Goal: Task Accomplishment & Management: Use online tool/utility

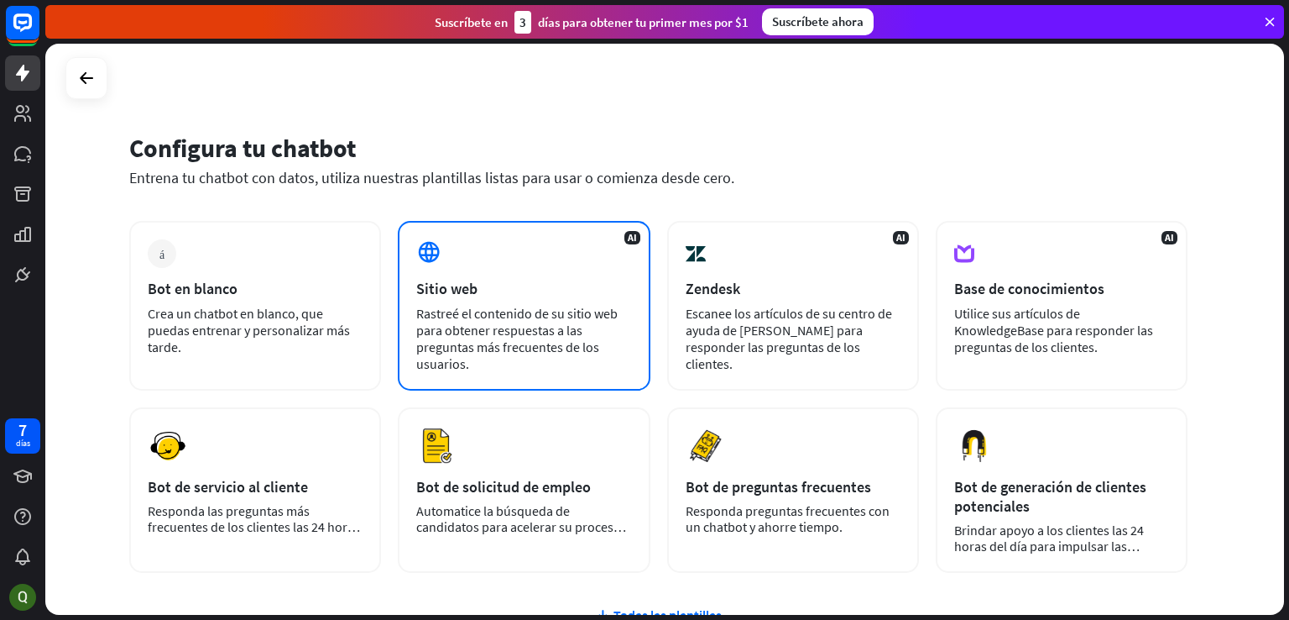
click at [484, 298] on div "AI Sitio web Rastreé el contenido de su sitio web para obtener respuestas a las…" at bounding box center [524, 306] width 252 height 170
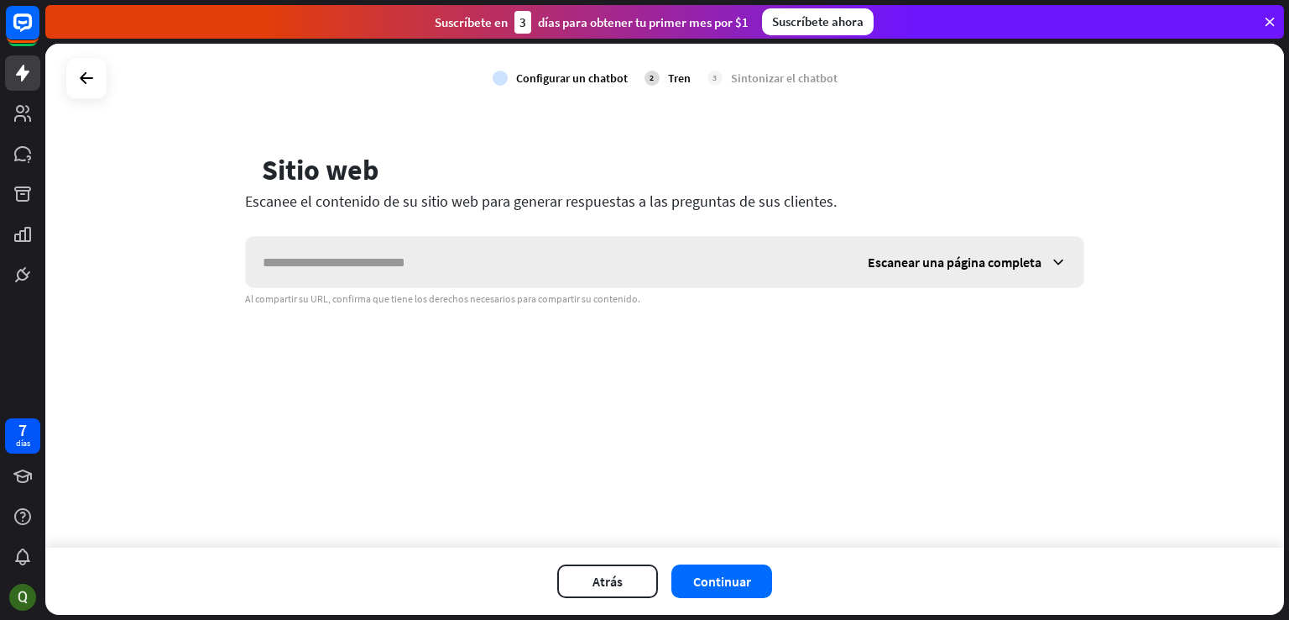
click at [1012, 261] on font "Escanear una página completa" at bounding box center [955, 262] width 174 height 17
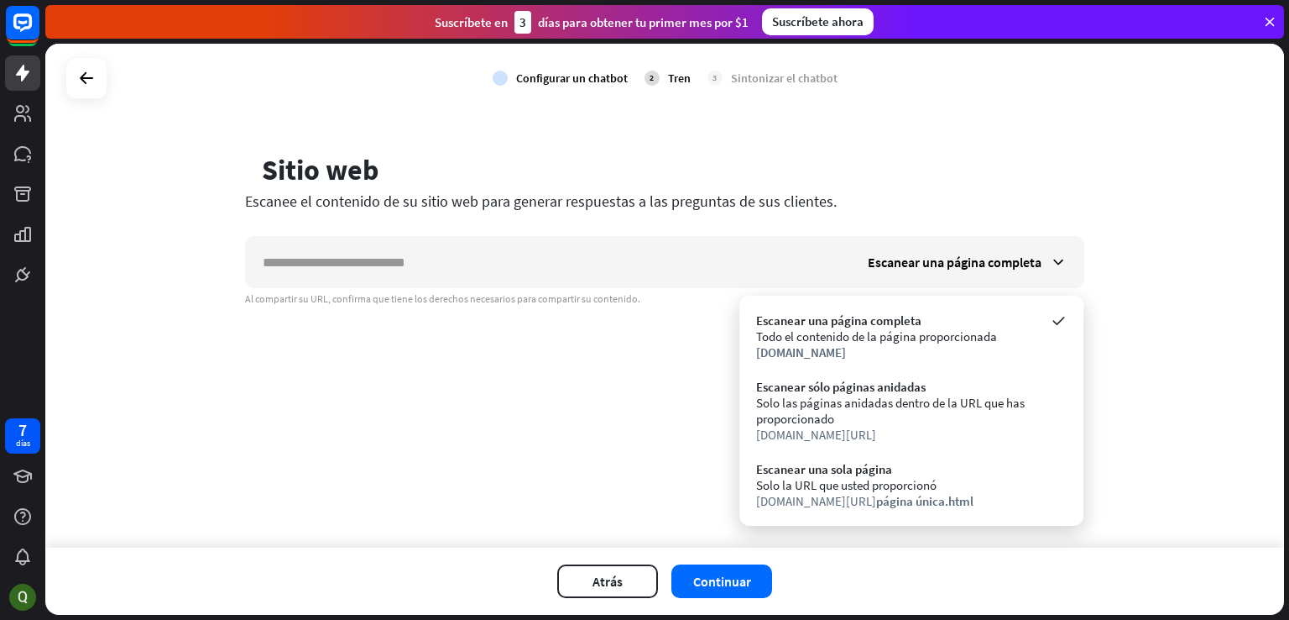
click at [366, 289] on div "Escanear una página completa Al compartir su URL, confirma que tiene los derech…" at bounding box center [664, 271] width 839 height 70
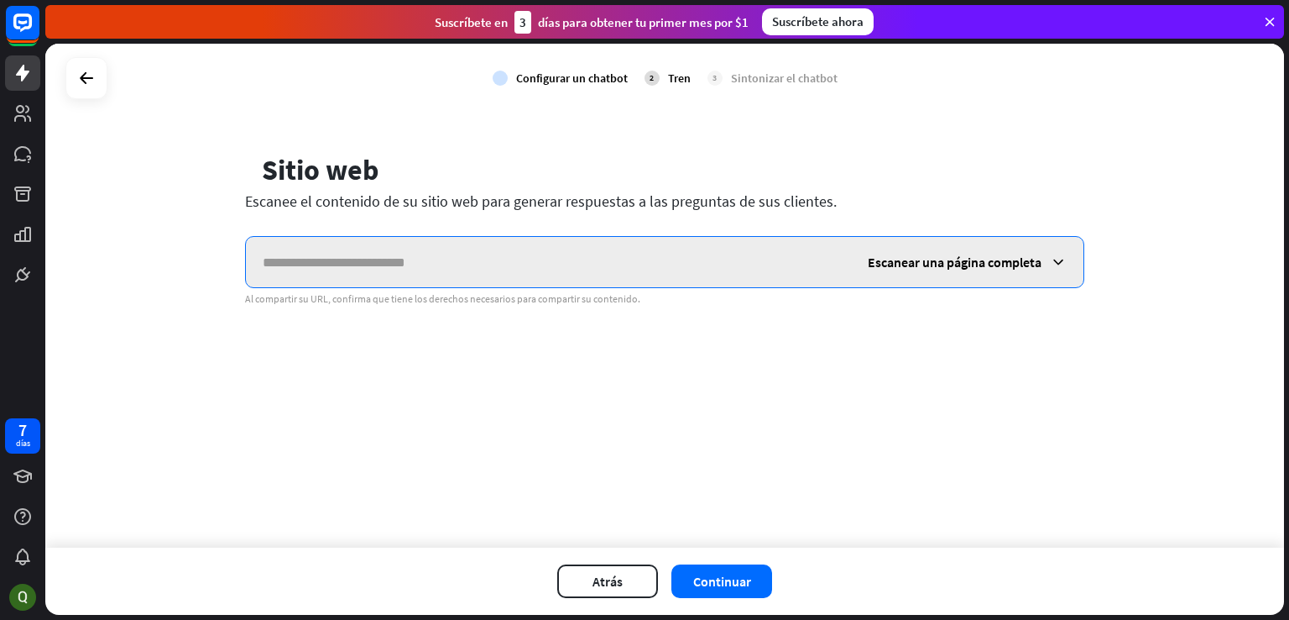
click at [363, 274] on input "text" at bounding box center [548, 262] width 605 height 50
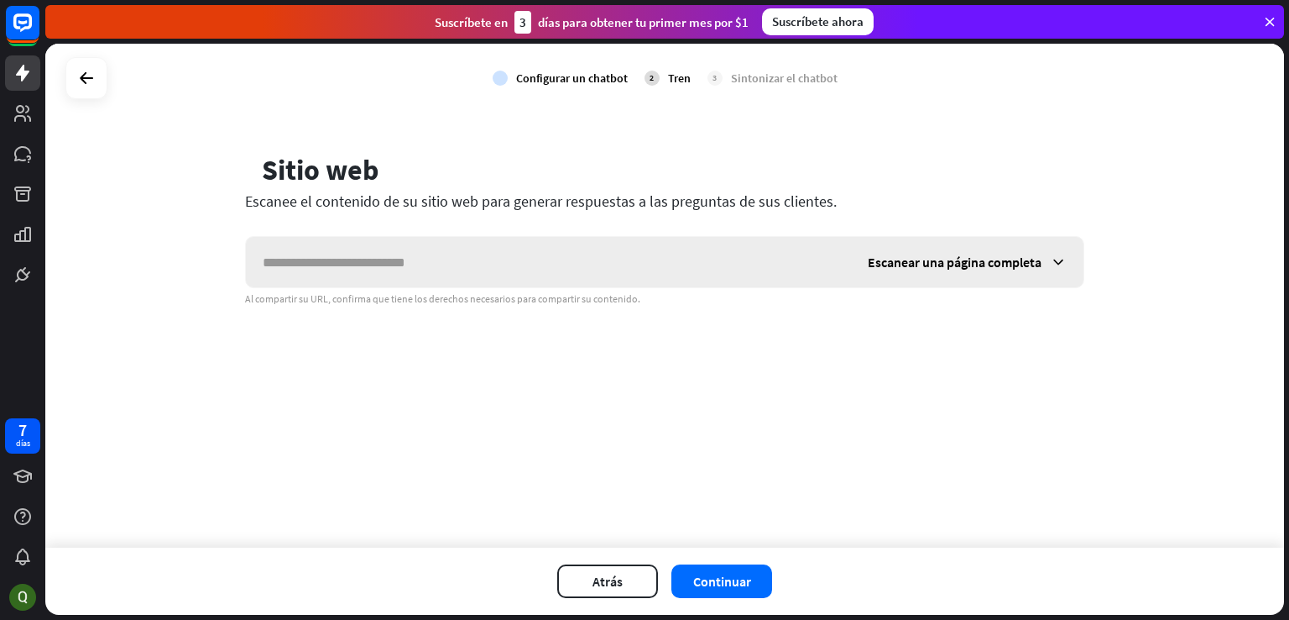
click at [930, 252] on div "Escanear una página completa" at bounding box center [967, 262] width 233 height 50
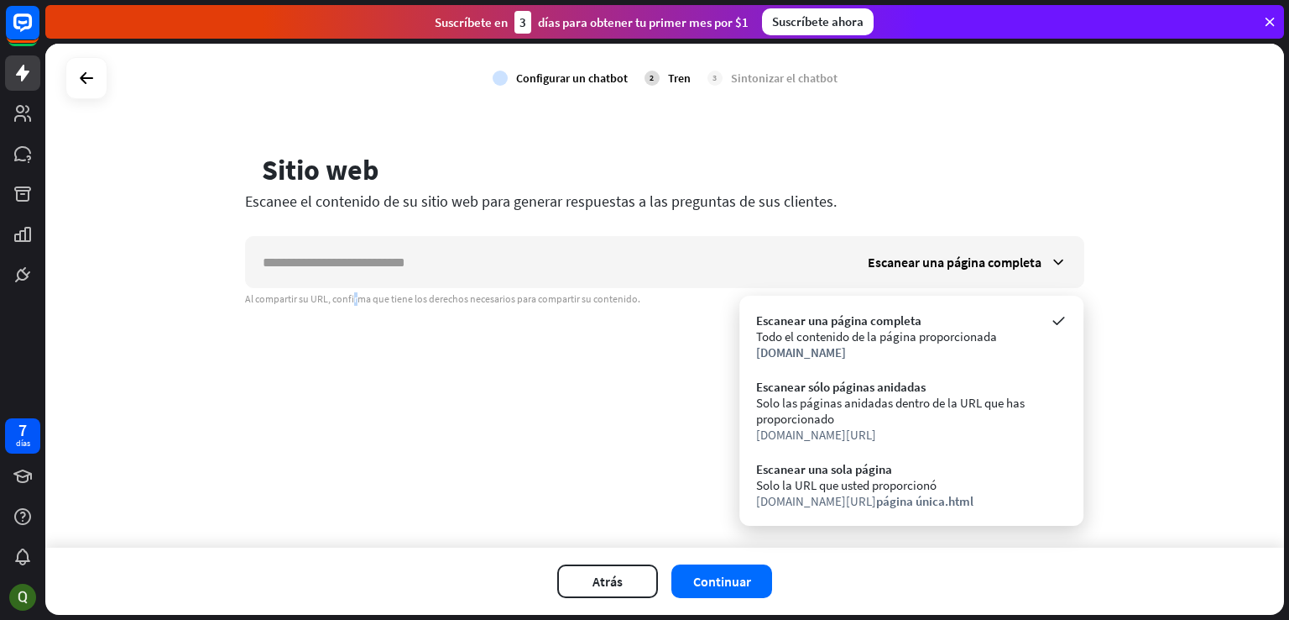
click at [344, 440] on div "controlar Configurar un chatbot 2 Tren 3 Sintonizar el chatbot globo Sitio web …" at bounding box center [664, 296] width 1239 height 504
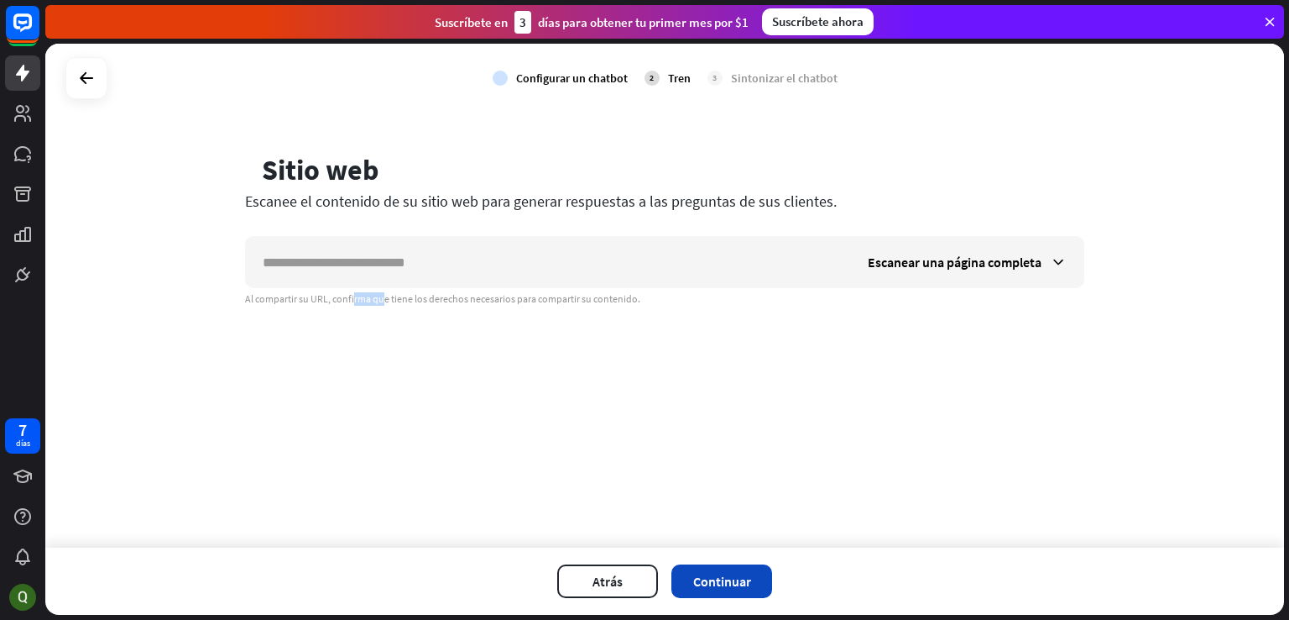
click at [742, 577] on font "Continuar" at bounding box center [722, 581] width 58 height 17
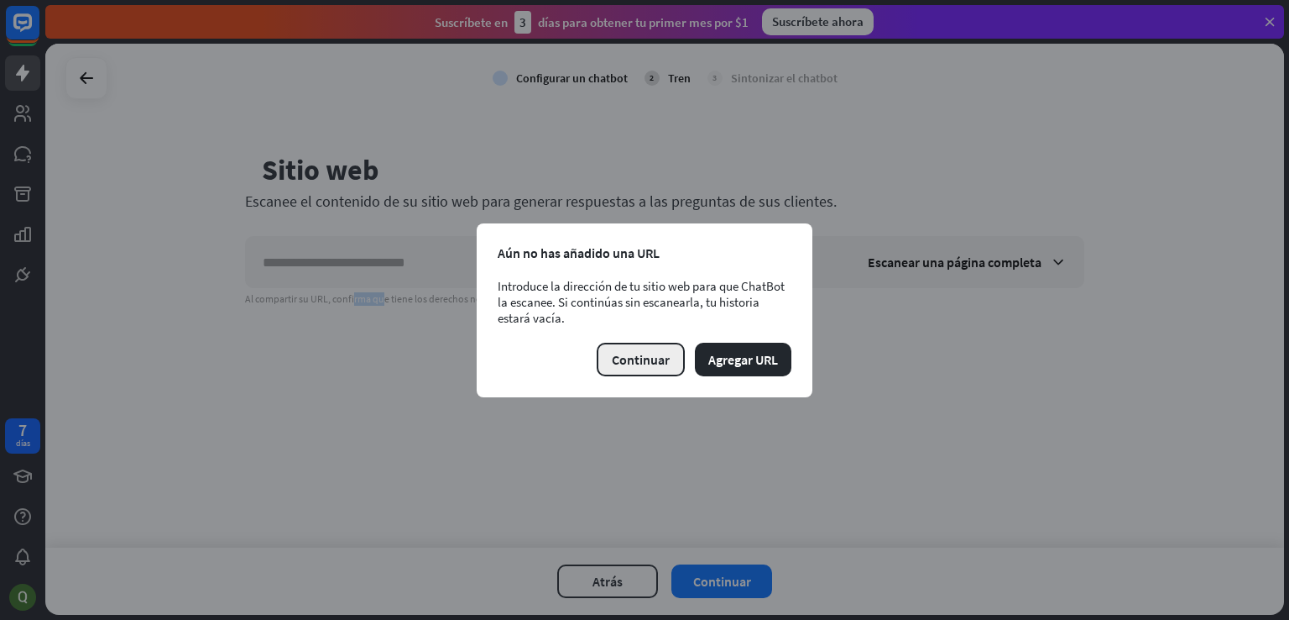
click at [641, 360] on font "Continuar" at bounding box center [641, 359] width 58 height 17
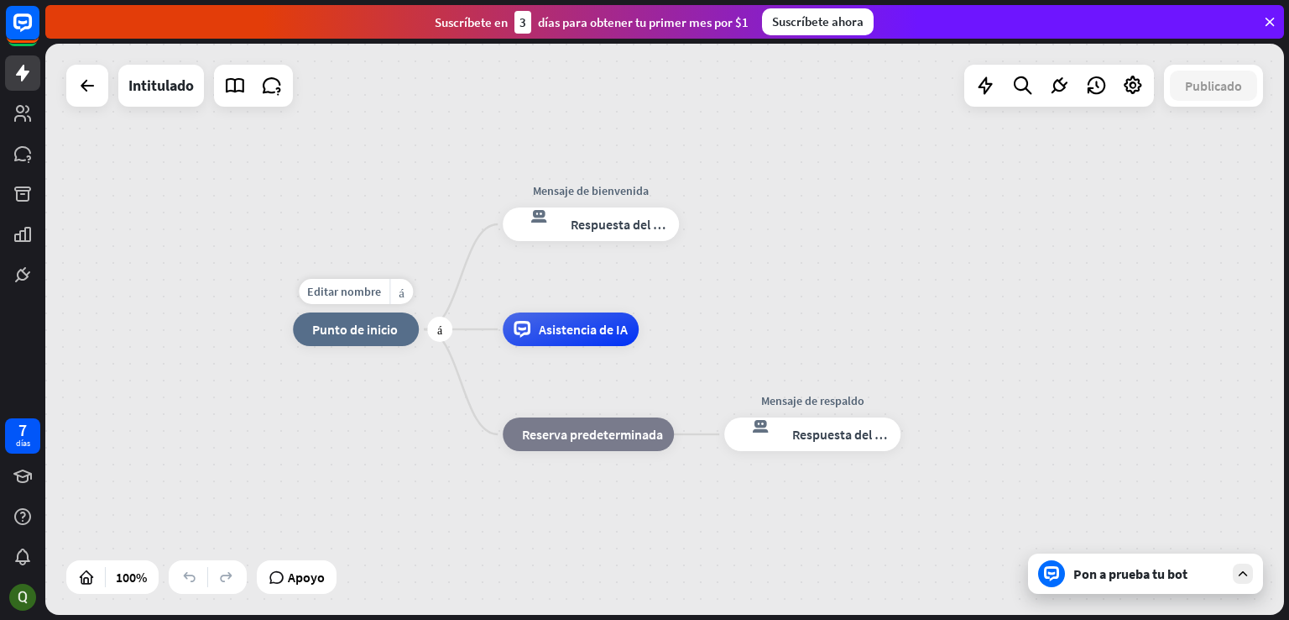
click at [348, 333] on font "Punto de inicio" at bounding box center [355, 329] width 86 height 17
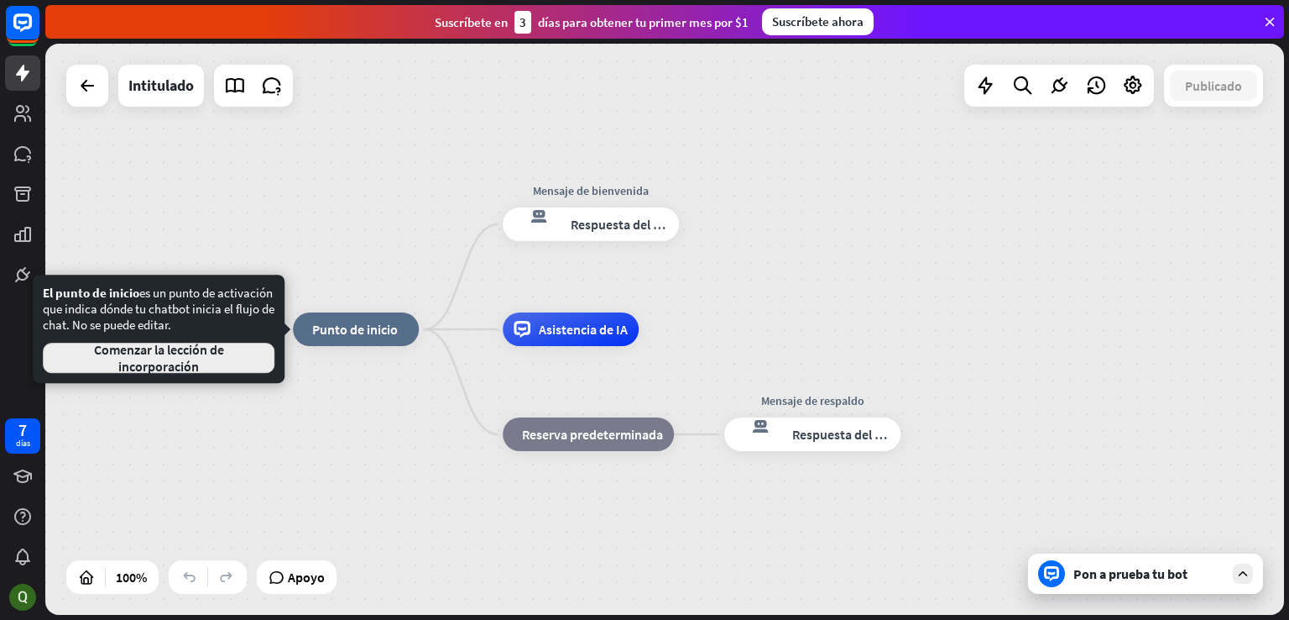
click at [215, 346] on font "Comenzar la lección de incorporación" at bounding box center [159, 358] width 130 height 34
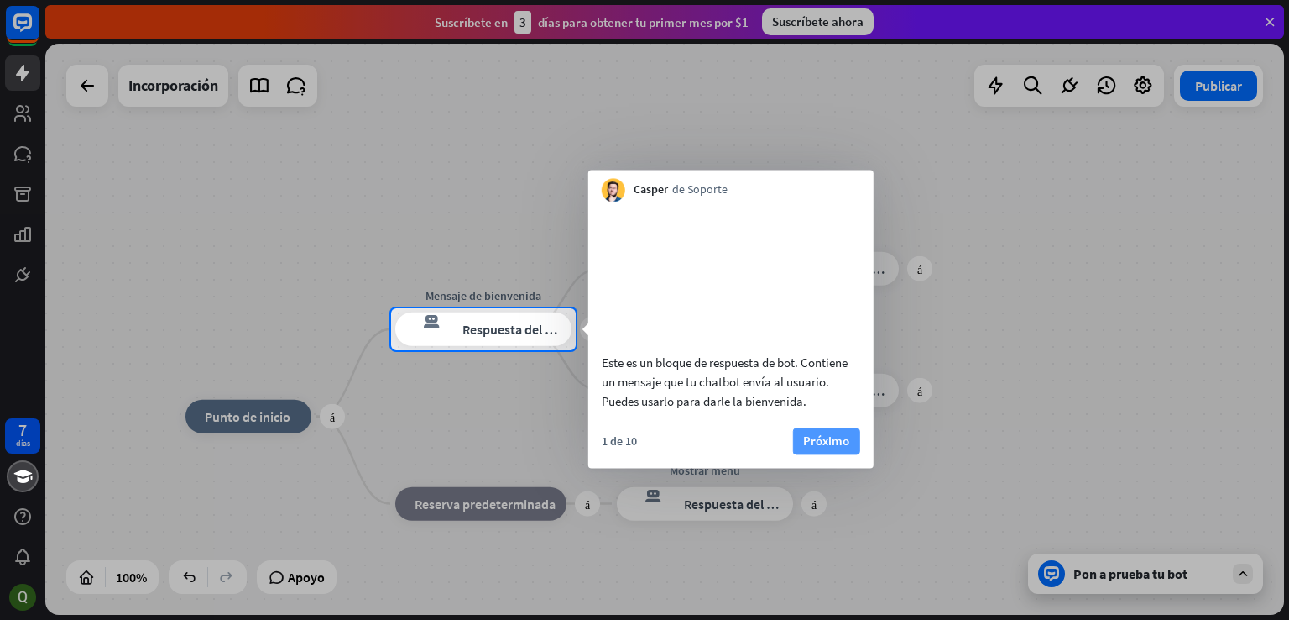
click at [827, 448] on font "Próximo" at bounding box center [826, 440] width 46 height 16
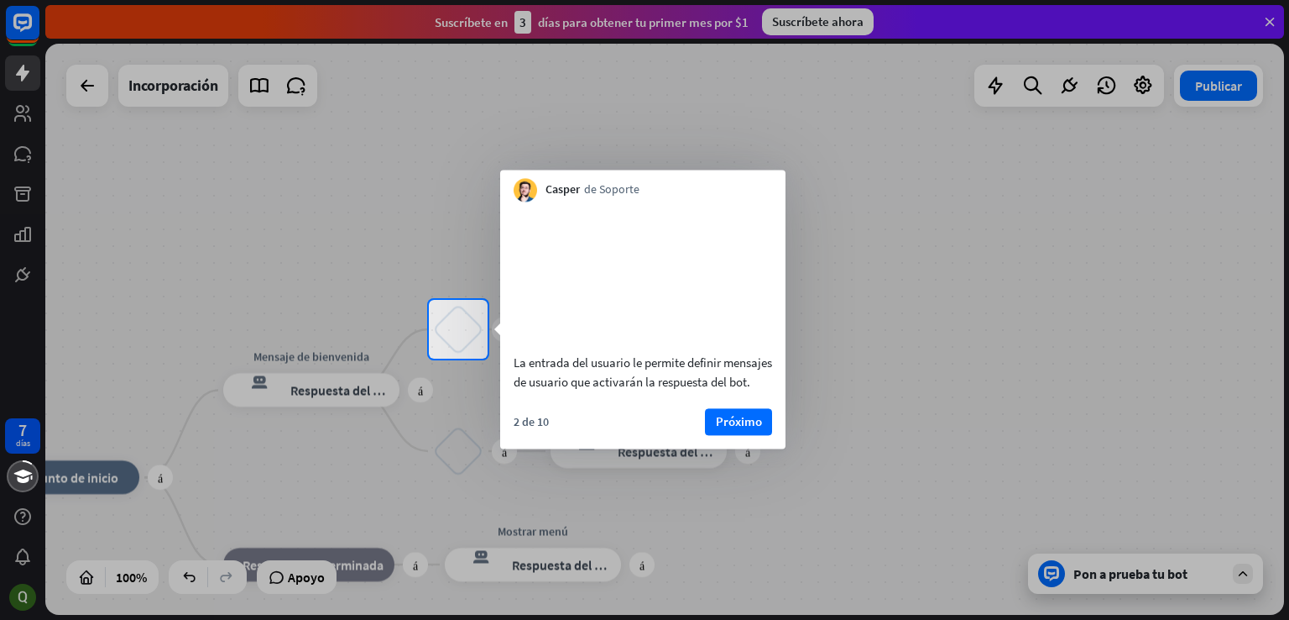
click at [749, 448] on div "2 de 10 Próximo" at bounding box center [642, 428] width 285 height 40
click at [734, 433] on font "Próximo" at bounding box center [739, 422] width 46 height 24
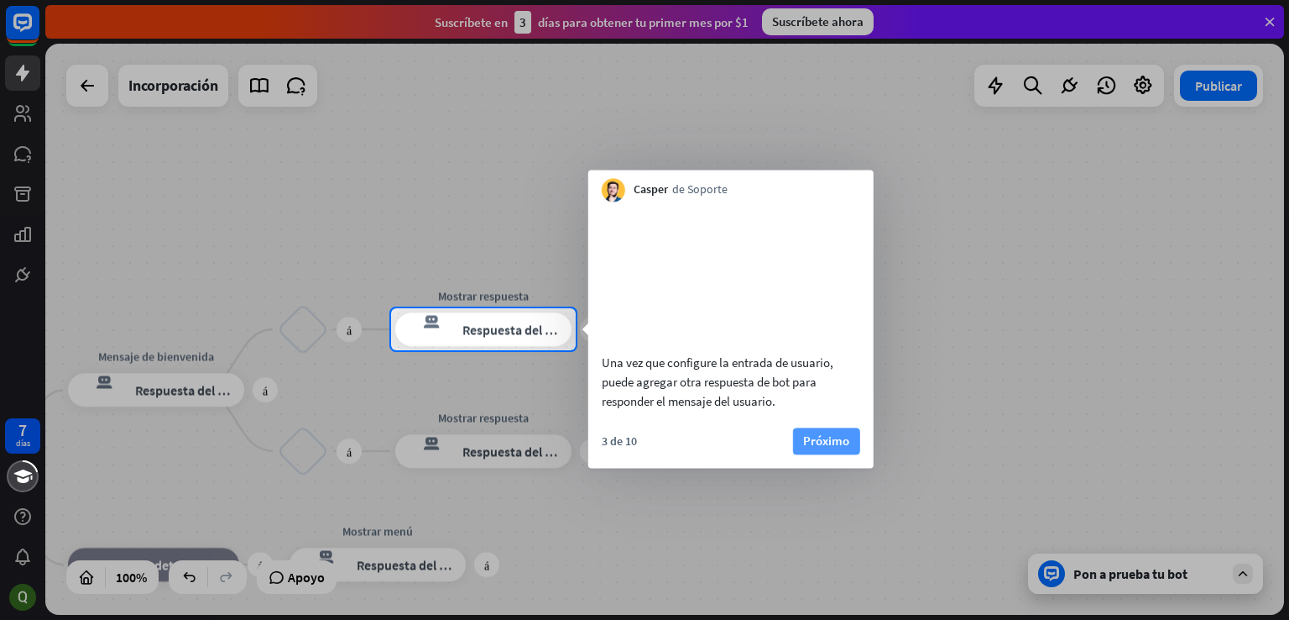
click at [818, 448] on font "Próximo" at bounding box center [826, 440] width 46 height 16
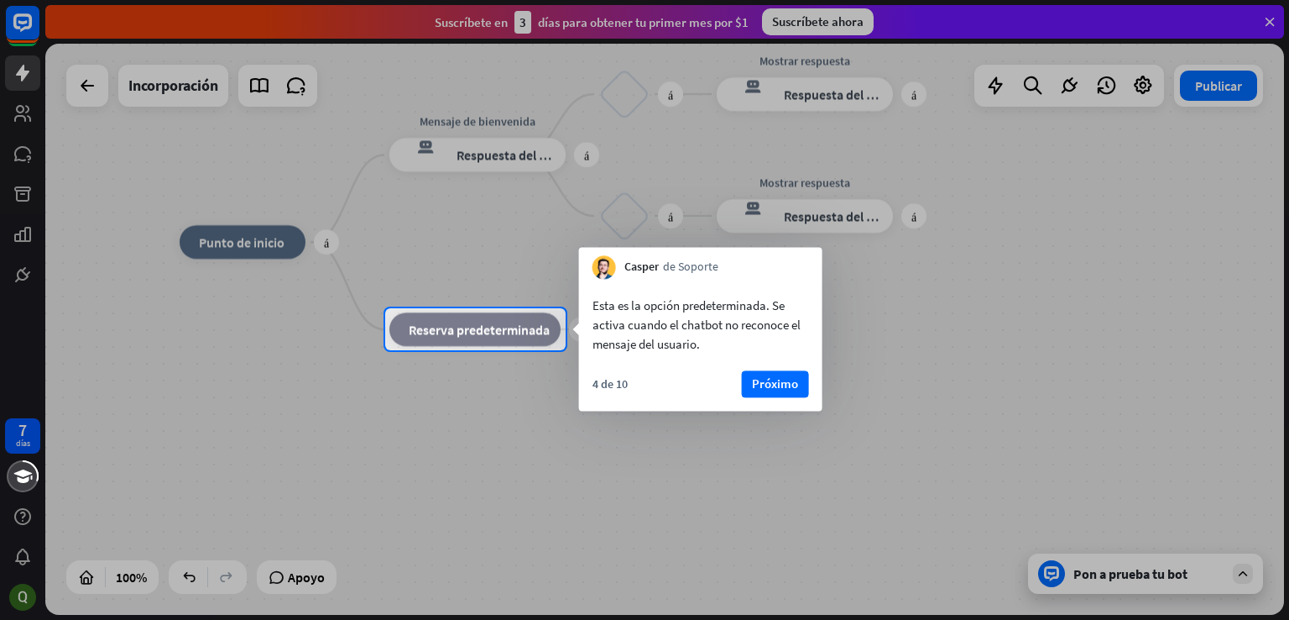
click at [780, 383] on font "Próximo" at bounding box center [775, 383] width 46 height 16
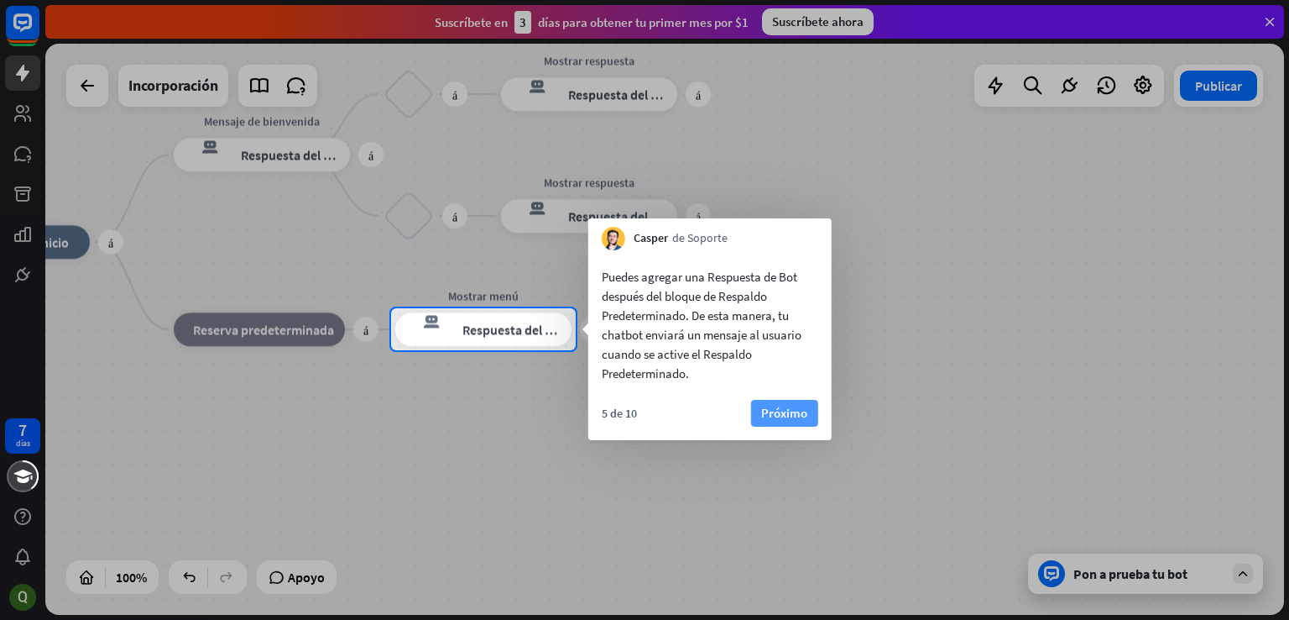
click at [781, 405] on font "Próximo" at bounding box center [784, 413] width 46 height 16
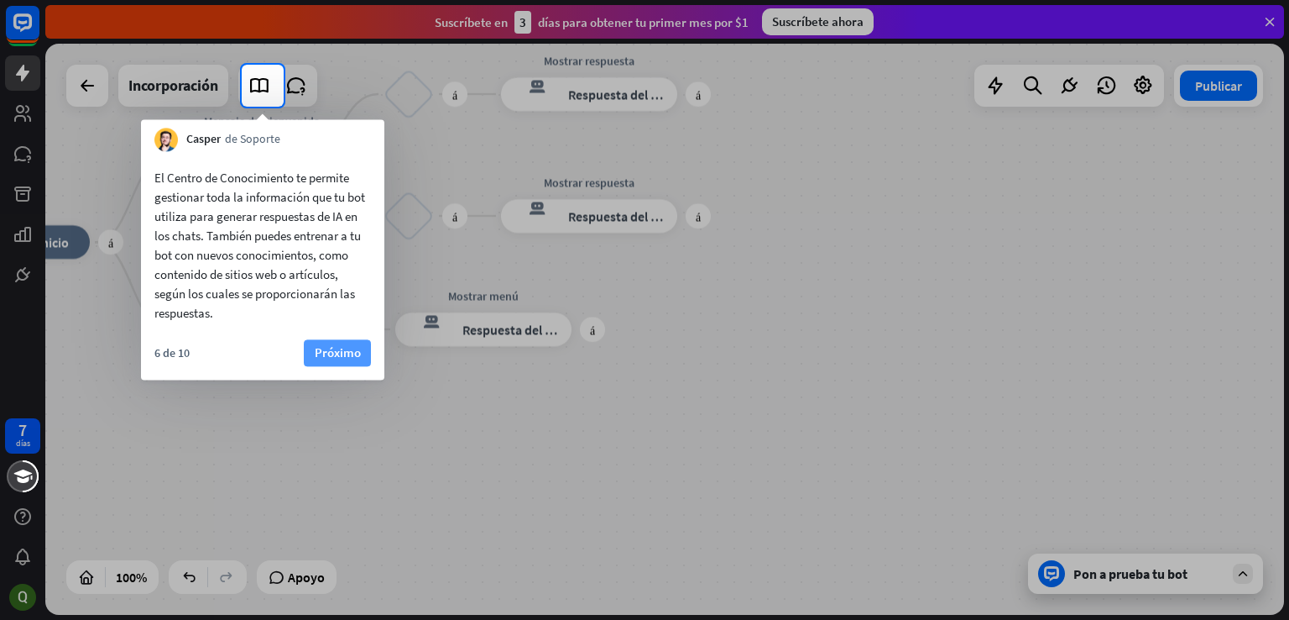
click at [357, 342] on font "Próximo" at bounding box center [338, 353] width 46 height 24
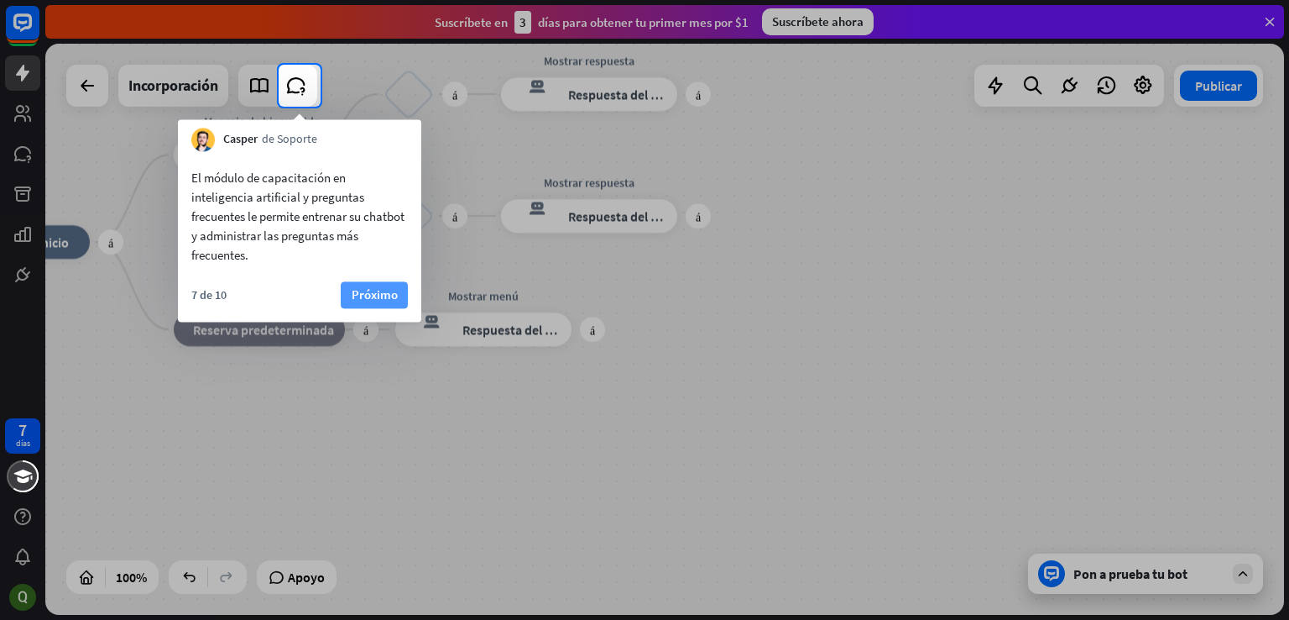
click at [362, 287] on font "Próximo" at bounding box center [375, 294] width 46 height 16
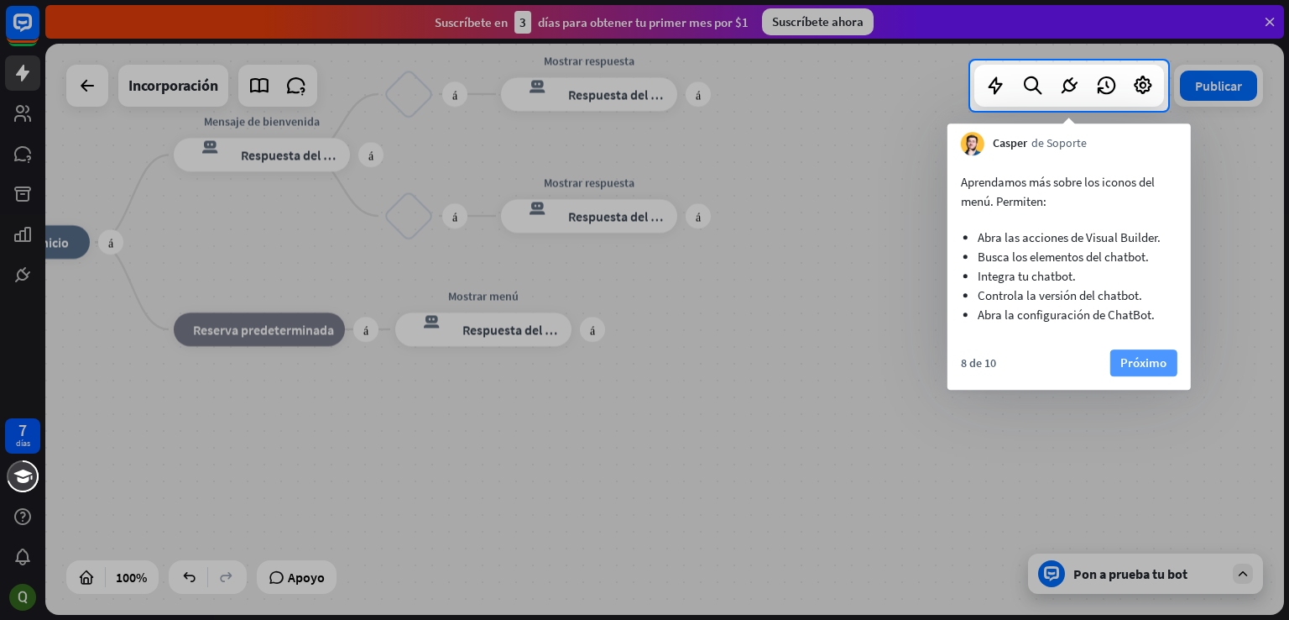
click at [1166, 354] on font "Próximo" at bounding box center [1144, 362] width 46 height 16
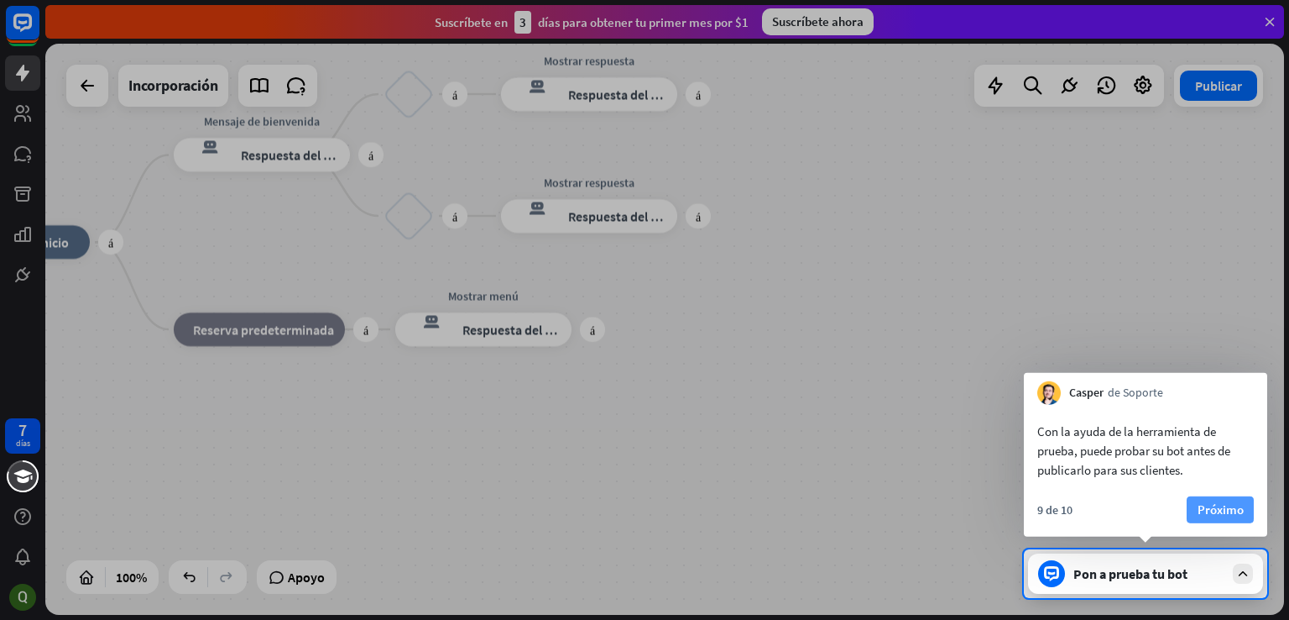
click at [1219, 511] on font "Próximo" at bounding box center [1221, 509] width 46 height 16
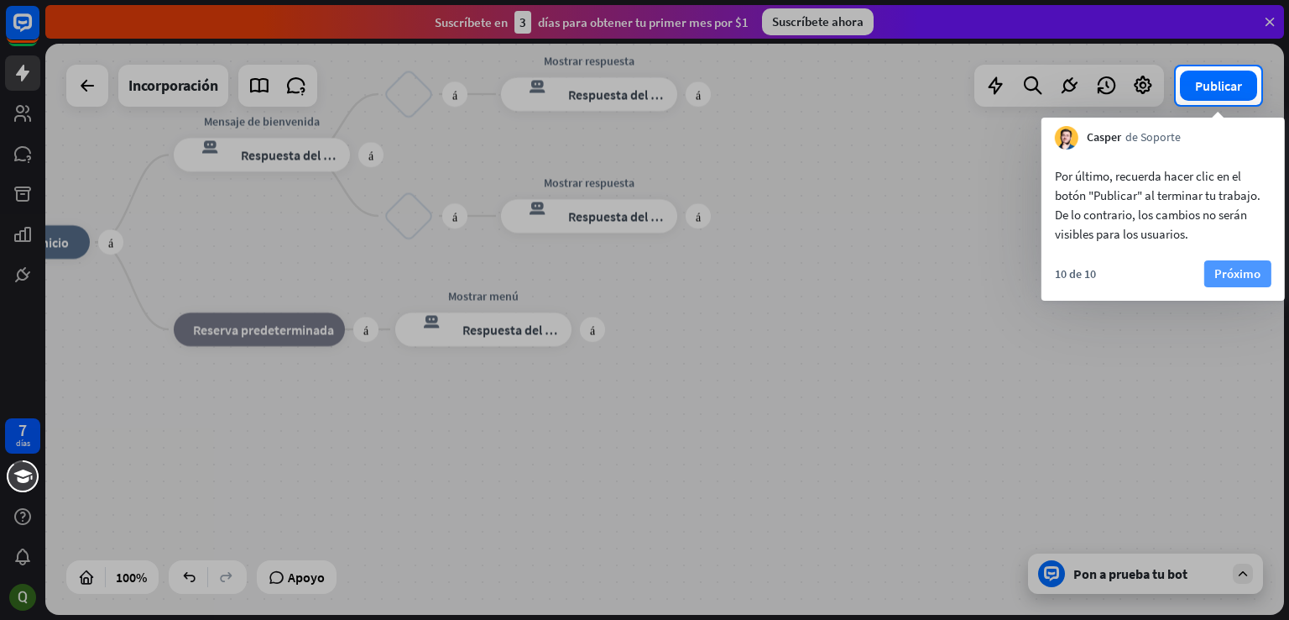
click at [1226, 269] on font "Próximo" at bounding box center [1238, 273] width 46 height 16
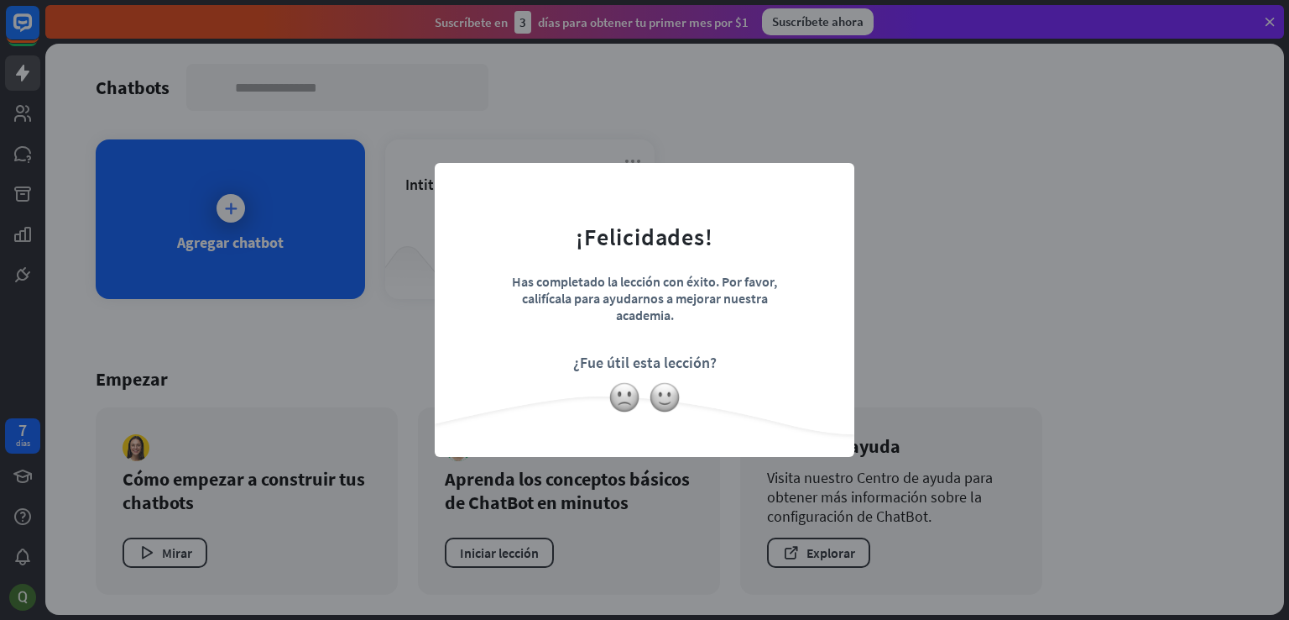
click at [1027, 273] on div "cerca ¡Felicidades! Has completado la lección con éxito. Por favor, califícala …" at bounding box center [644, 310] width 1289 height 620
click at [661, 389] on img at bounding box center [665, 397] width 32 height 32
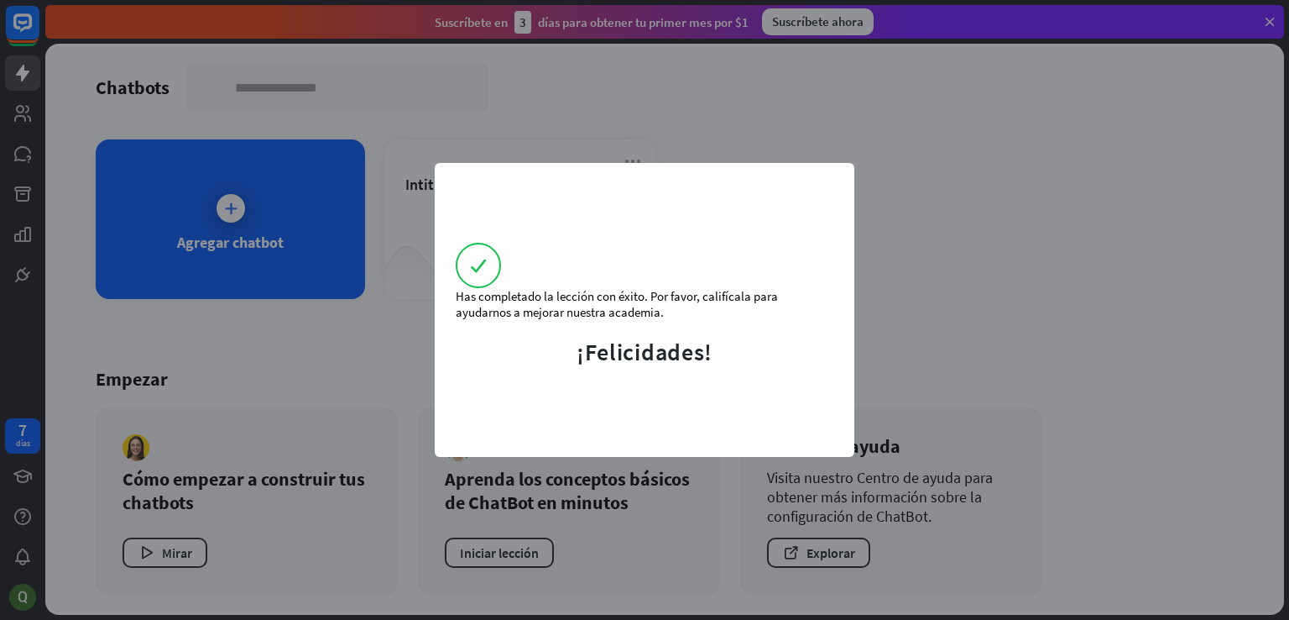
click at [967, 219] on div "Has completado la lección con éxito. Por favor, califícala para ayudarnos a mej…" at bounding box center [644, 310] width 1289 height 620
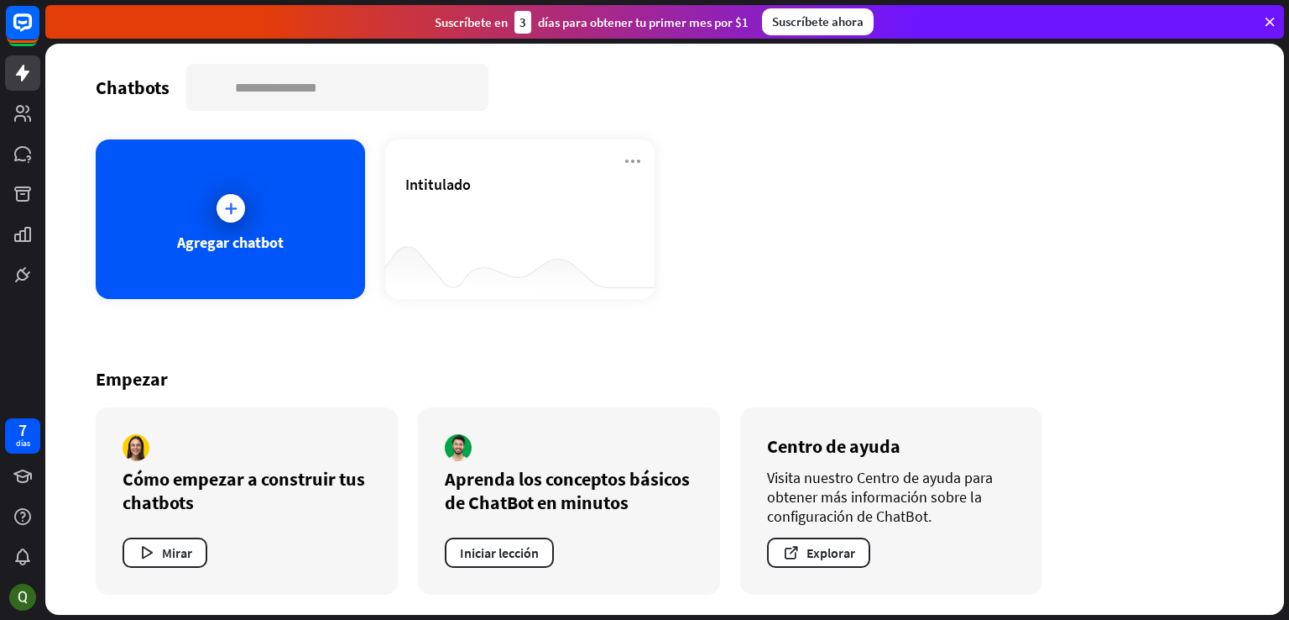
click at [605, 217] on div "Intitulado" at bounding box center [519, 204] width 229 height 59
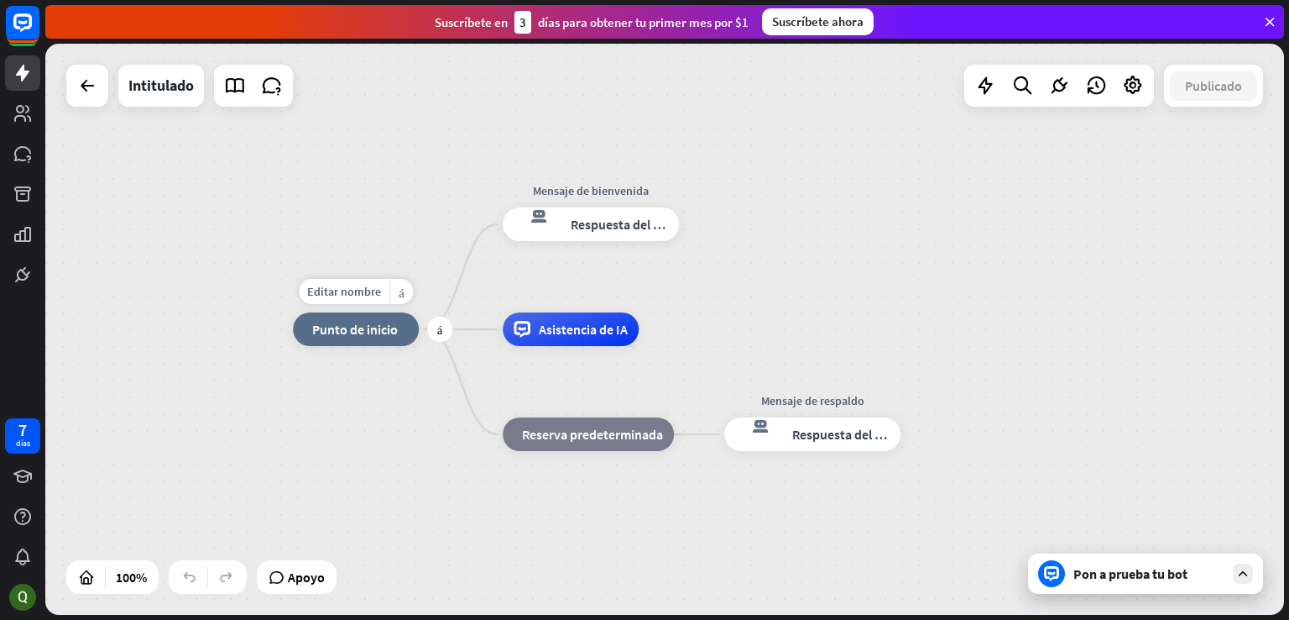
click at [344, 337] on div "inicio_2 Punto de inicio" at bounding box center [356, 329] width 126 height 34
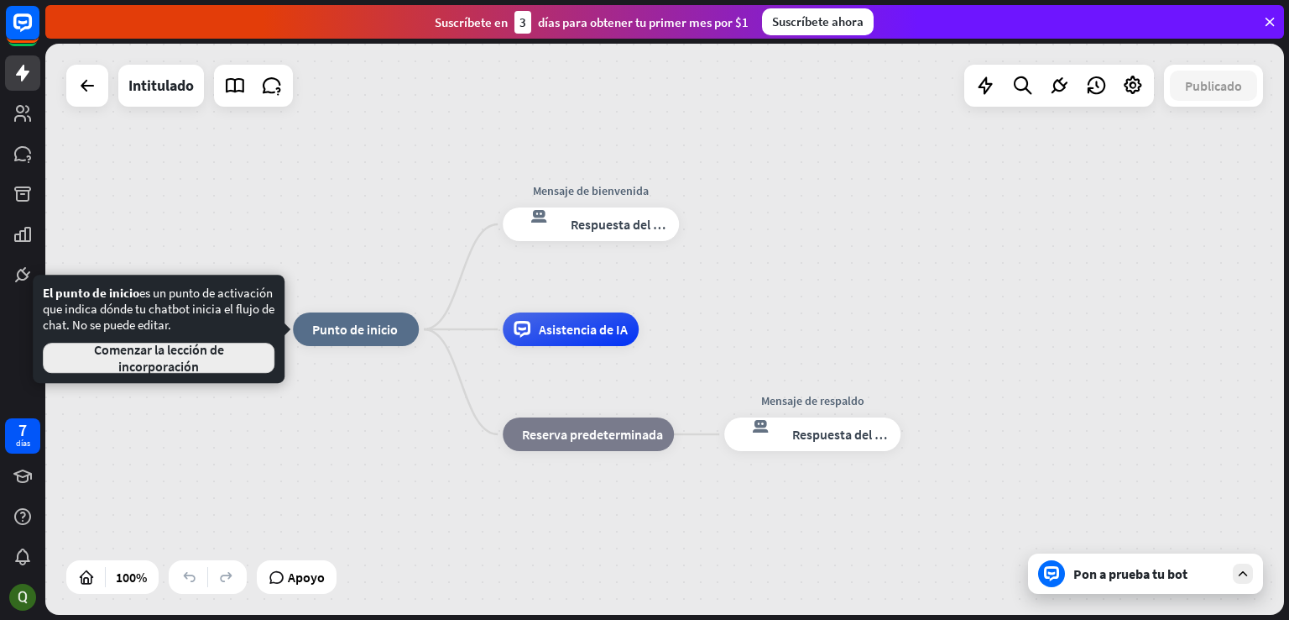
click at [174, 342] on font "Comenzar la lección de incorporación" at bounding box center [159, 358] width 130 height 34
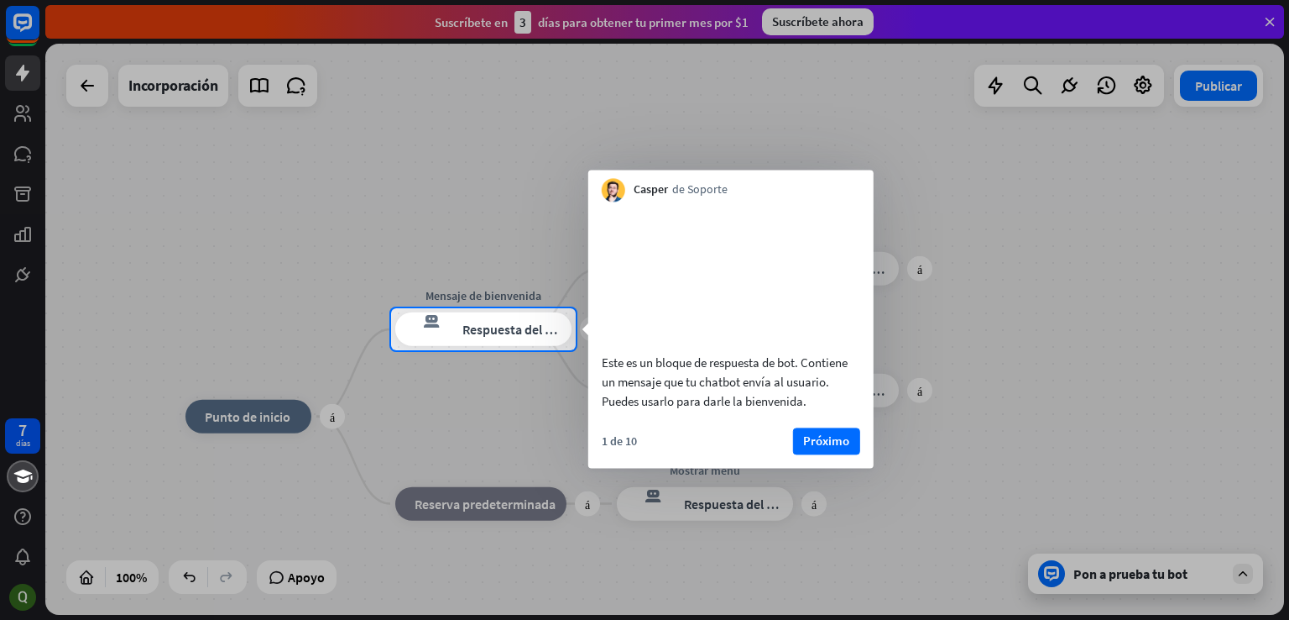
drag, startPoint x: 275, startPoint y: 224, endPoint x: 606, endPoint y: 316, distance: 344.2
click at [307, 242] on div at bounding box center [644, 154] width 1289 height 308
click at [823, 448] on font "Próximo" at bounding box center [826, 440] width 46 height 16
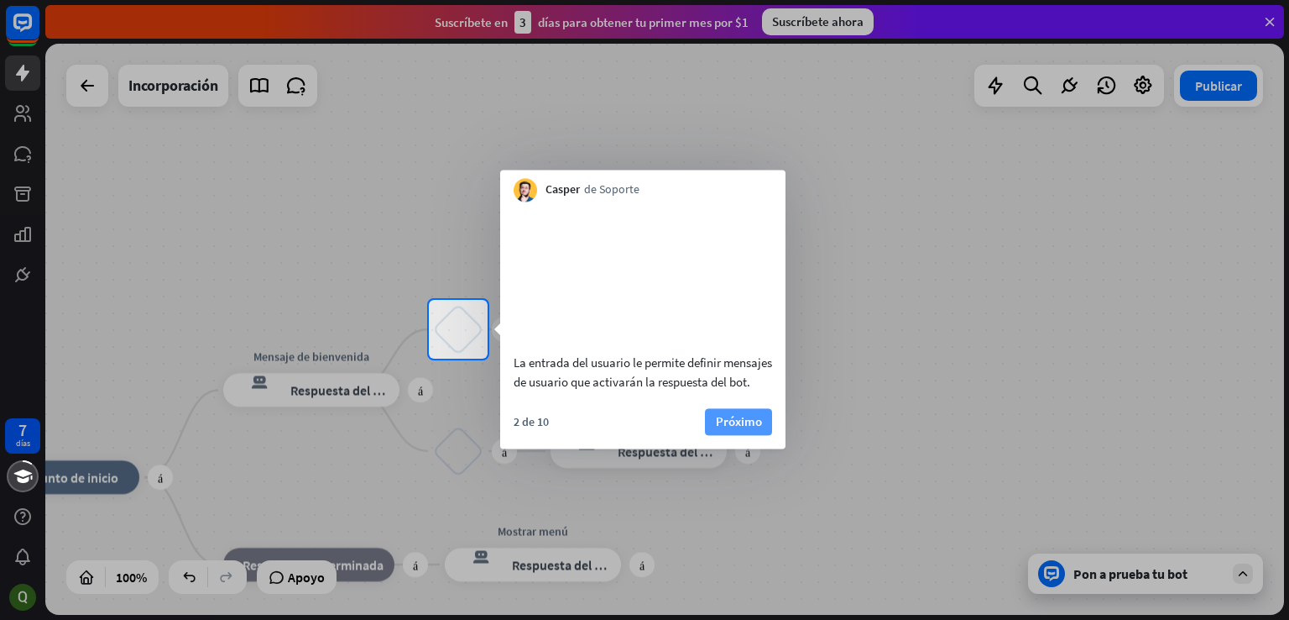
click at [762, 435] on button "Próximo" at bounding box center [738, 421] width 67 height 27
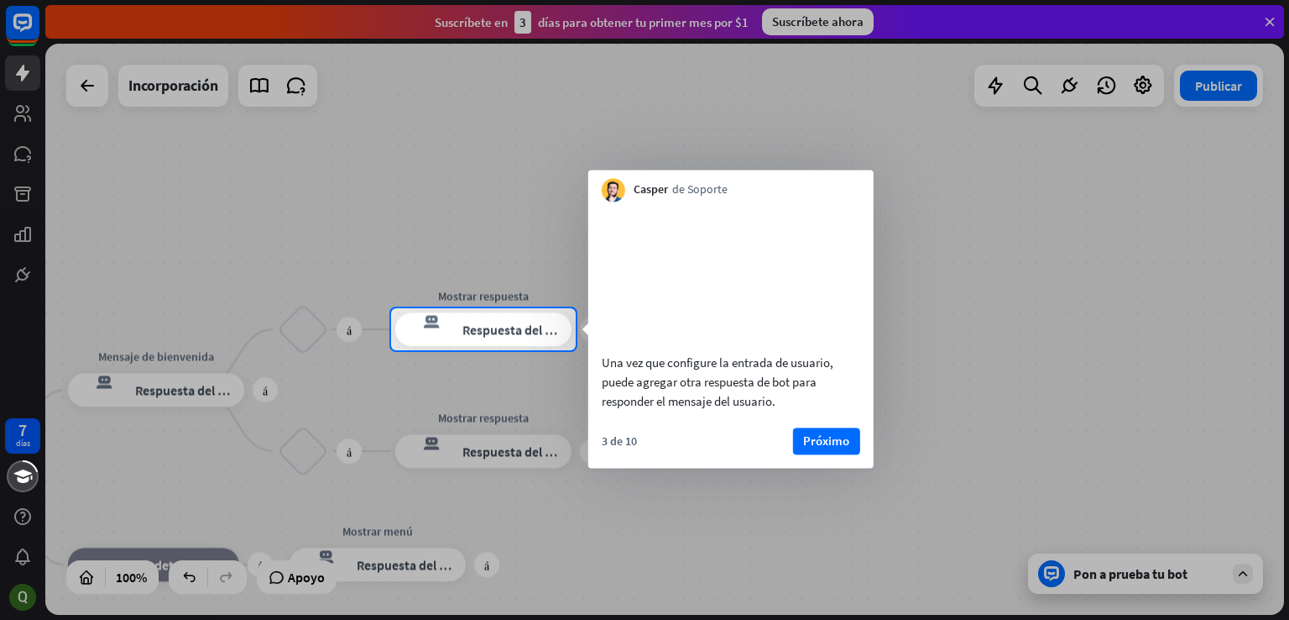
click at [829, 448] on font "Próximo" at bounding box center [826, 440] width 46 height 16
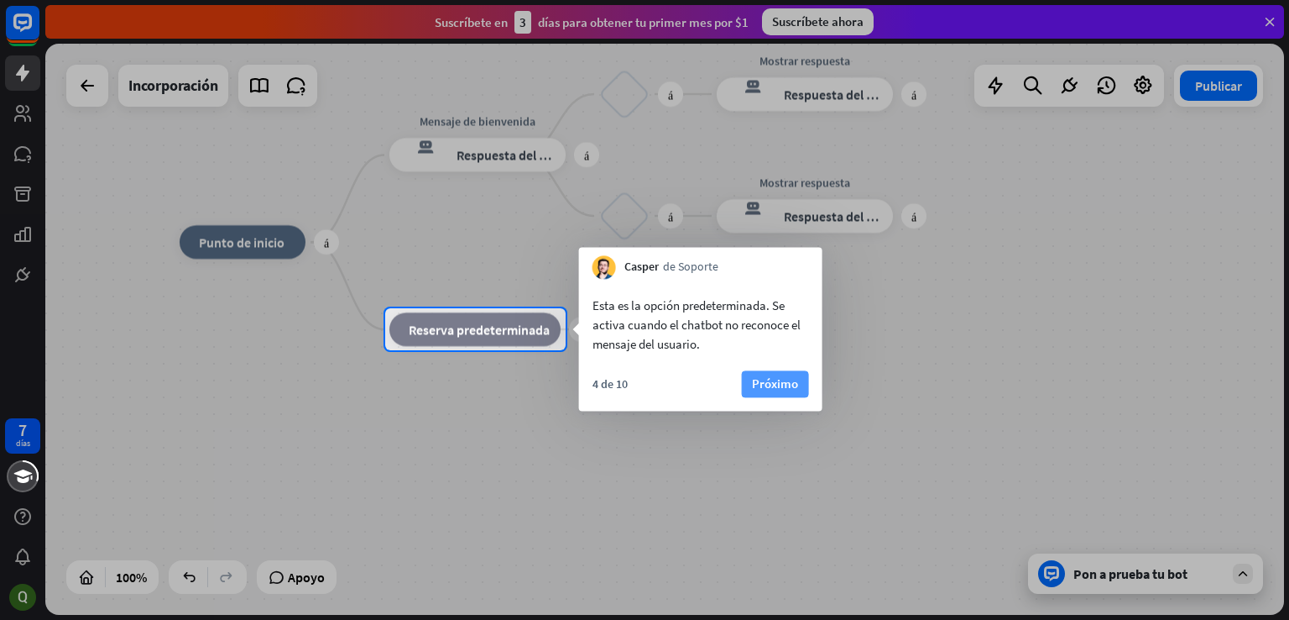
click at [777, 381] on font "Próximo" at bounding box center [775, 383] width 46 height 16
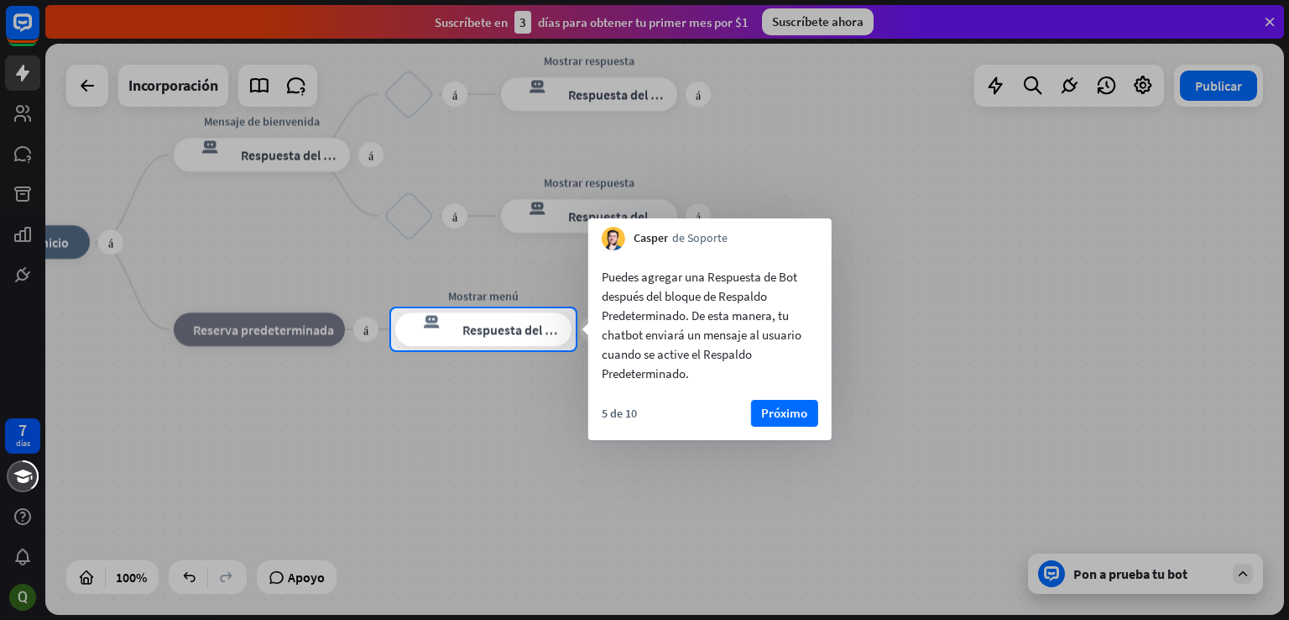
click at [779, 407] on font "Próximo" at bounding box center [784, 413] width 46 height 24
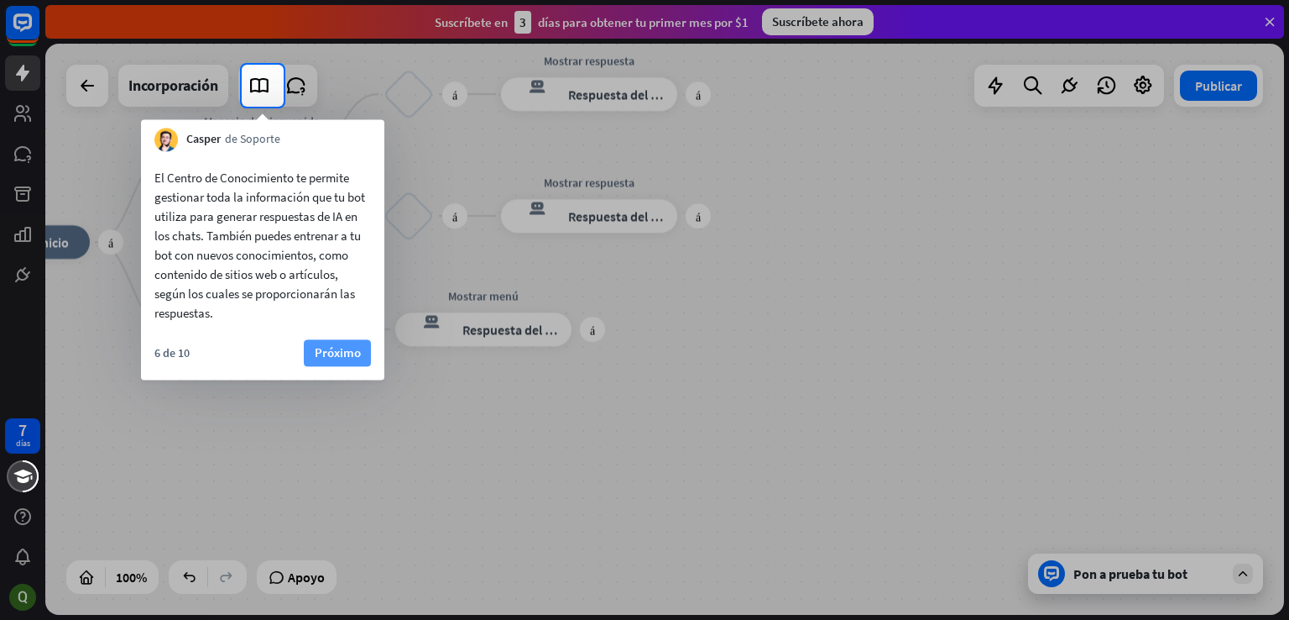
click at [334, 352] on font "Próximo" at bounding box center [338, 352] width 46 height 16
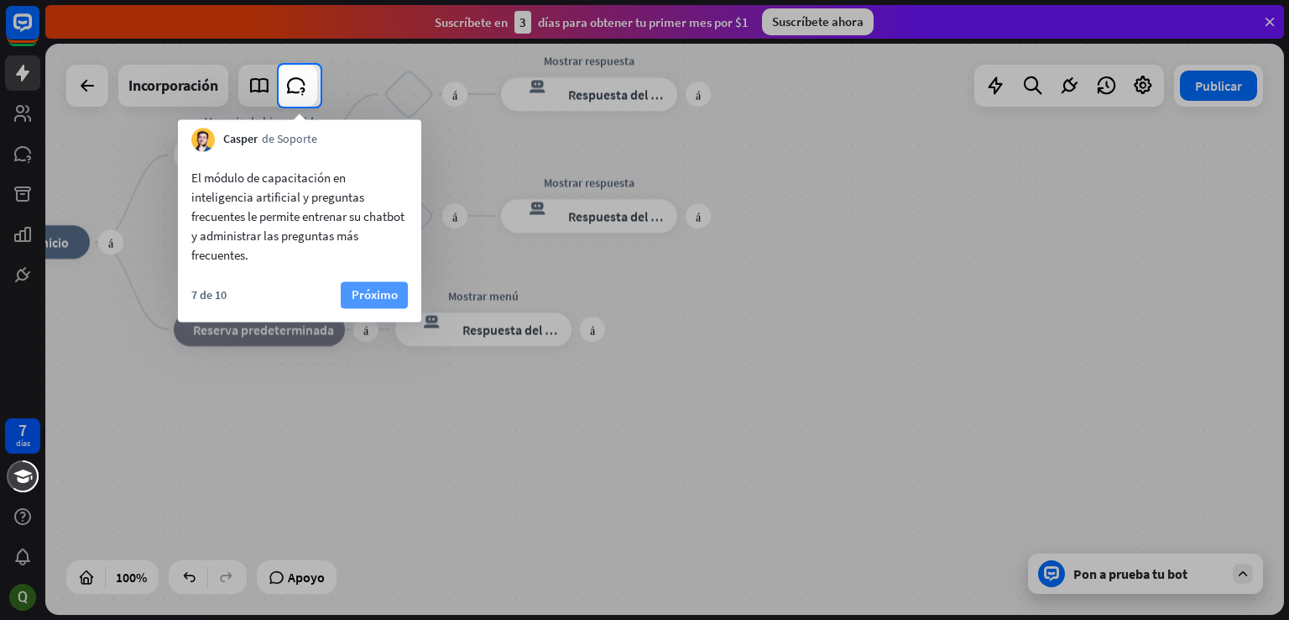
click at [368, 301] on font "Próximo" at bounding box center [375, 294] width 46 height 16
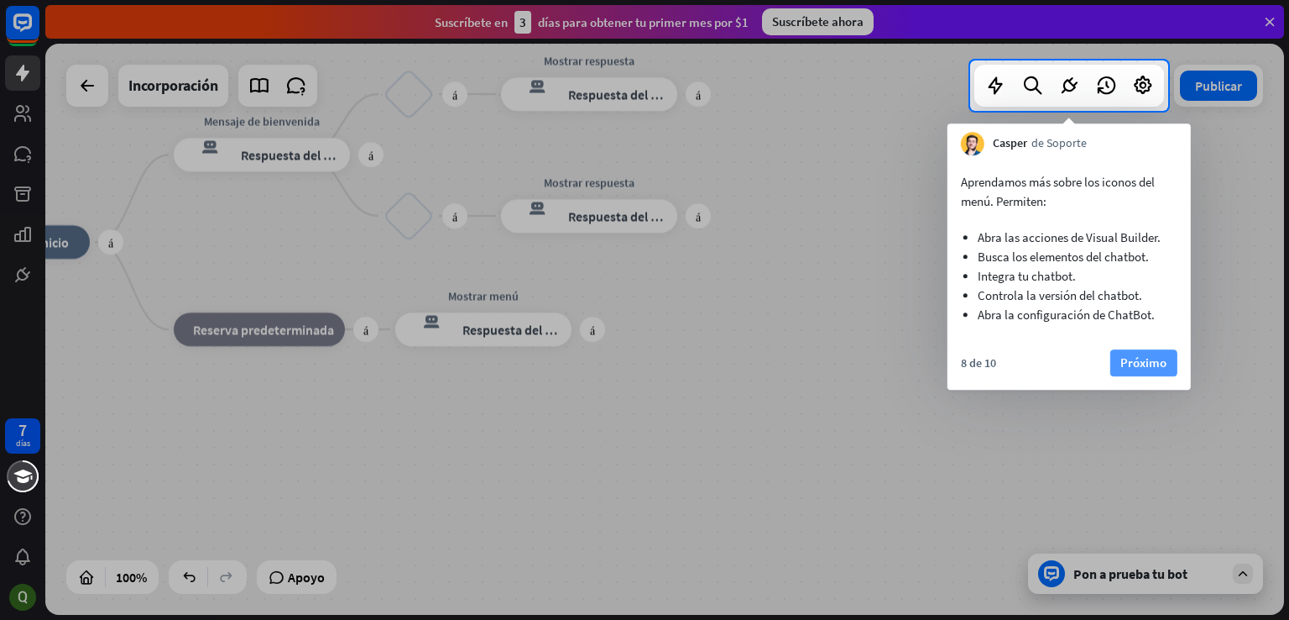
click at [1145, 353] on font "Próximo" at bounding box center [1144, 363] width 46 height 24
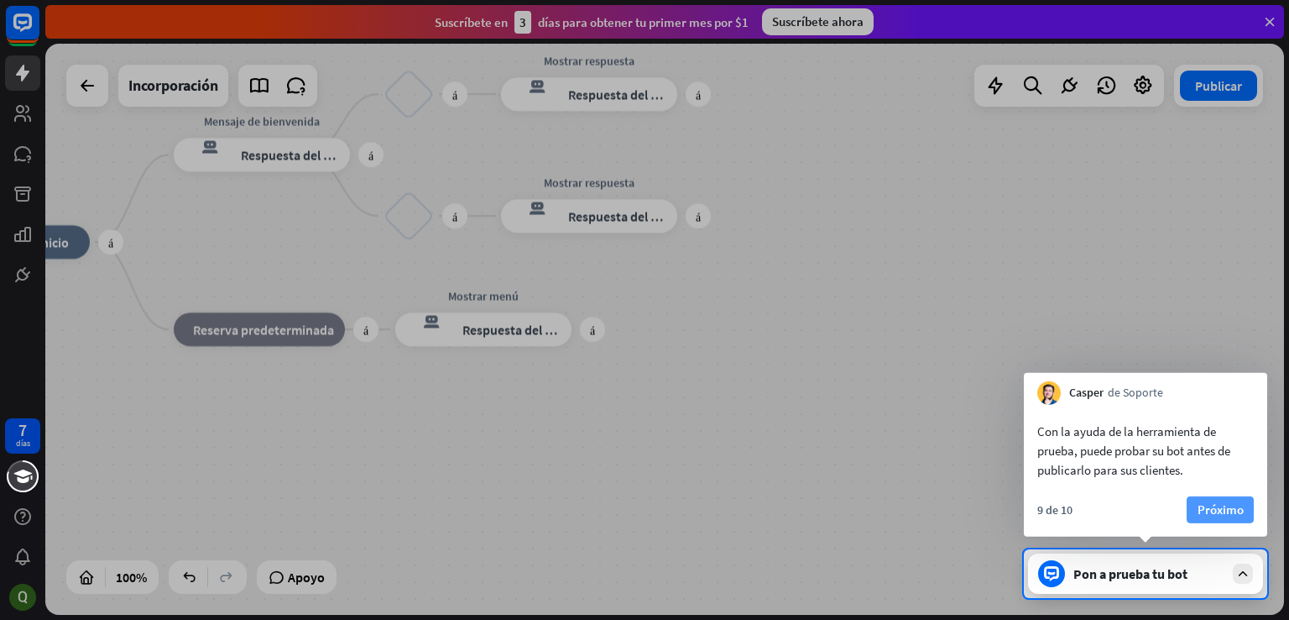
click at [1239, 509] on font "Próximo" at bounding box center [1221, 509] width 46 height 16
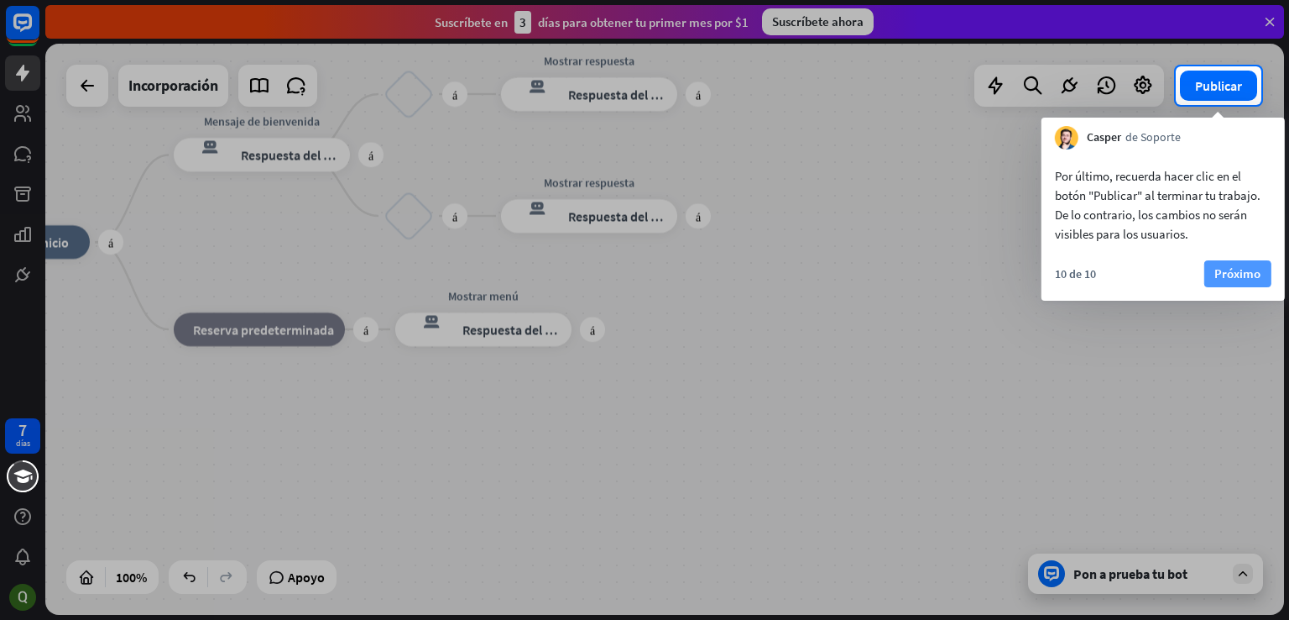
click at [1259, 276] on font "Próximo" at bounding box center [1238, 273] width 46 height 16
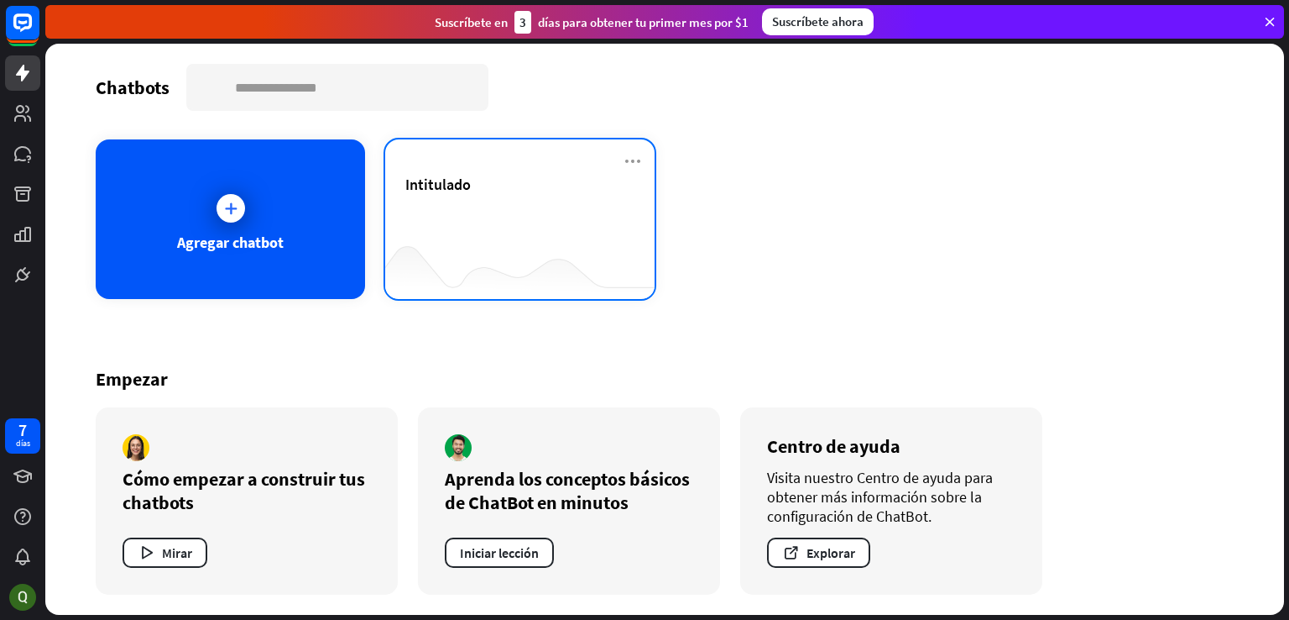
click at [479, 219] on div "Intitulado" at bounding box center [519, 204] width 229 height 59
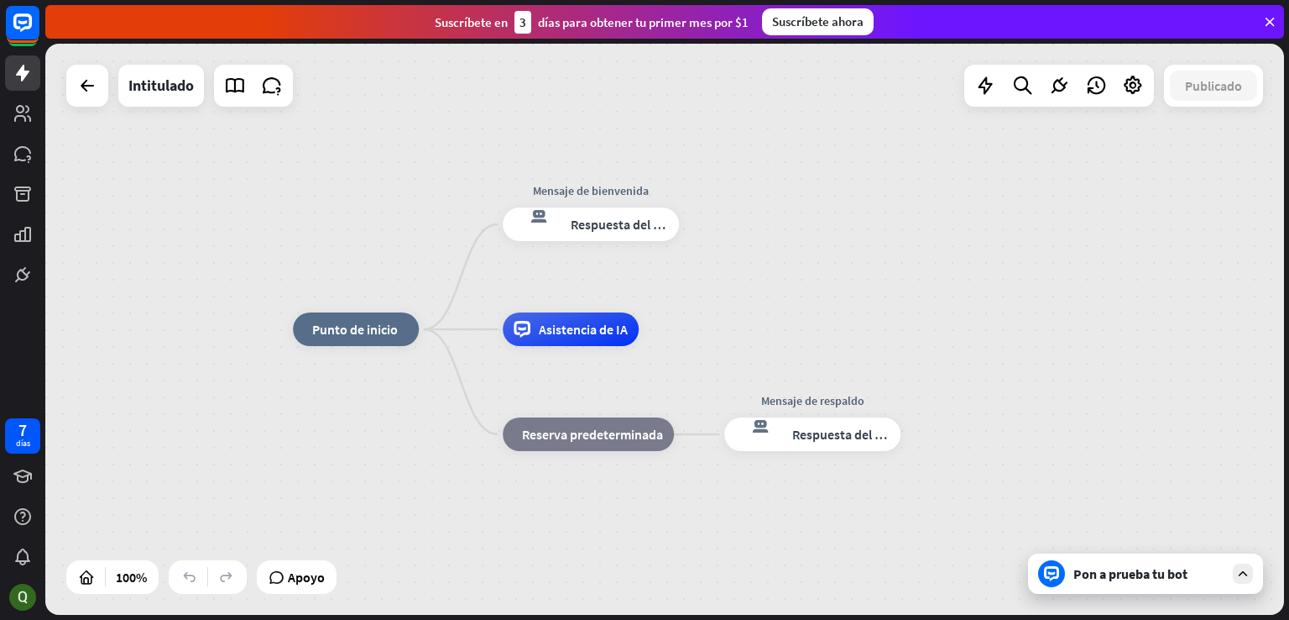
click at [1126, 213] on div "inicio_2 Punto de inicio Mensaje de bienvenida respuesta del bot de bloqueo Res…" at bounding box center [664, 329] width 1239 height 571
click at [573, 233] on div "respuesta del bot de bloqueo Respuesta del bot" at bounding box center [591, 224] width 176 height 34
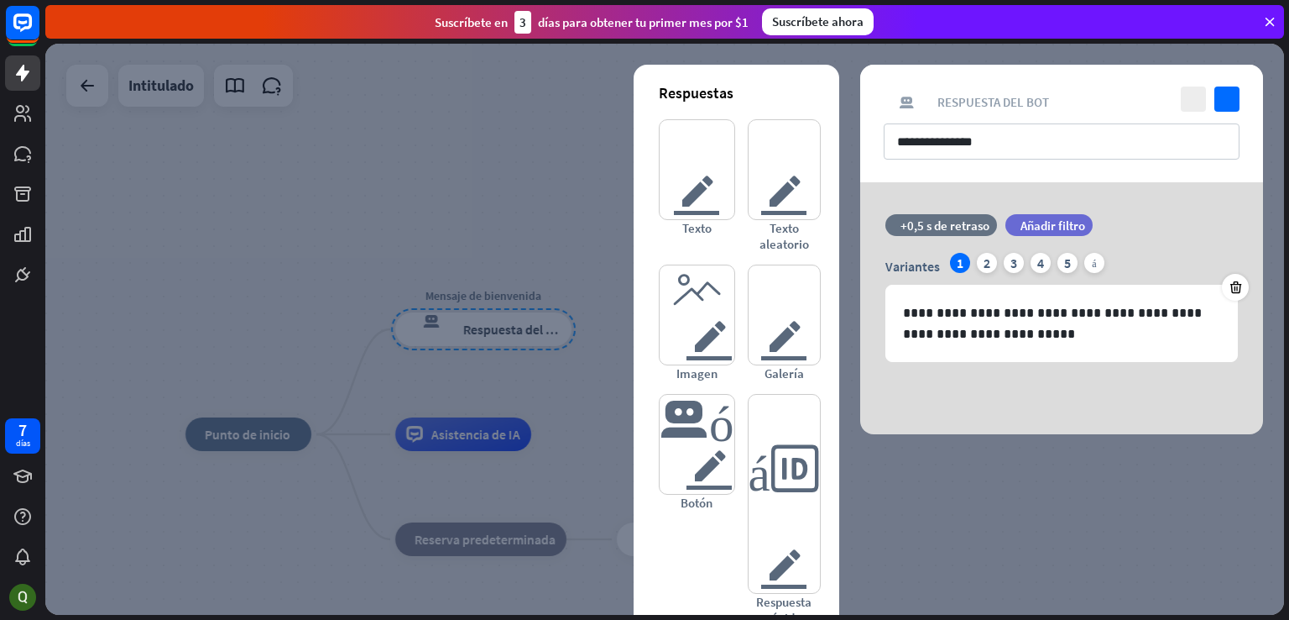
click at [471, 152] on div at bounding box center [664, 329] width 1239 height 571
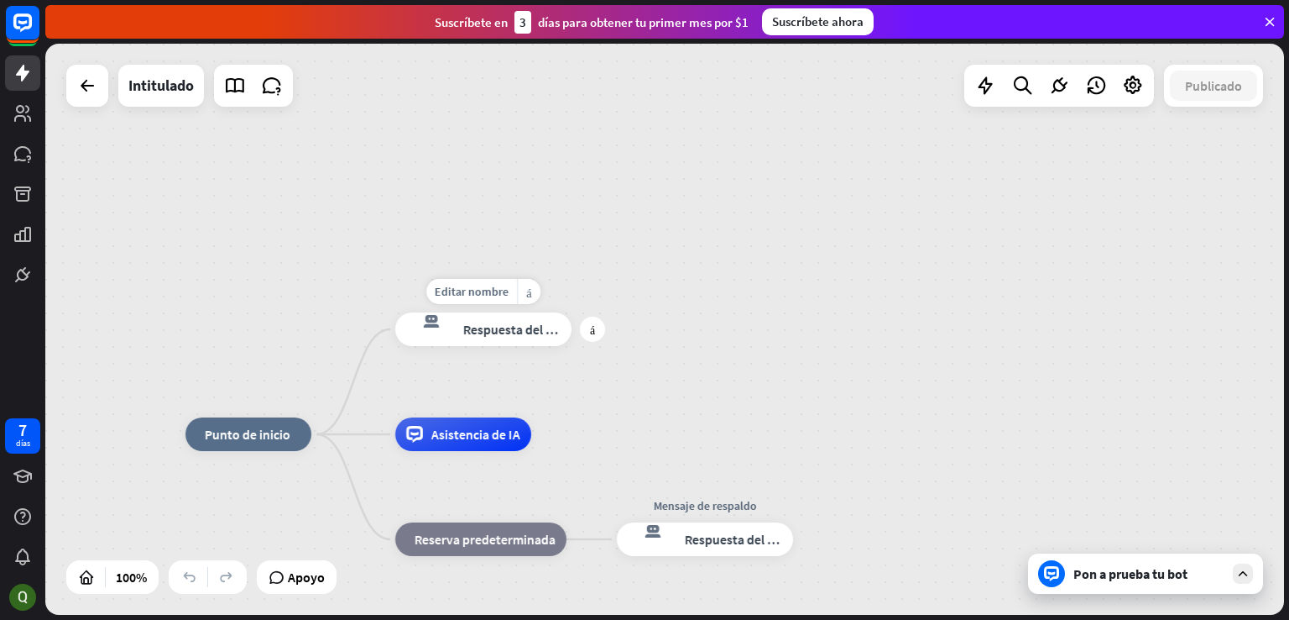
click at [532, 326] on font "Respuesta del bot" at bounding box center [514, 329] width 102 height 17
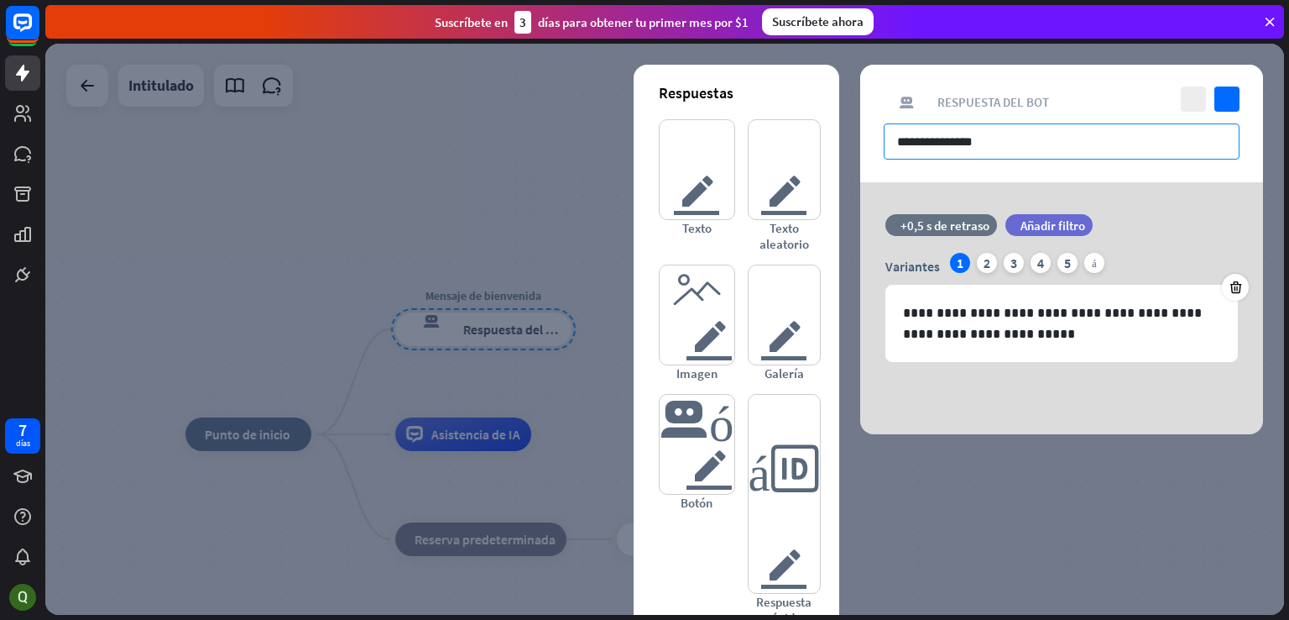
drag, startPoint x: 1015, startPoint y: 142, endPoint x: 1017, endPoint y: 155, distance: 13.7
click at [1017, 145] on input "**********" at bounding box center [1062, 141] width 356 height 36
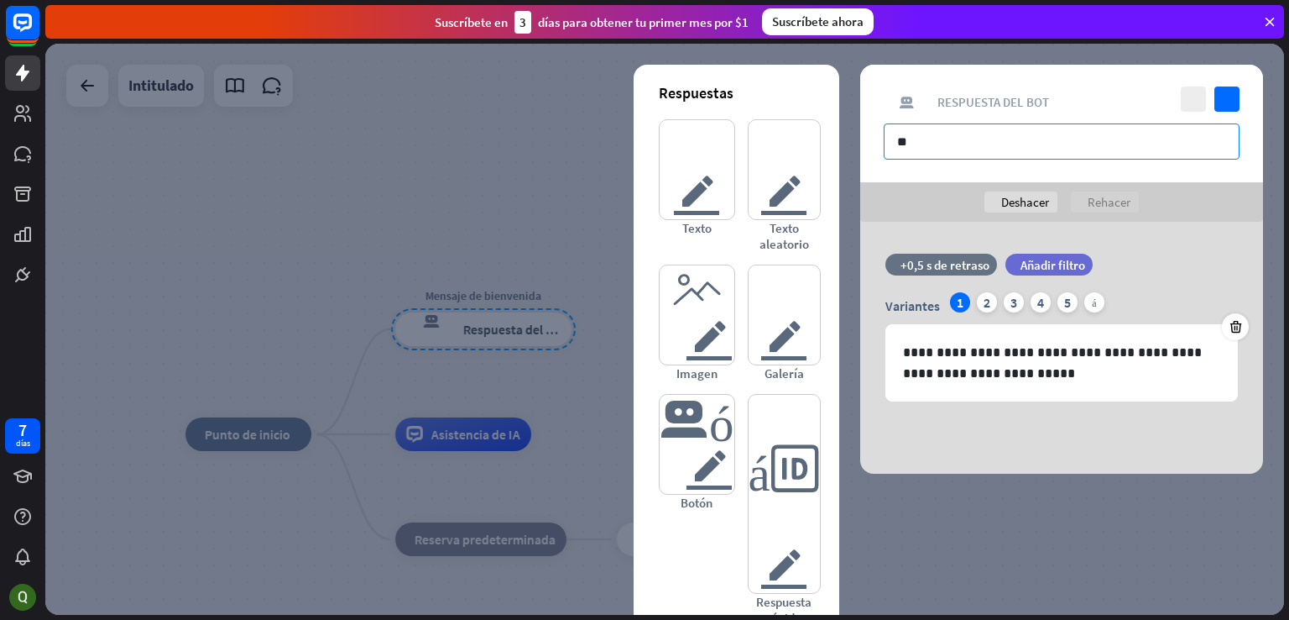
type input "*"
paste input "**********"
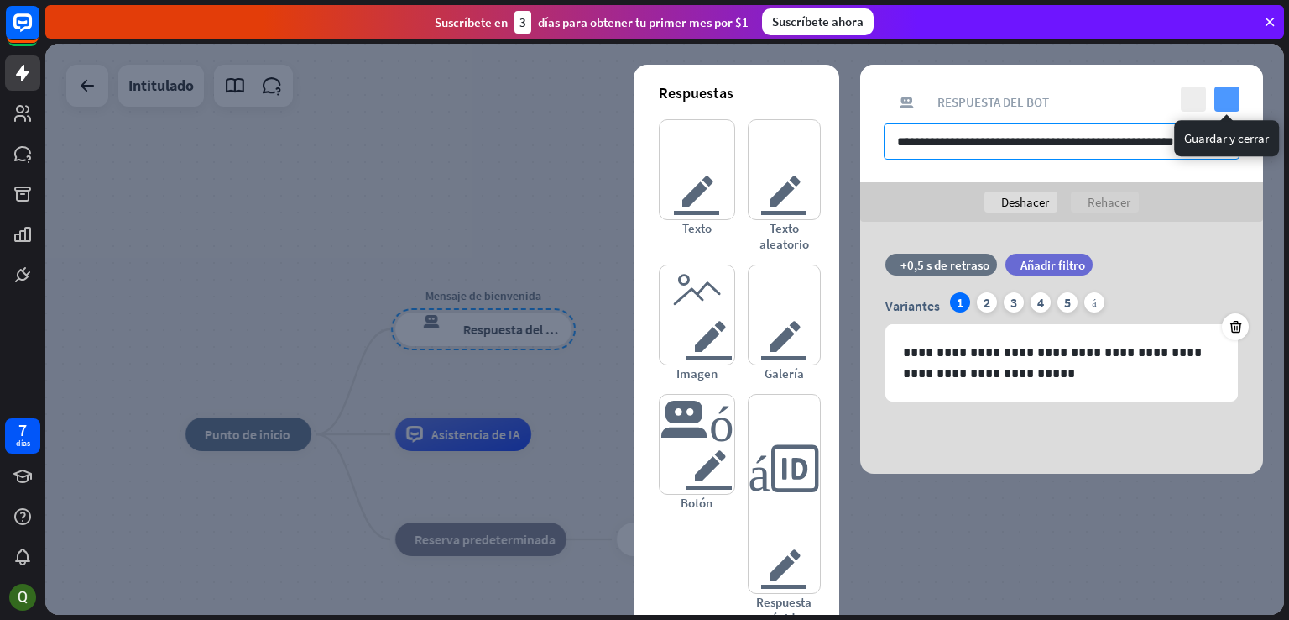
type input "**********"
click at [1225, 95] on icon "controlar" at bounding box center [1227, 98] width 25 height 25
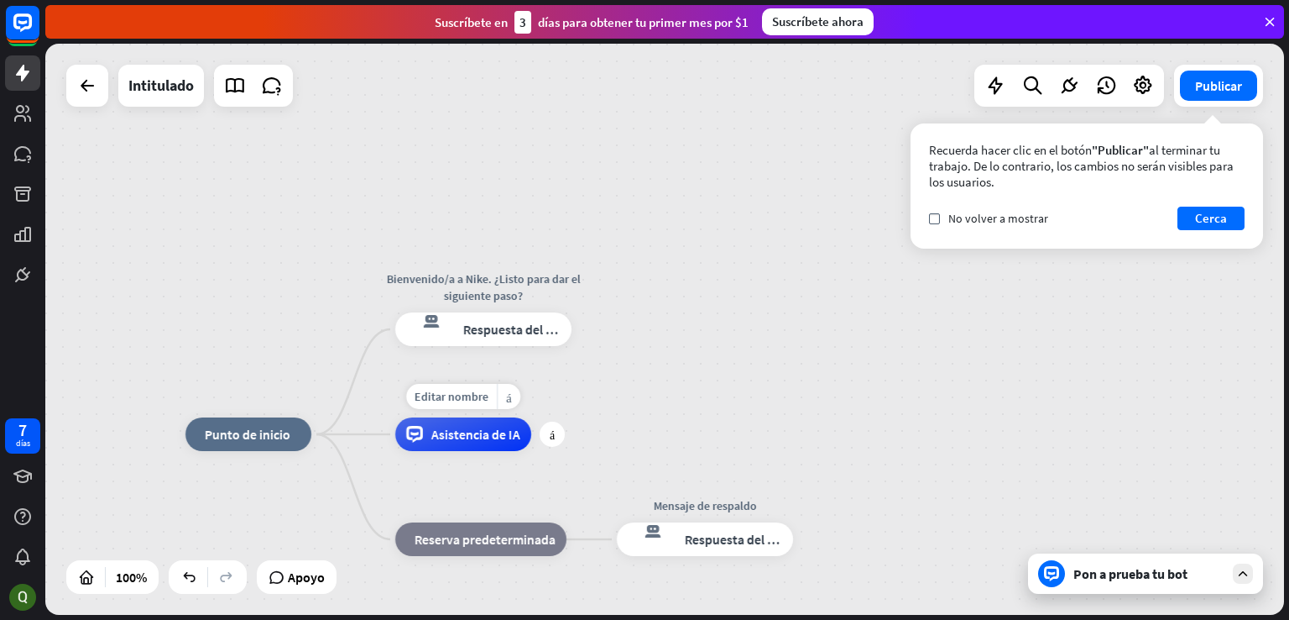
click at [493, 431] on font "Asistencia de IA" at bounding box center [475, 434] width 89 height 17
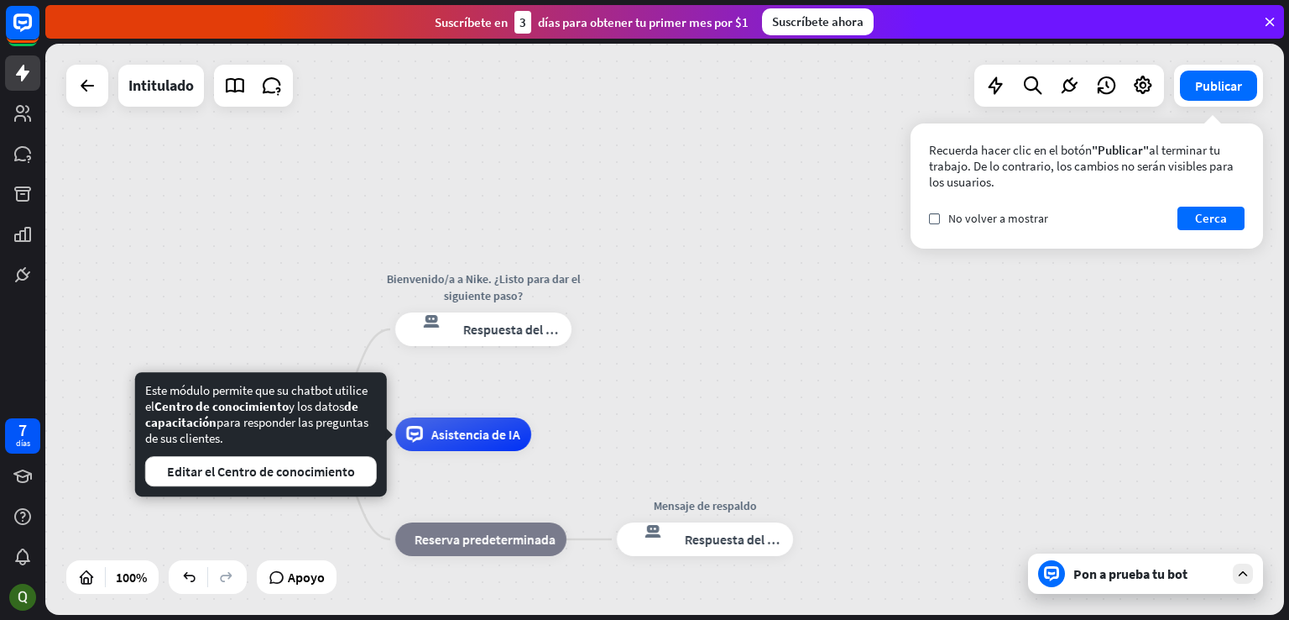
click at [271, 239] on div "inicio_2 Punto de inicio Bienvenido/a a Nike. ¿Listo para dar el siguiente paso…" at bounding box center [664, 329] width 1239 height 571
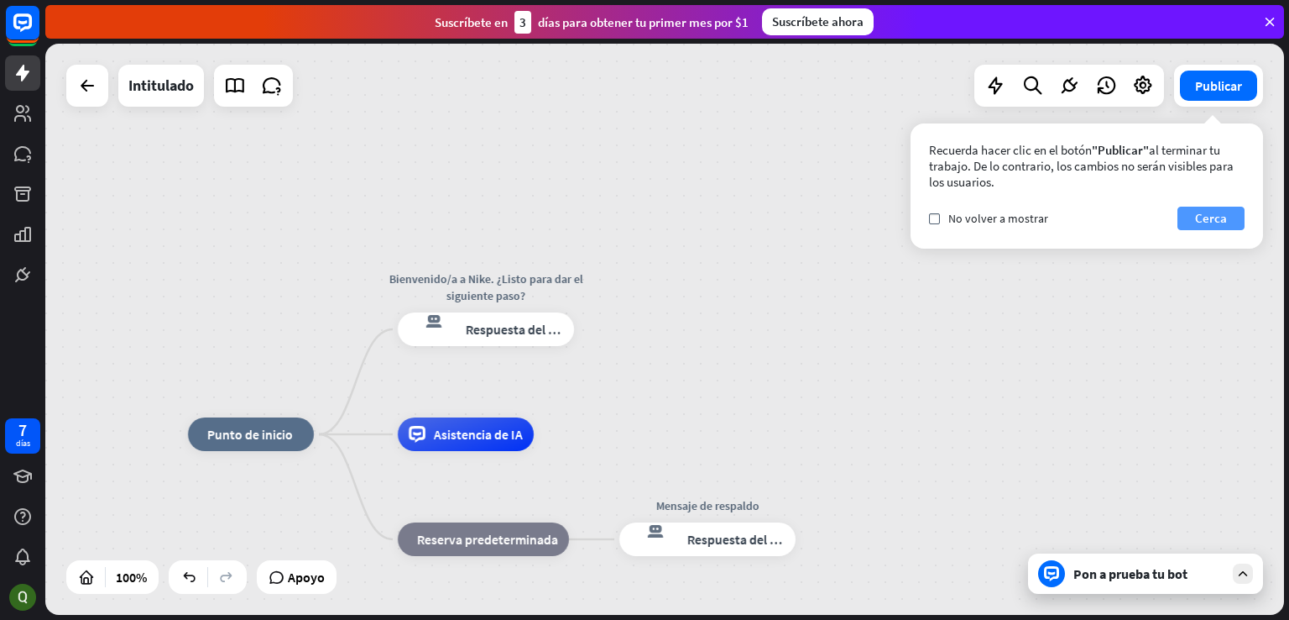
click at [1216, 218] on font "Cerca" at bounding box center [1211, 218] width 32 height 16
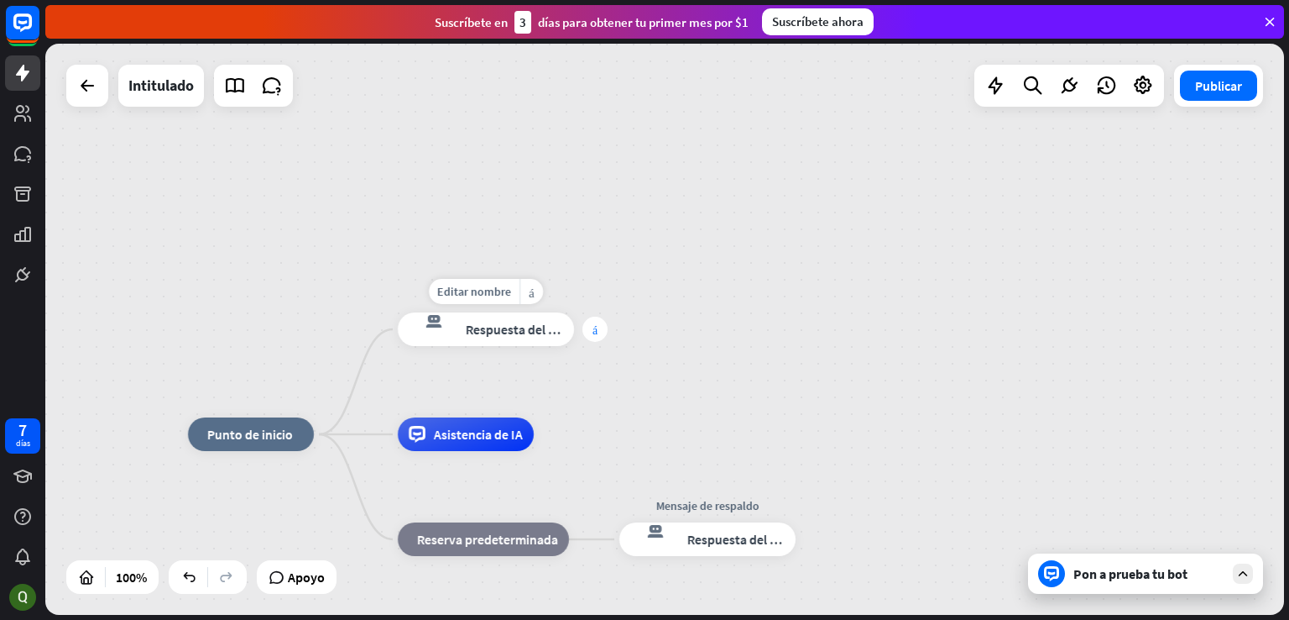
click at [590, 336] on div "más" at bounding box center [595, 328] width 25 height 25
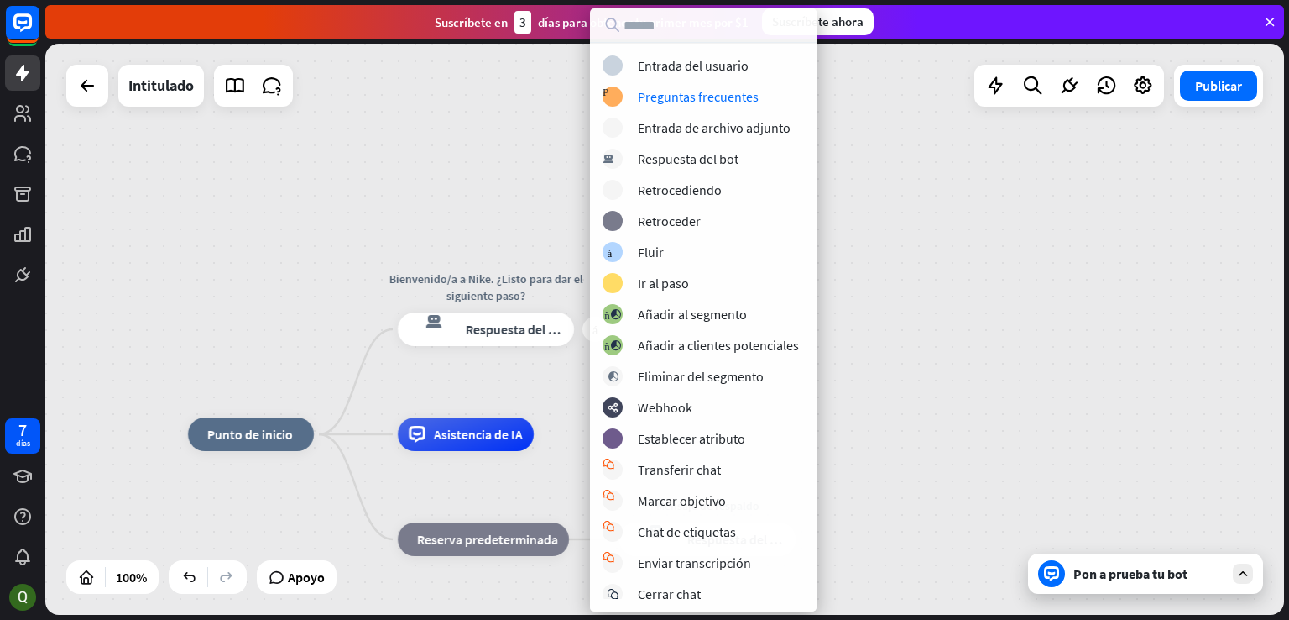
click at [704, 107] on div "bloquear_entrada_de_usuario Entrada del usuario Preguntas frecuentes sobre bloq…" at bounding box center [703, 326] width 227 height 543
click at [628, 95] on div "Preguntas frecuentes sobre bloques Preguntas frecuentes" at bounding box center [723, 96] width 241 height 20
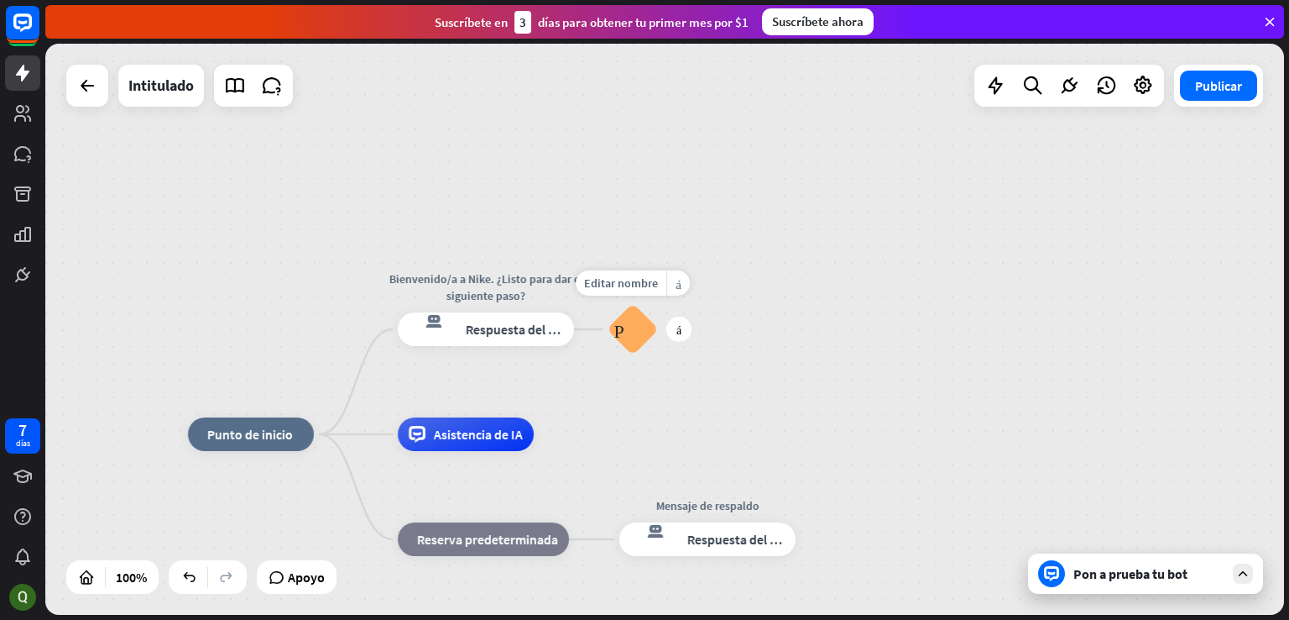
click at [635, 331] on font "Preguntas frecuentes sobre bloques" at bounding box center [633, 329] width 38 height 18
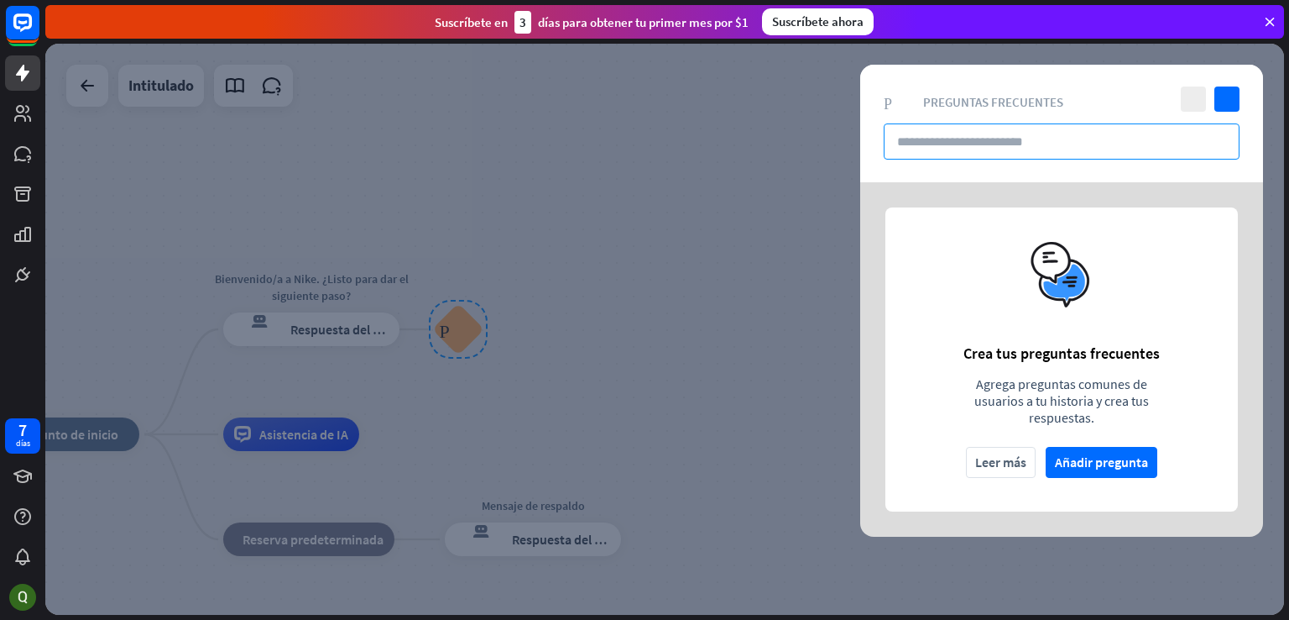
click at [1031, 142] on input "text" at bounding box center [1062, 141] width 356 height 36
paste input "**********"
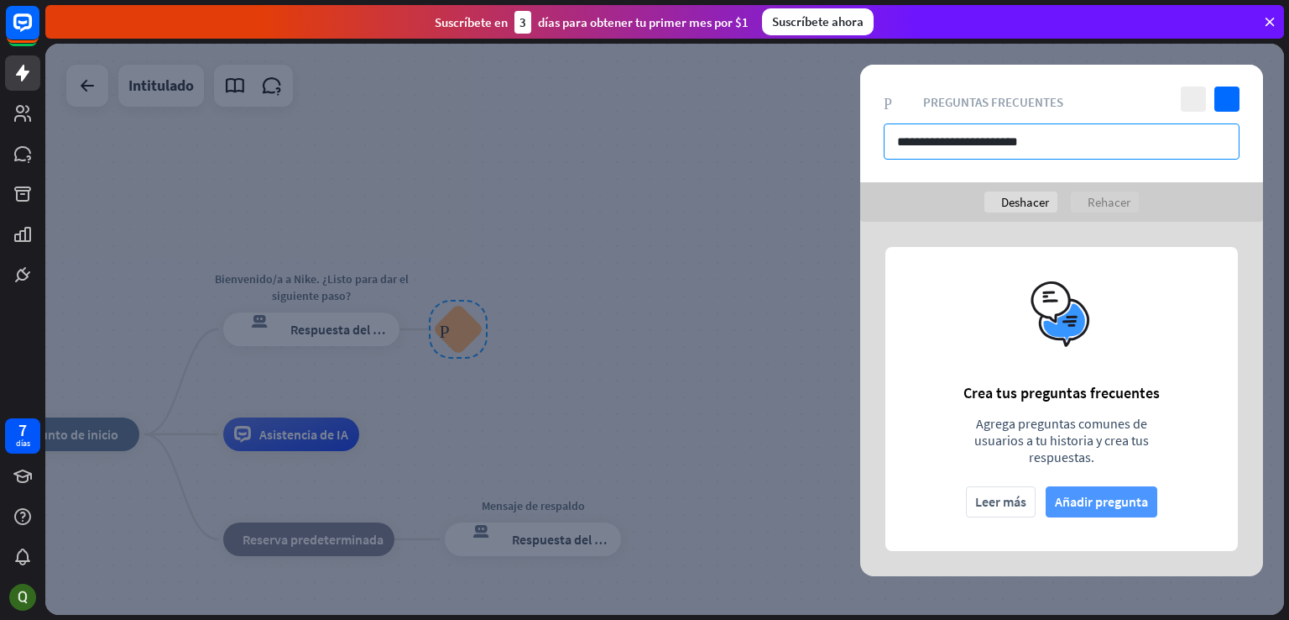
type input "**********"
click at [1122, 501] on font "Añadir pregunta" at bounding box center [1101, 501] width 93 height 17
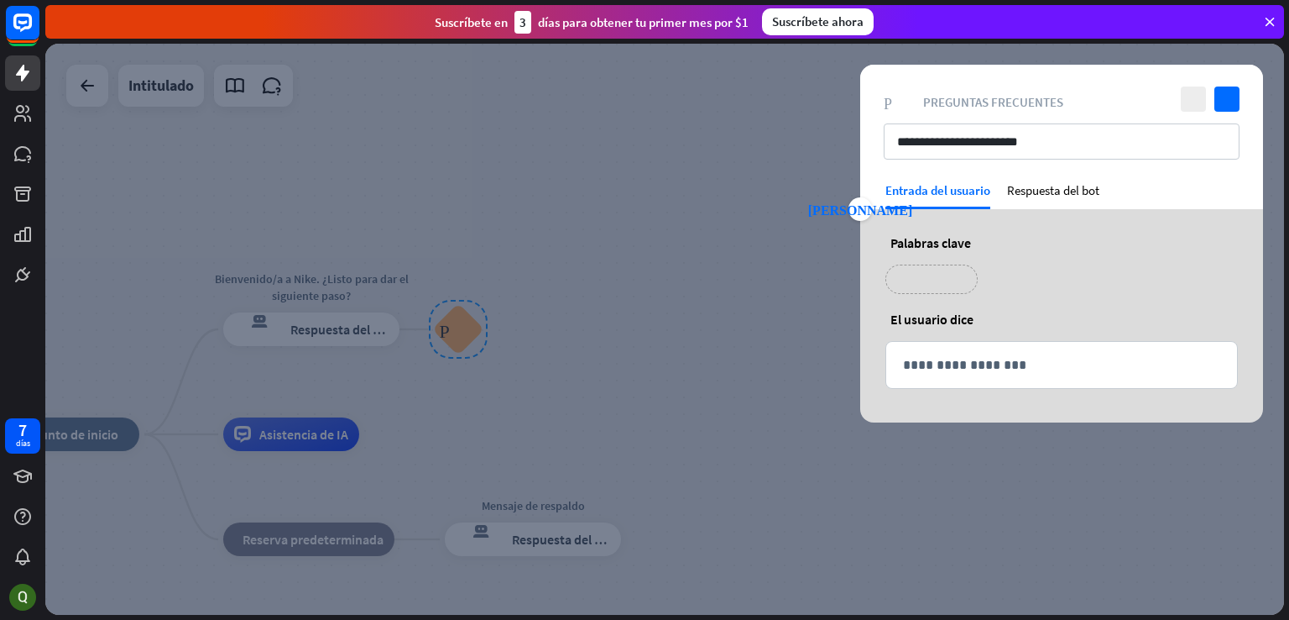
click at [954, 281] on p "**********" at bounding box center [931, 279] width 67 height 21
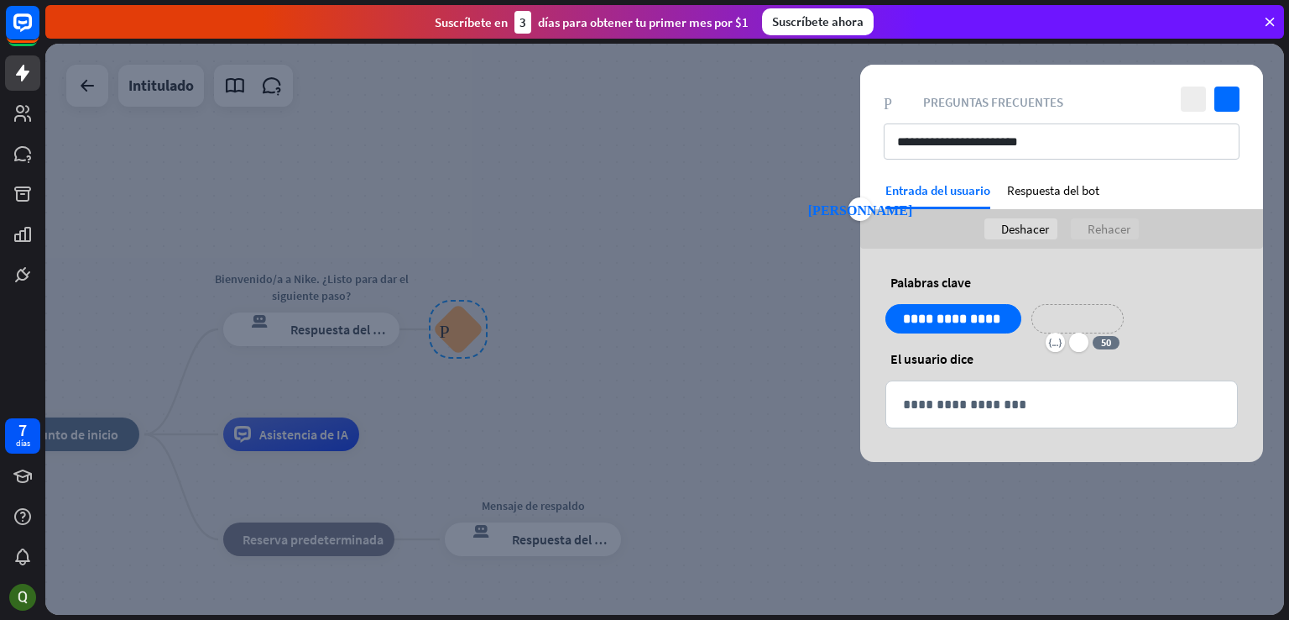
click at [1080, 315] on p "**********" at bounding box center [1077, 318] width 67 height 21
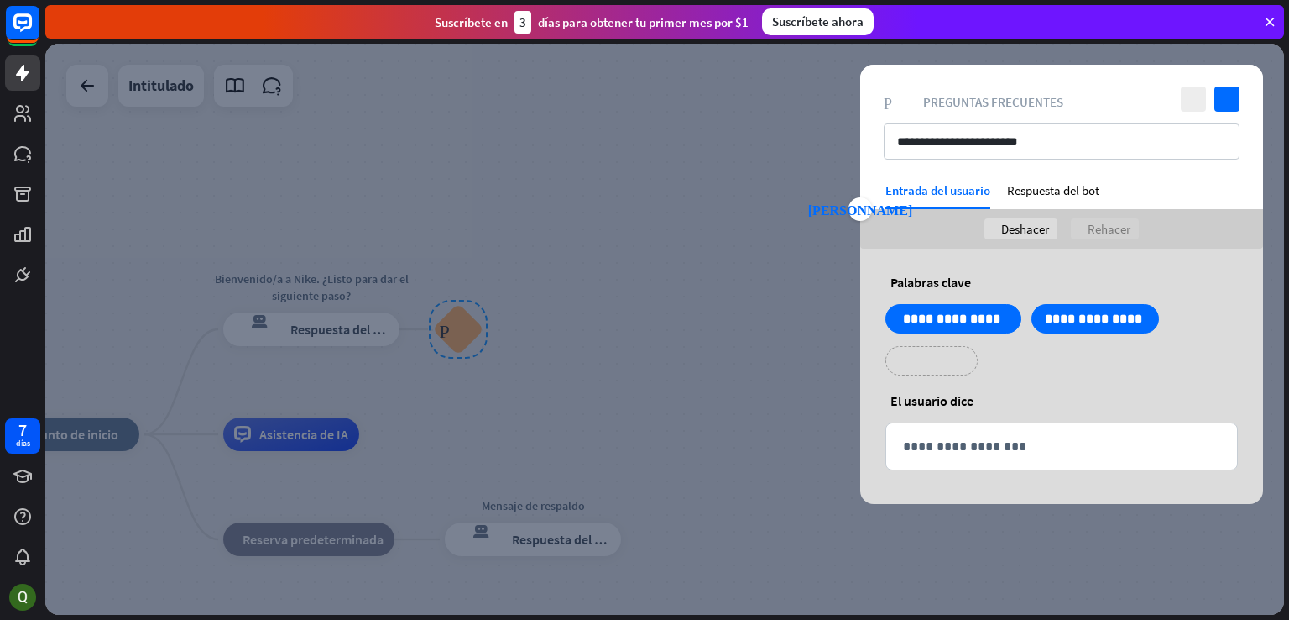
click at [952, 357] on p "**********" at bounding box center [931, 360] width 67 height 21
click at [1115, 346] on div "**********" at bounding box center [1097, 360] width 110 height 29
click at [1084, 362] on p "**********" at bounding box center [1087, 360] width 67 height 21
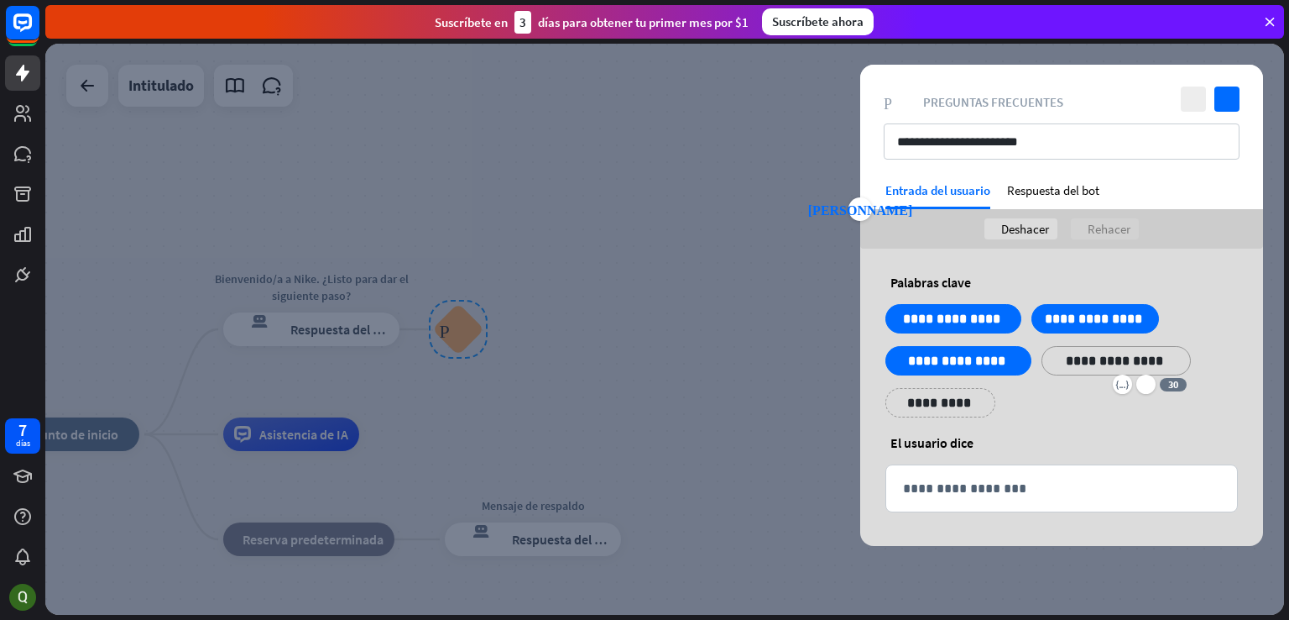
click at [943, 405] on p "**********" at bounding box center [940, 402] width 85 height 21
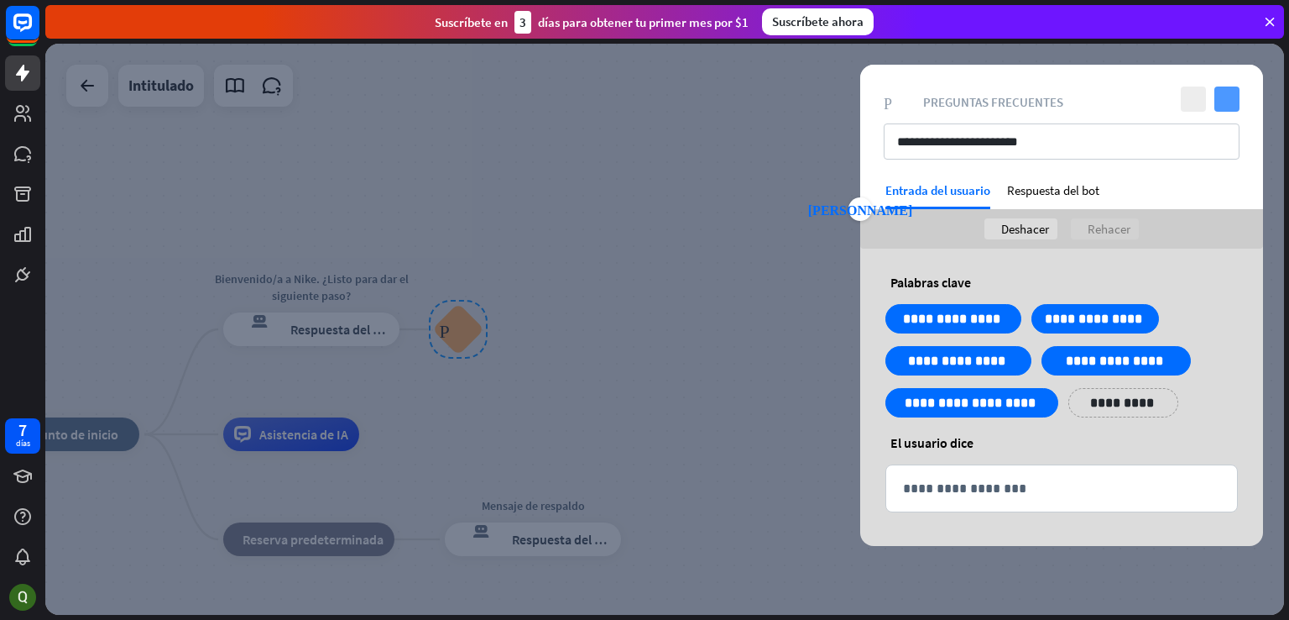
click at [1226, 92] on icon "controlar" at bounding box center [1227, 98] width 25 height 25
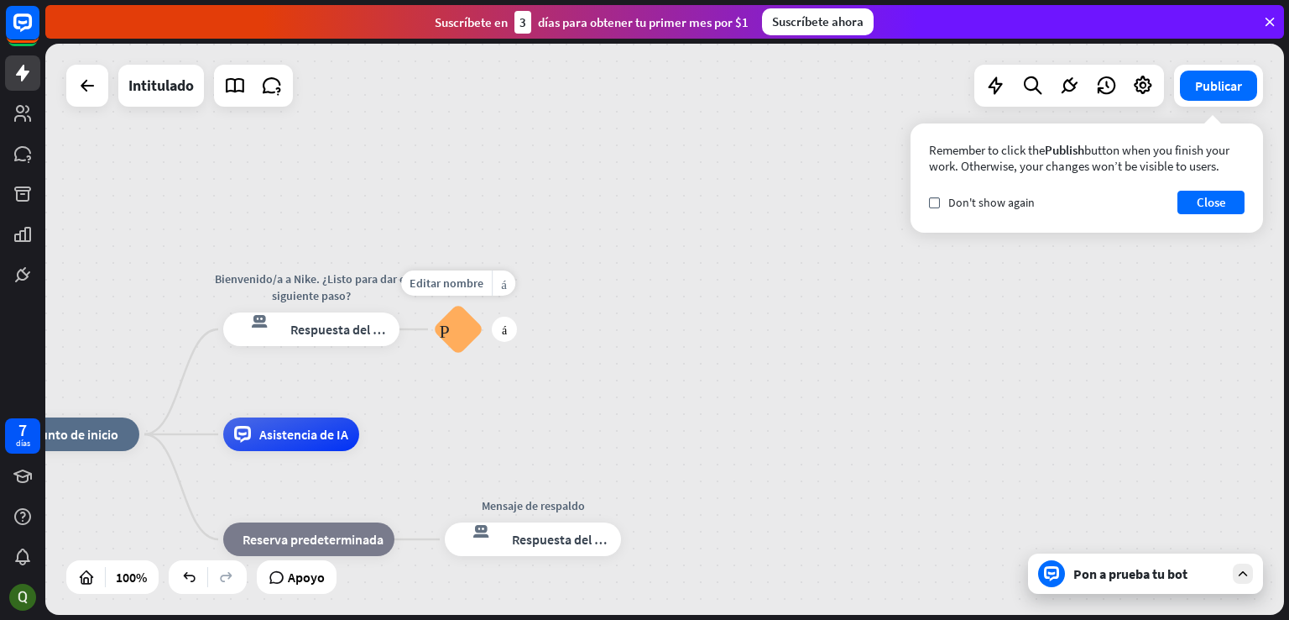
click at [449, 336] on font "Preguntas frecuentes sobre bloques" at bounding box center [458, 329] width 38 height 18
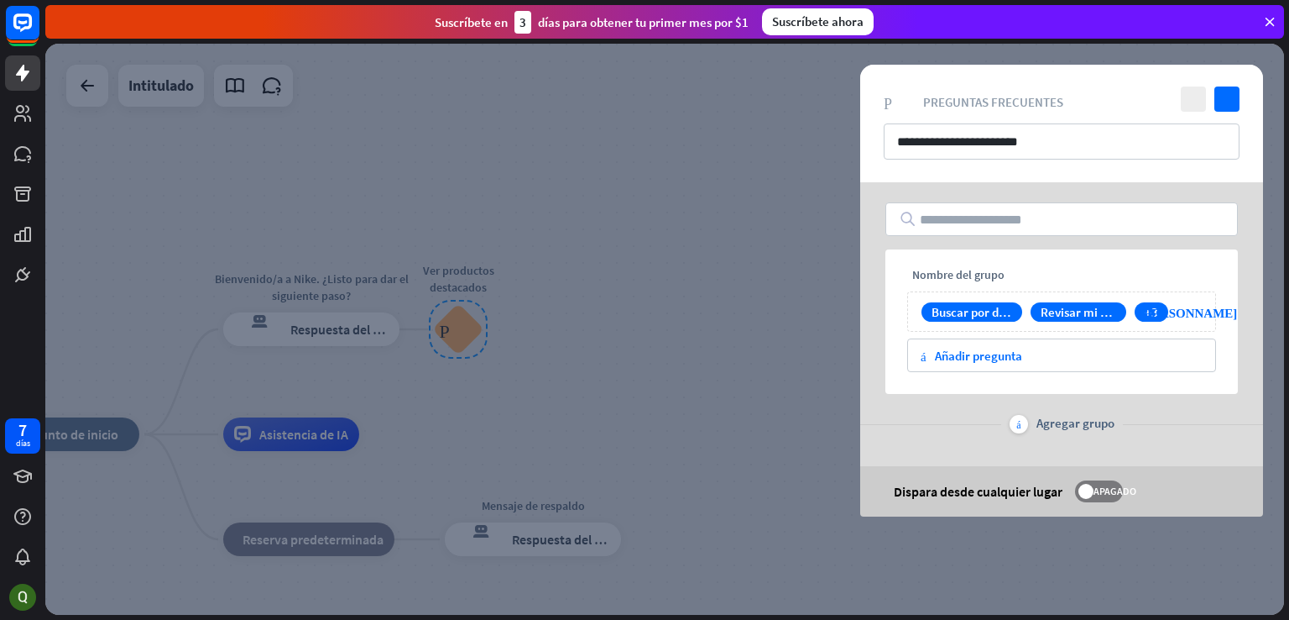
click at [826, 217] on div at bounding box center [664, 329] width 1239 height 571
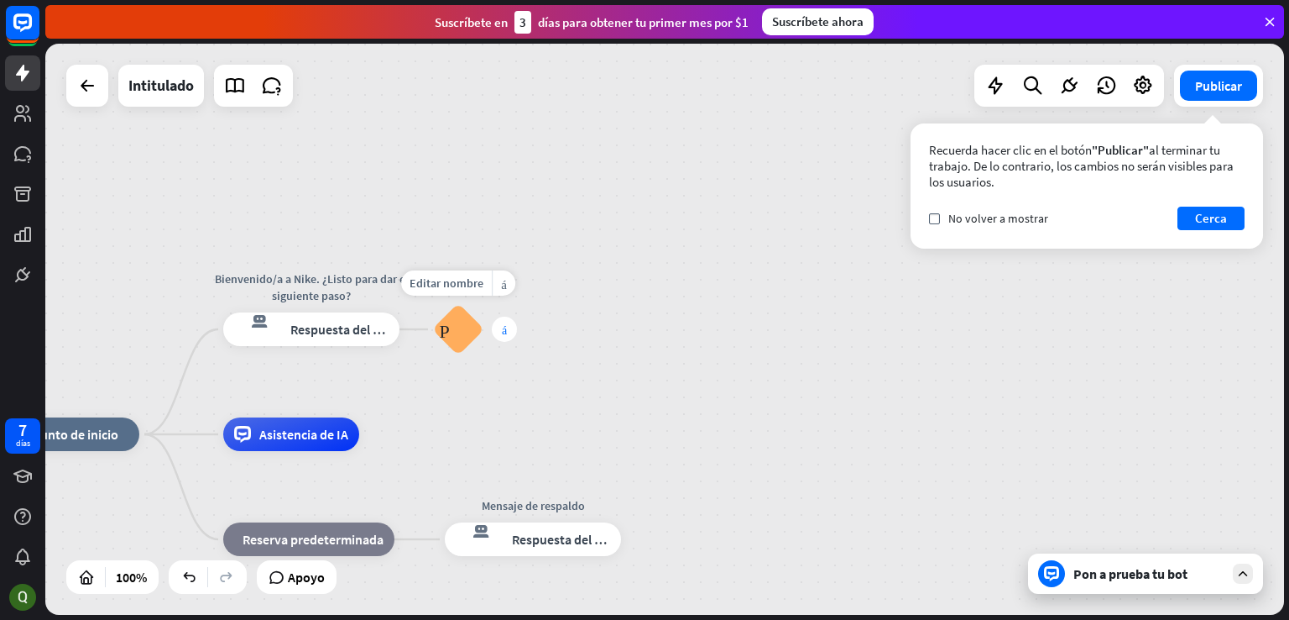
click at [501, 340] on div "más" at bounding box center [504, 328] width 25 height 25
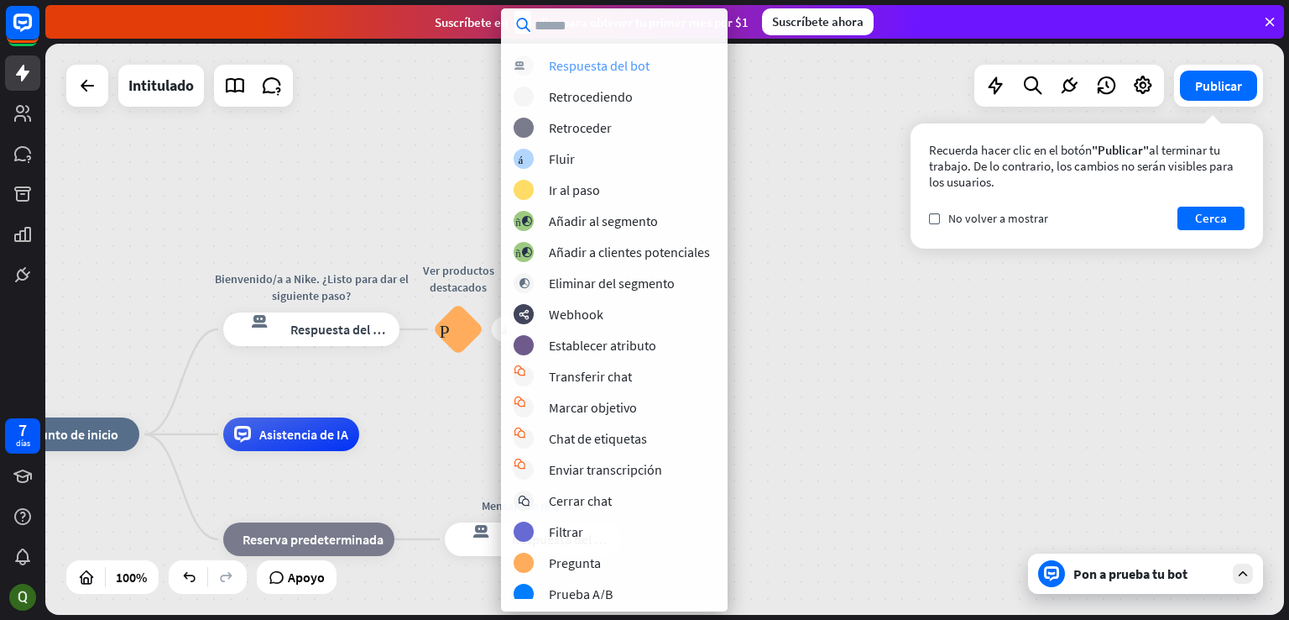
click at [608, 68] on font "Respuesta del bot" at bounding box center [599, 65] width 101 height 17
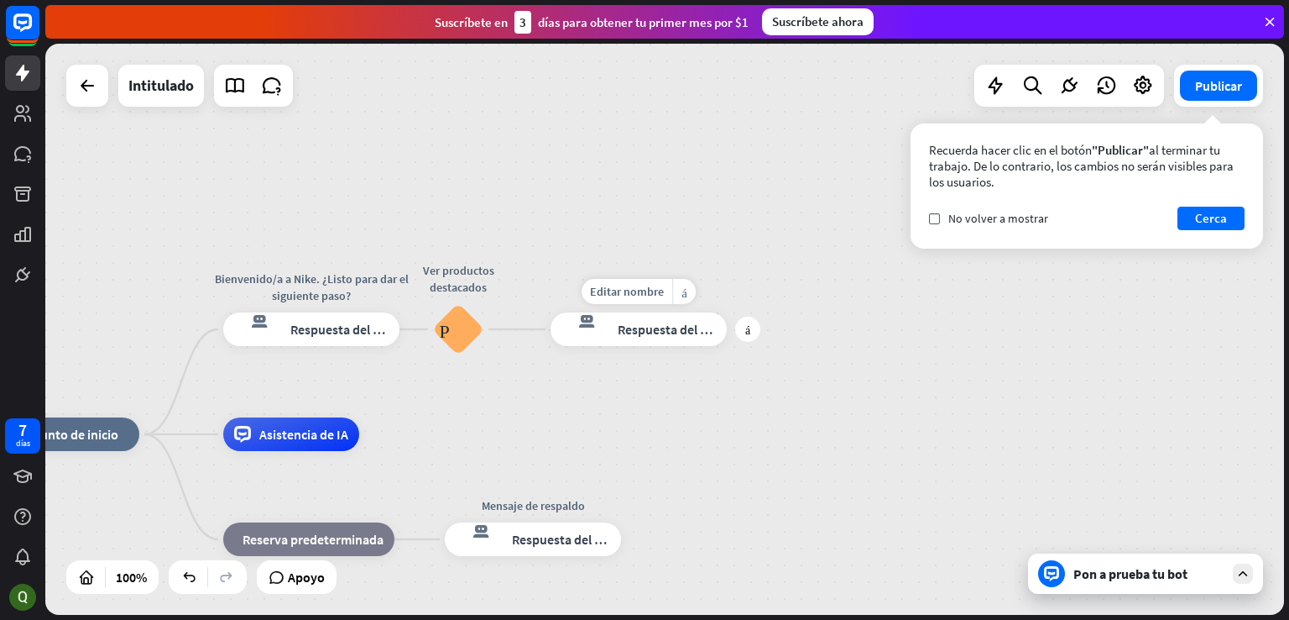
click at [653, 346] on div "Editar nombre más_amarillo más respuesta del bot de bloqueo Respuesta del bot" at bounding box center [639, 329] width 176 height 34
click at [650, 343] on div "respuesta del bot de bloqueo Respuesta del bot" at bounding box center [639, 329] width 176 height 34
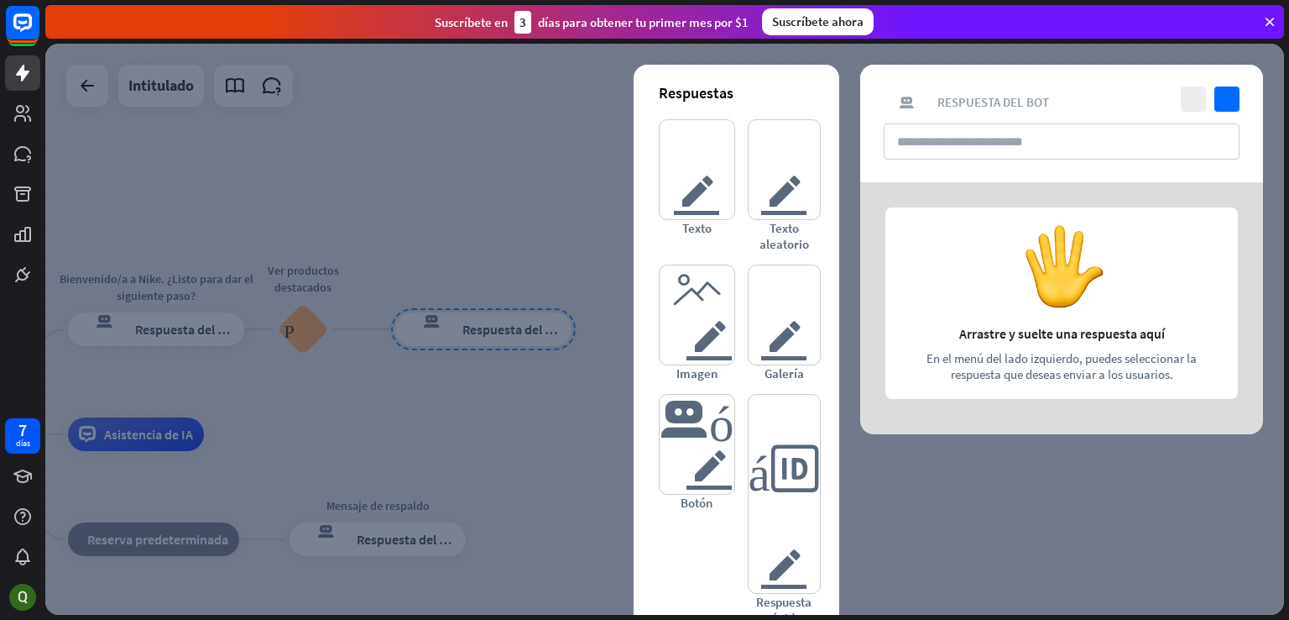
click at [1053, 329] on div at bounding box center [1061, 308] width 403 height 252
click at [510, 462] on div at bounding box center [664, 329] width 1239 height 571
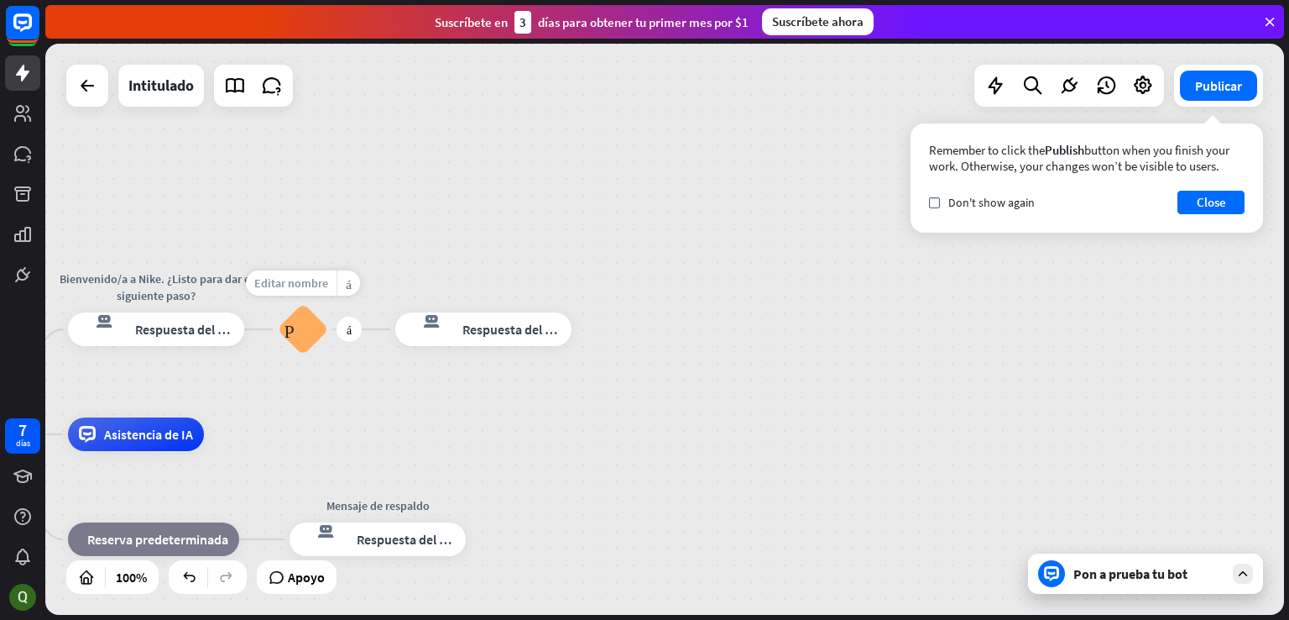
click at [323, 273] on div "Editar nombre" at bounding box center [291, 282] width 91 height 25
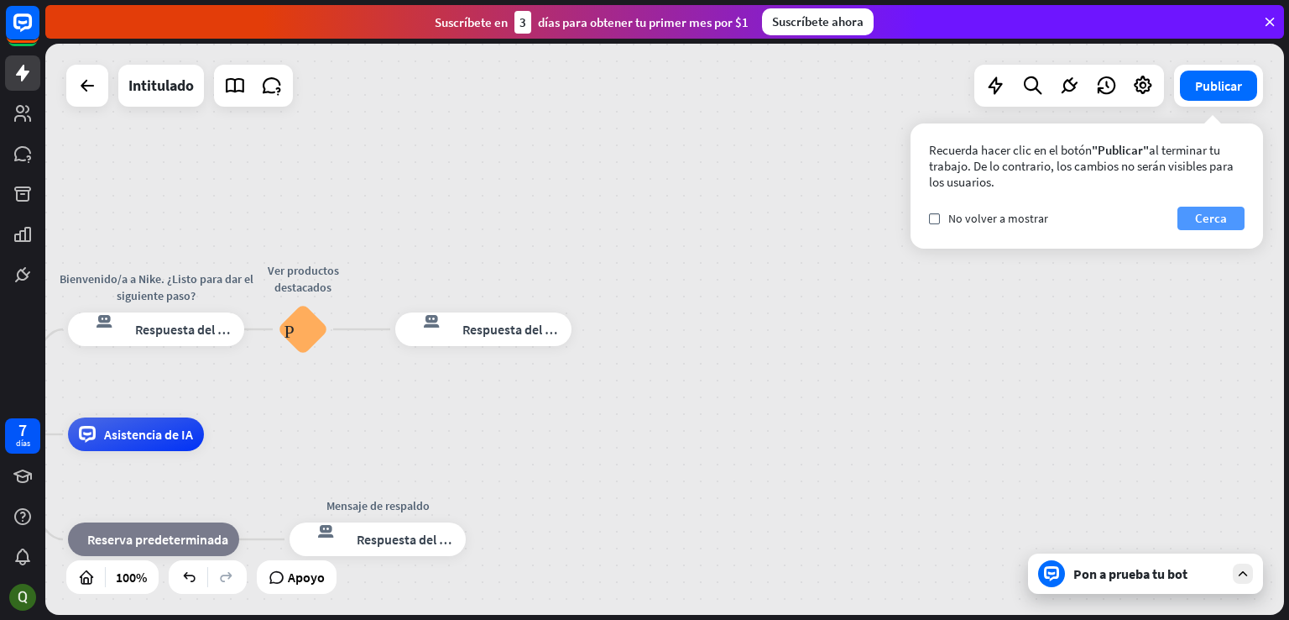
click at [1226, 222] on button "Cerca" at bounding box center [1211, 219] width 67 height 24
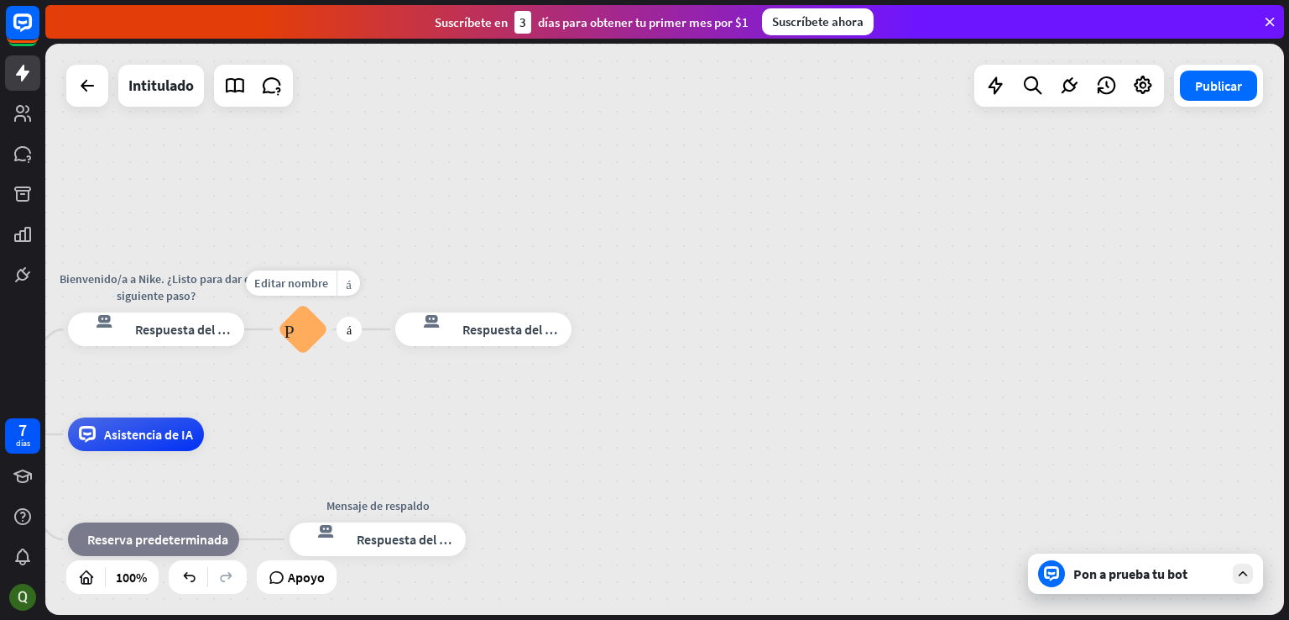
click at [292, 327] on font "Preguntas frecuentes sobre bloques" at bounding box center [303, 329] width 38 height 18
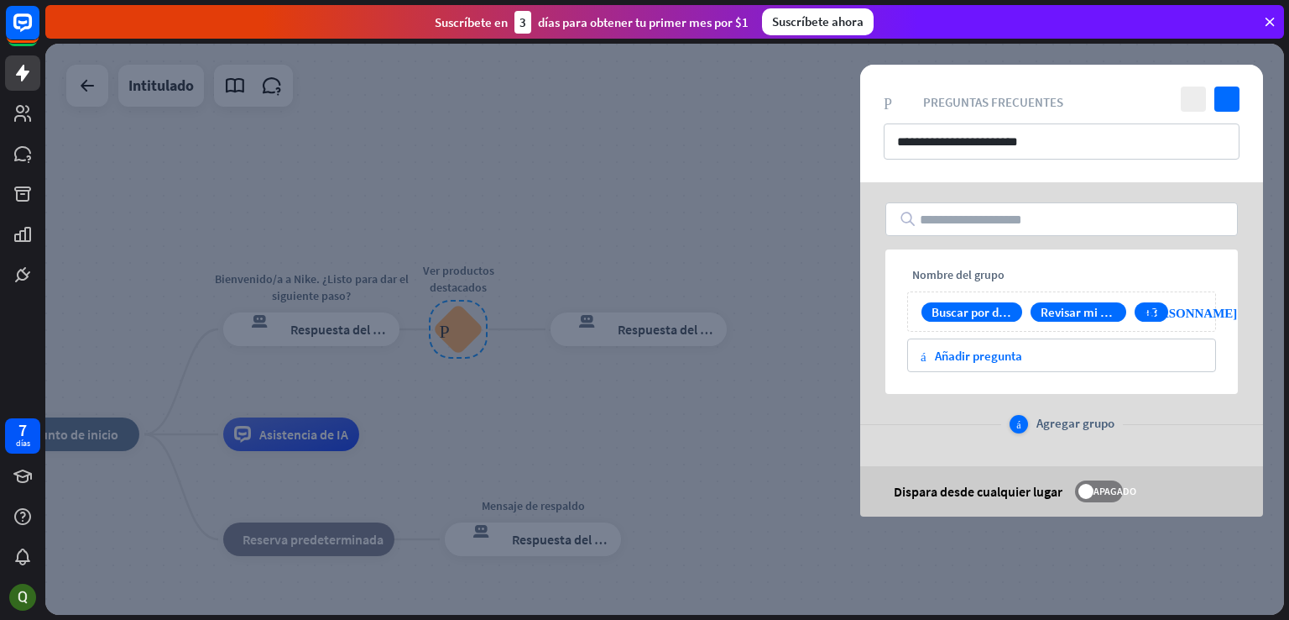
click at [1034, 424] on div "más Agregar grupo" at bounding box center [1062, 424] width 105 height 18
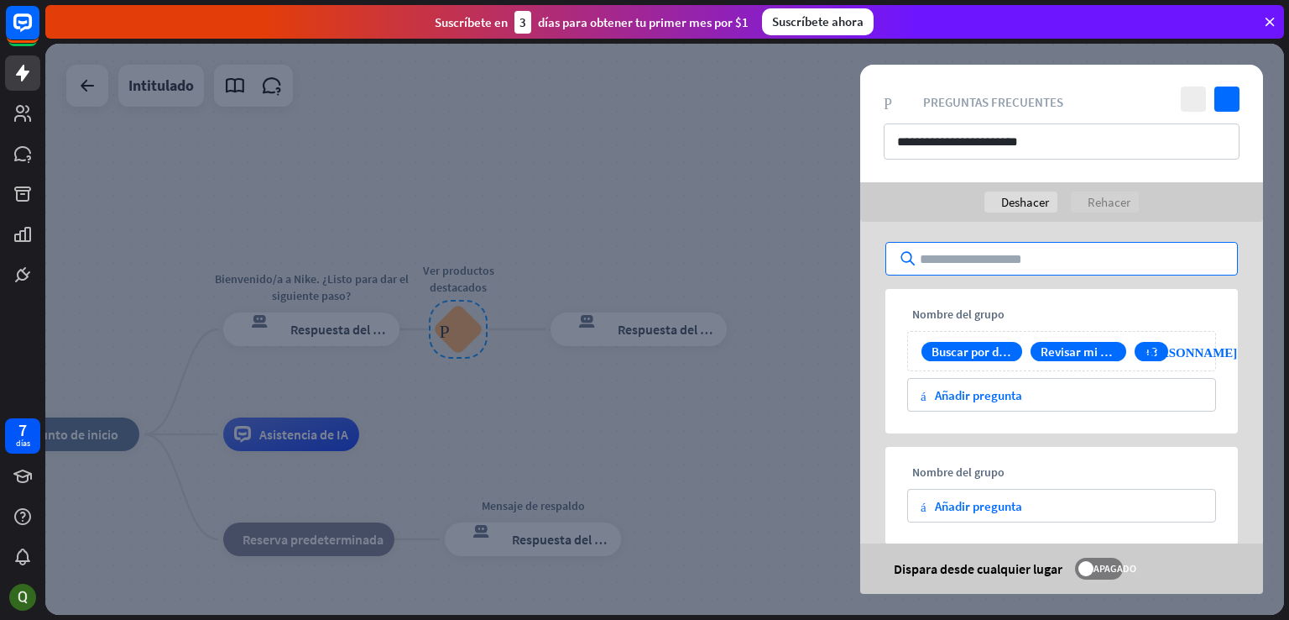
click at [1027, 269] on input "text" at bounding box center [1062, 259] width 353 height 34
click at [960, 353] on font "Buscar por deporte" at bounding box center [983, 351] width 103 height 16
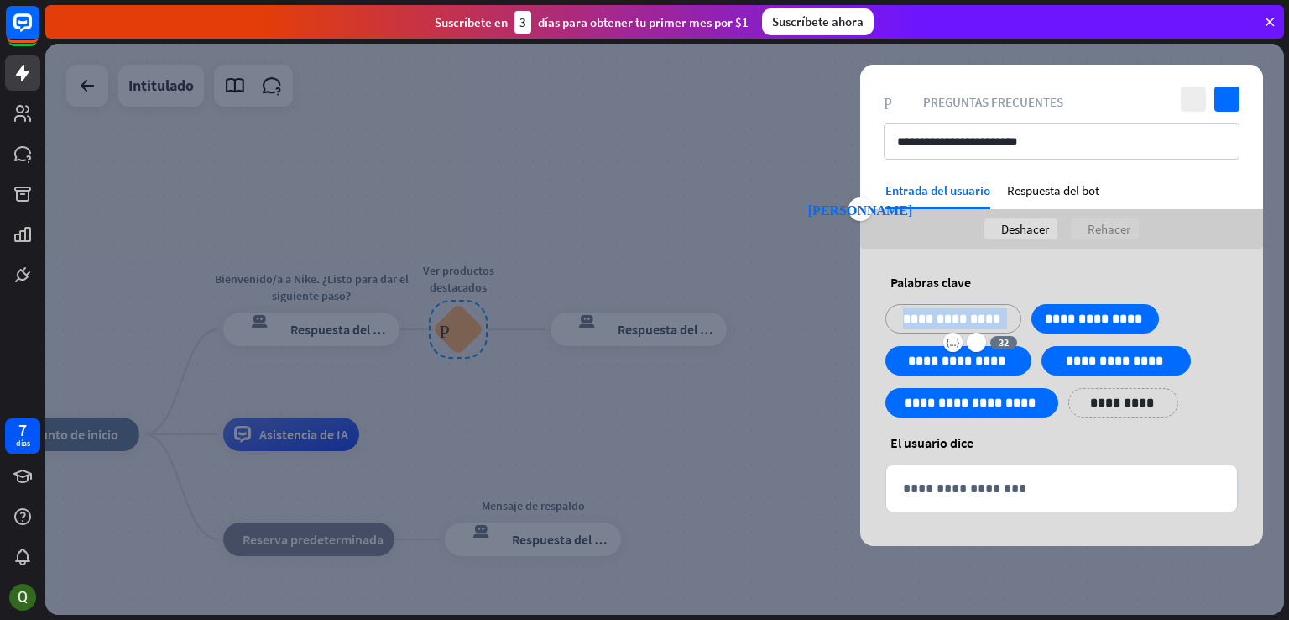
drag, startPoint x: 900, startPoint y: 320, endPoint x: 1021, endPoint y: 327, distance: 121.1
click at [1021, 327] on div "**********" at bounding box center [954, 318] width 136 height 29
copy p "**********"
click at [792, 202] on div at bounding box center [664, 329] width 1239 height 571
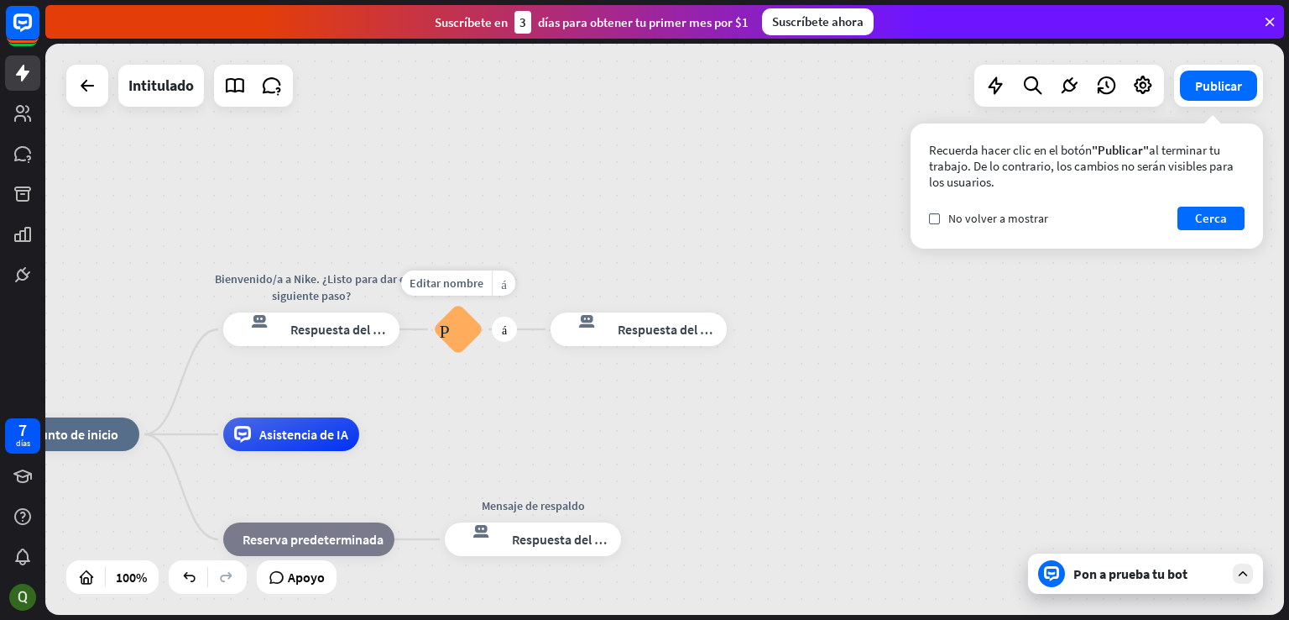
click at [467, 342] on div "Preguntas frecuentes sobre bloques" at bounding box center [458, 329] width 50 height 50
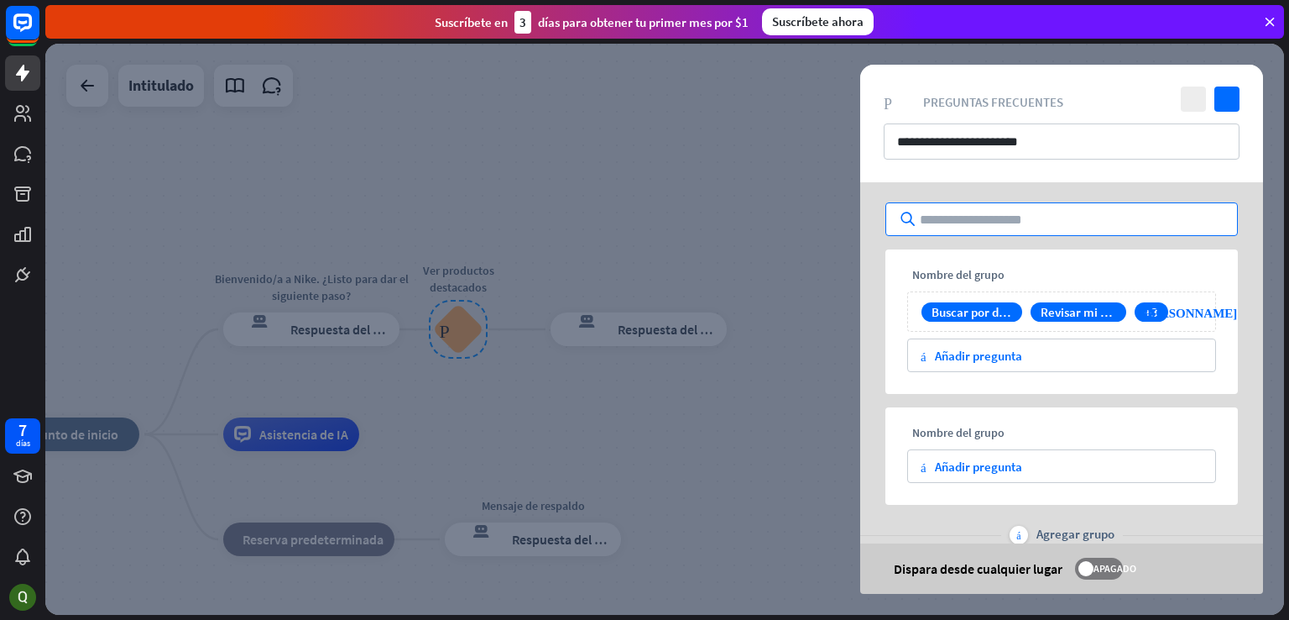
click at [1048, 222] on input "text" at bounding box center [1062, 219] width 353 height 34
paste input "**********"
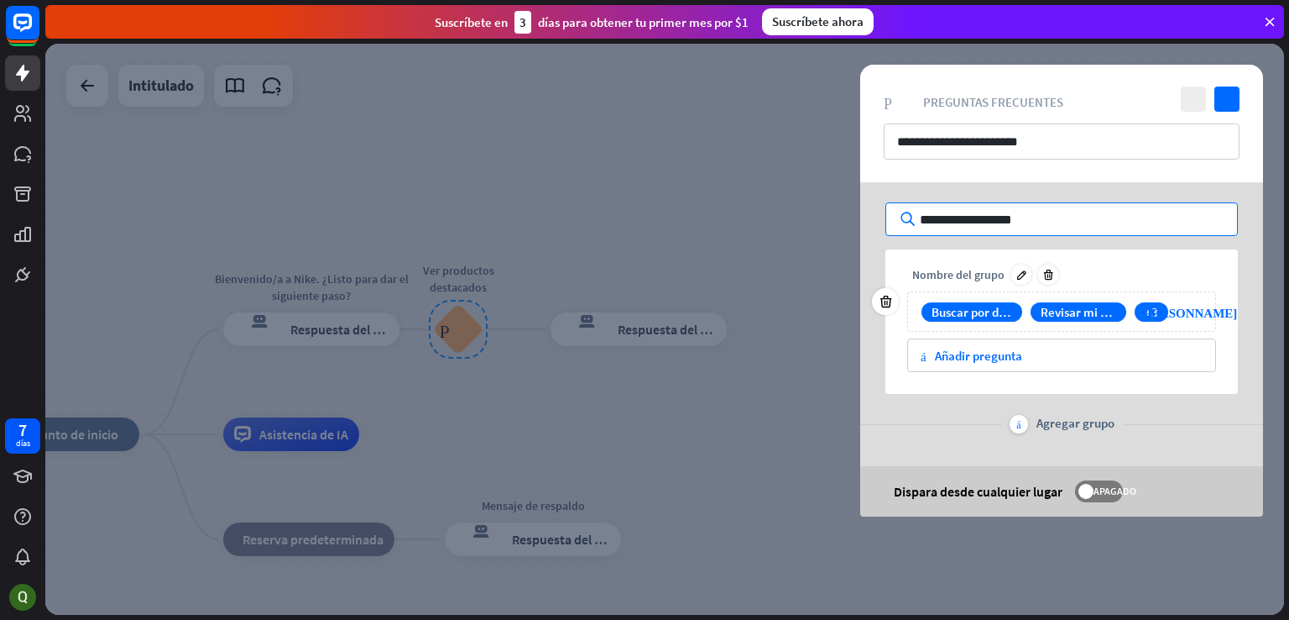
type input "**********"
click at [1054, 300] on div "Buscar por deporte Revisar mi pedido +3 punta [PERSON_NAME] derecha" at bounding box center [1061, 311] width 309 height 40
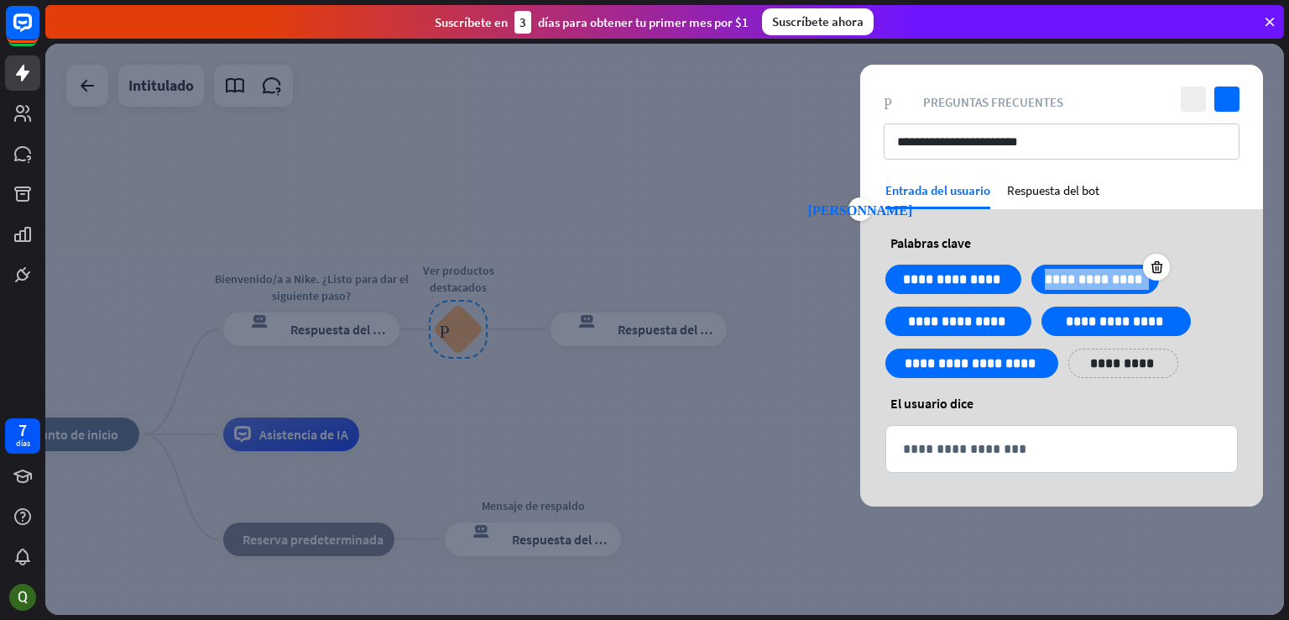
drag, startPoint x: 1041, startPoint y: 280, endPoint x: 1152, endPoint y: 285, distance: 111.0
click at [1152, 285] on div "**********" at bounding box center [1096, 278] width 128 height 29
copy div "**********"
click at [709, 161] on div at bounding box center [664, 329] width 1239 height 571
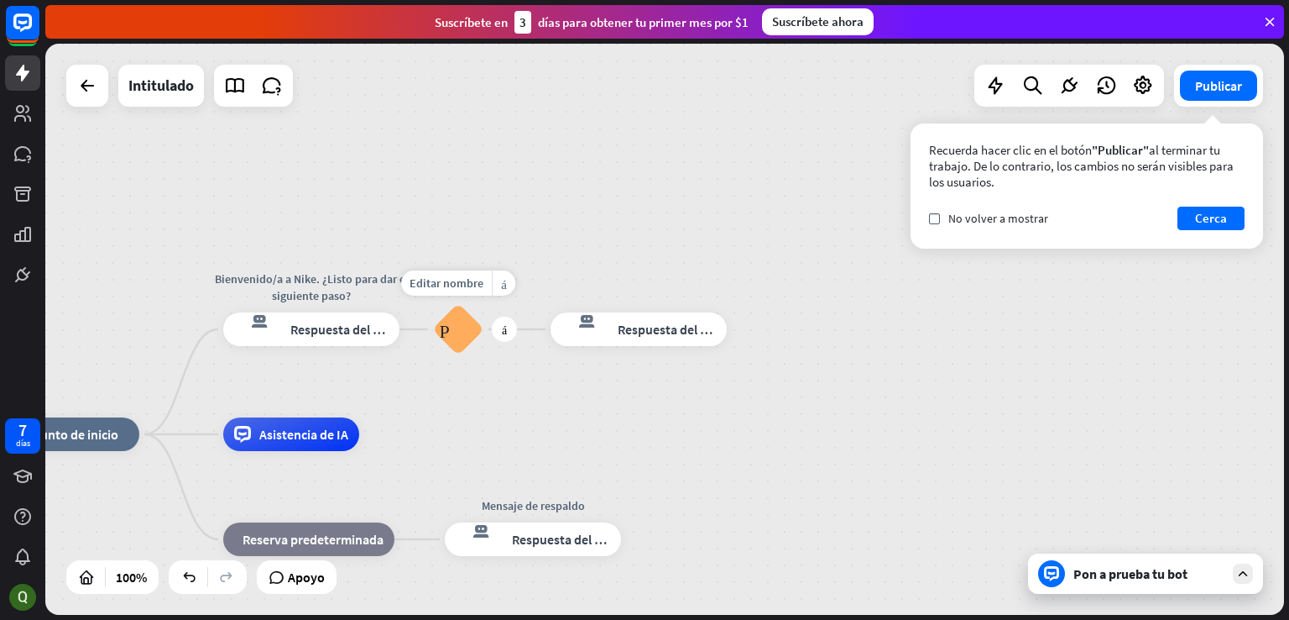
click at [454, 320] on font "Preguntas frecuentes sobre bloques" at bounding box center [458, 329] width 38 height 18
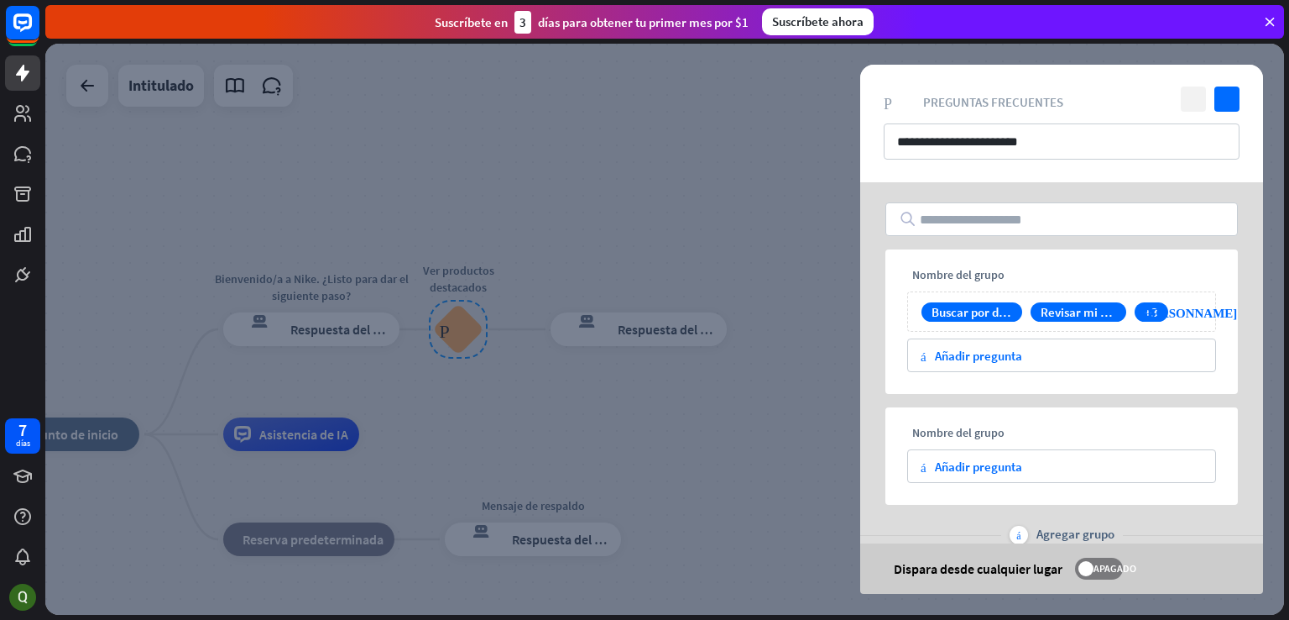
click at [1184, 92] on icon "cerca" at bounding box center [1193, 98] width 25 height 25
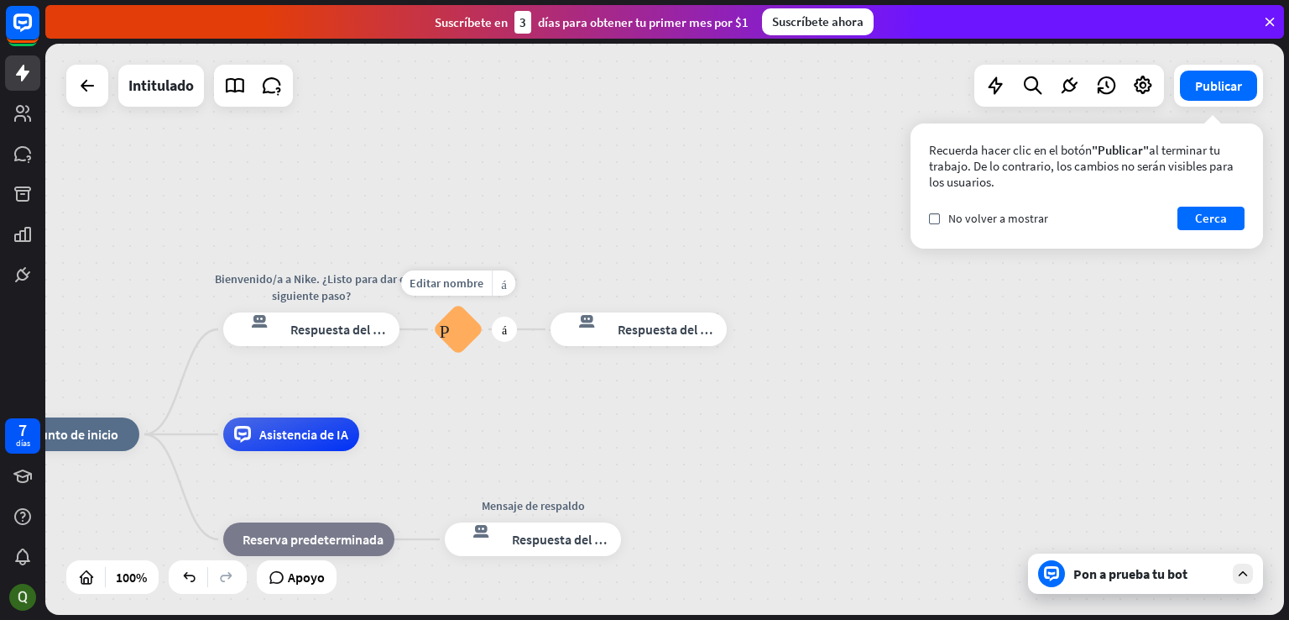
click at [469, 333] on font "Preguntas frecuentes sobre bloques" at bounding box center [458, 329] width 38 height 18
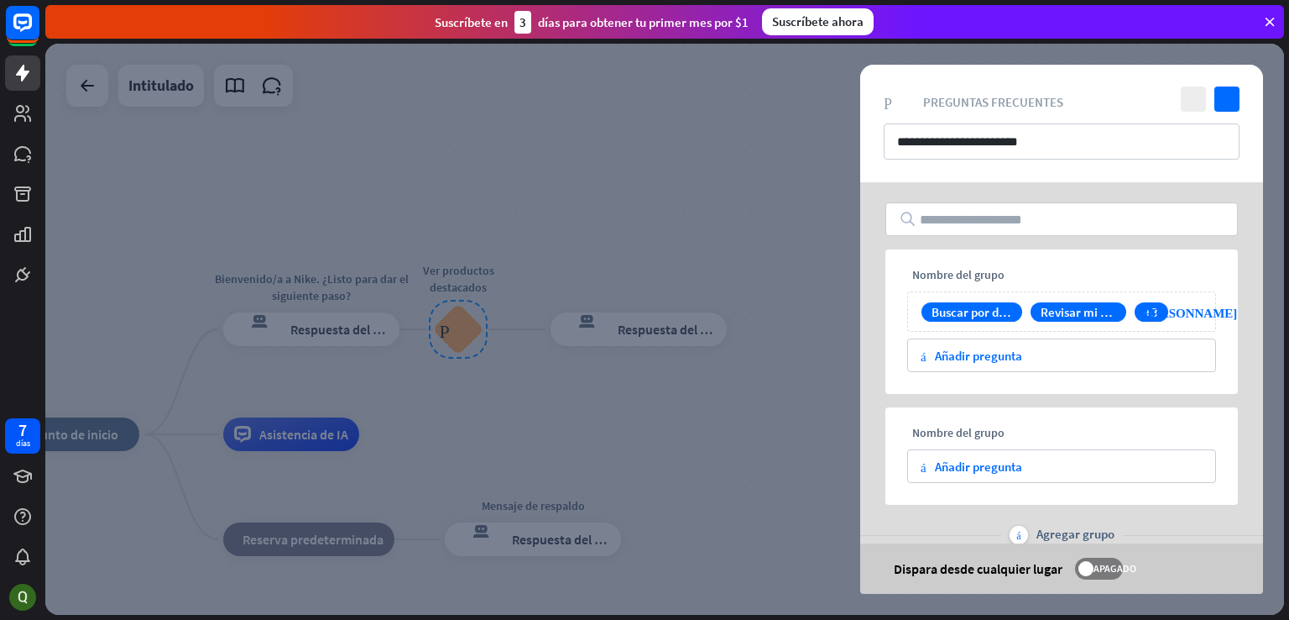
click at [739, 238] on div at bounding box center [664, 329] width 1239 height 571
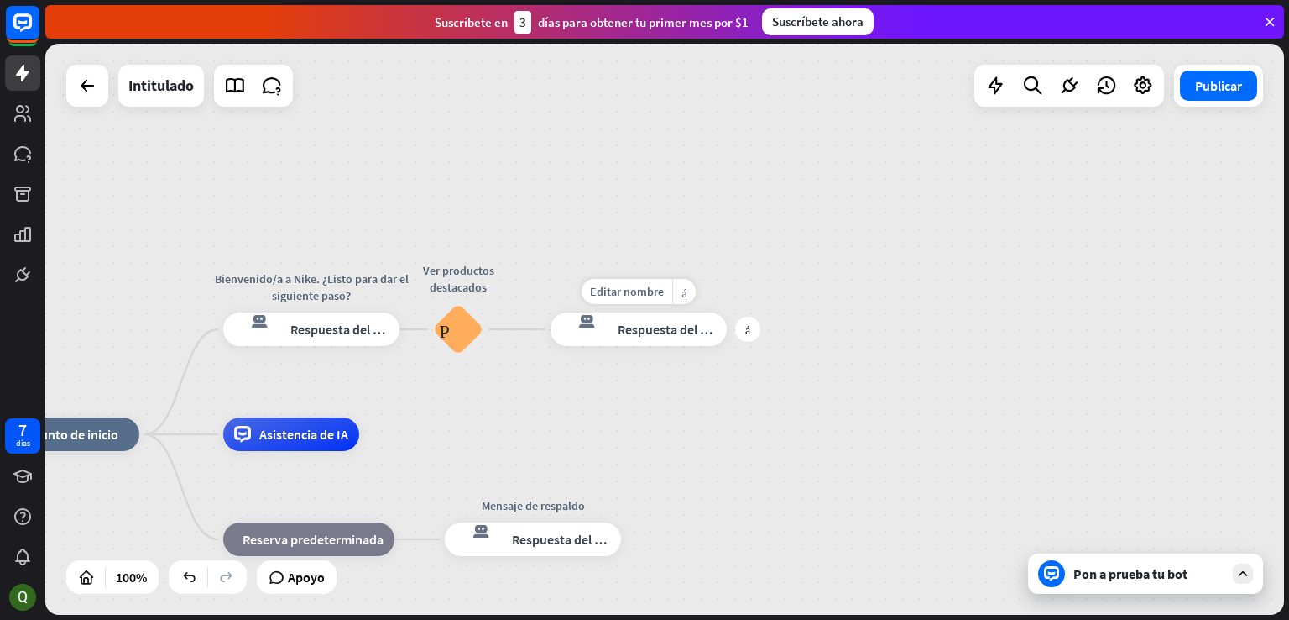
click at [652, 330] on font "Respuesta del bot" at bounding box center [669, 329] width 102 height 17
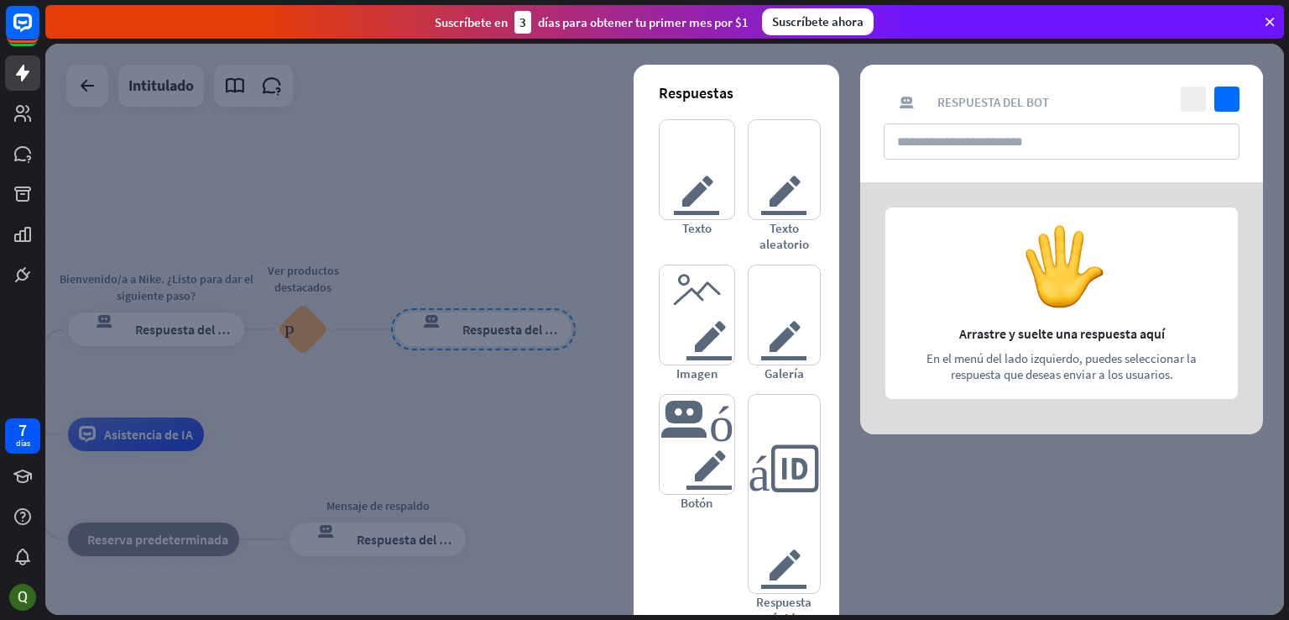
click at [447, 213] on div at bounding box center [664, 329] width 1239 height 571
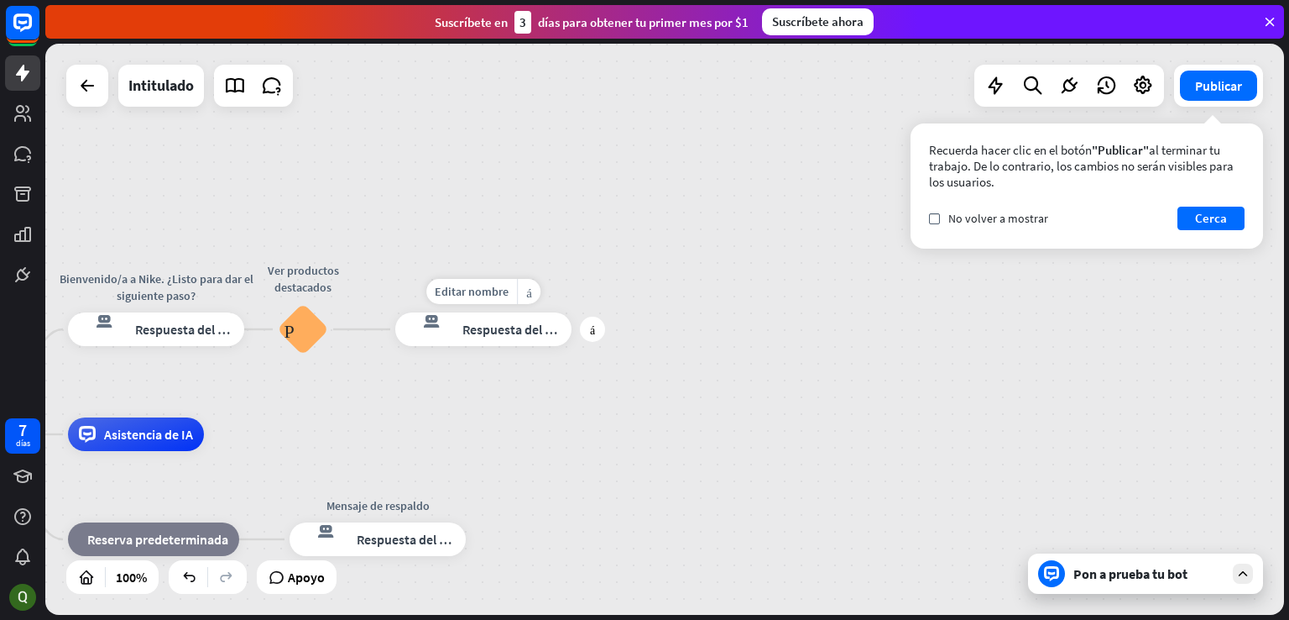
click at [495, 327] on font "Respuesta del bot" at bounding box center [514, 329] width 102 height 17
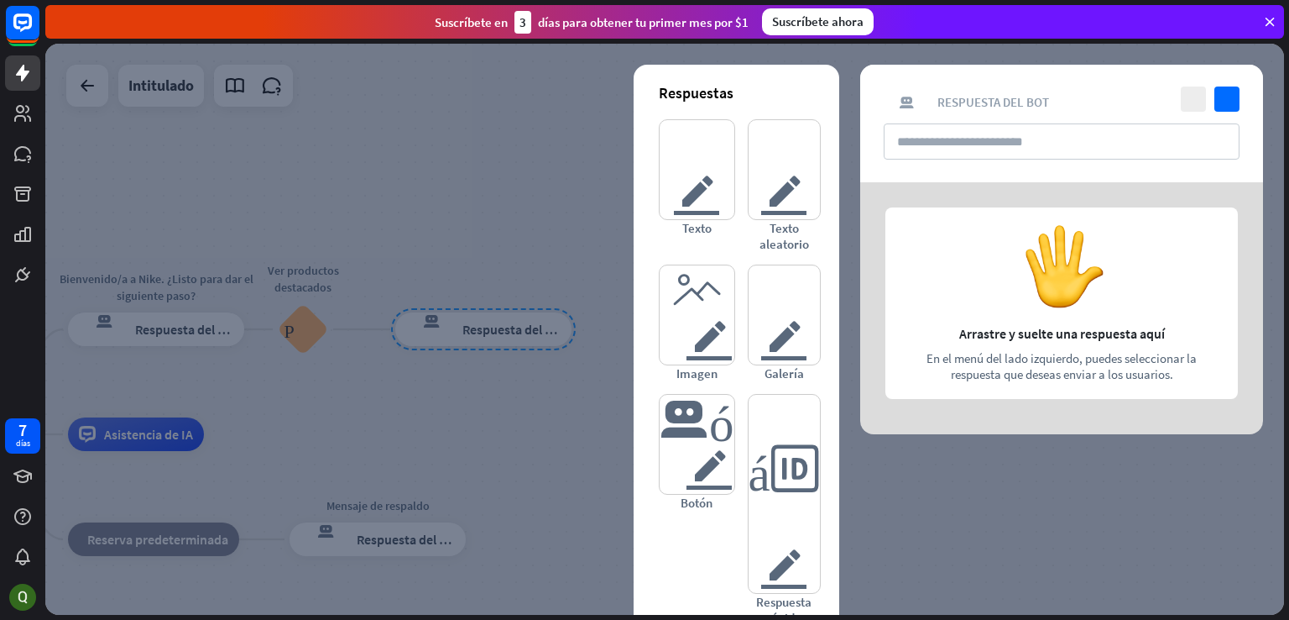
drag, startPoint x: 425, startPoint y: 307, endPoint x: 477, endPoint y: 171, distance: 145.6
click at [477, 171] on div at bounding box center [664, 329] width 1239 height 571
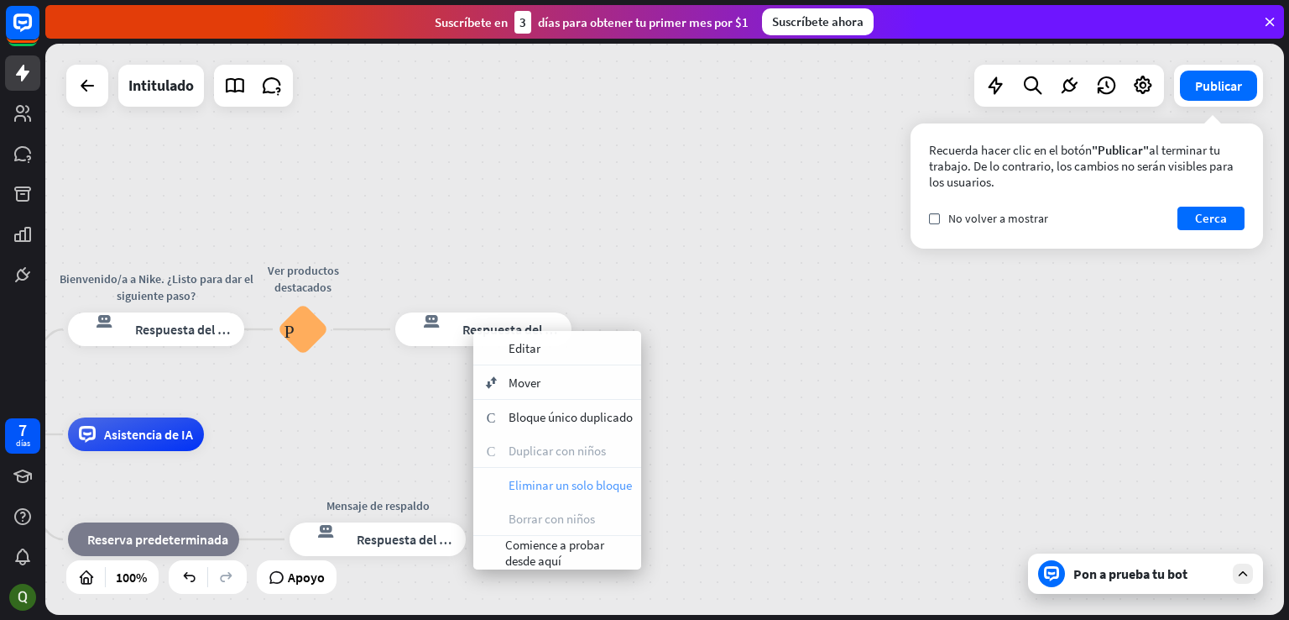
click at [531, 489] on font "Eliminar un solo bloque" at bounding box center [570, 485] width 123 height 16
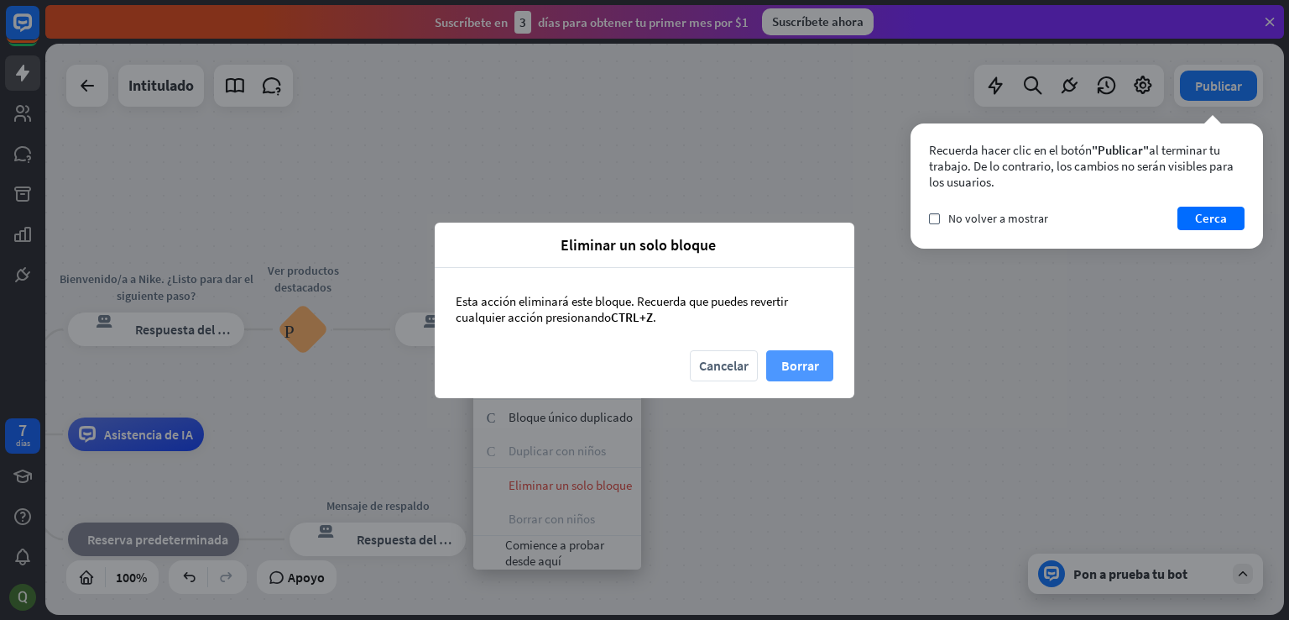
click at [793, 363] on font "Borrar" at bounding box center [801, 365] width 38 height 17
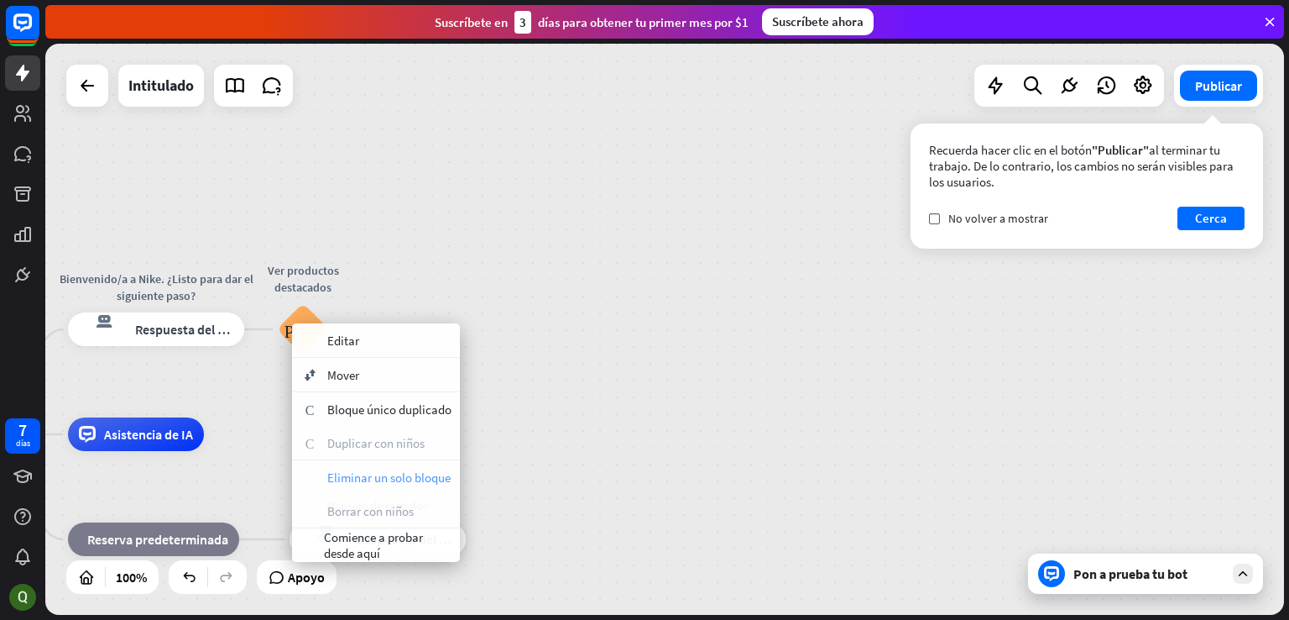
click at [390, 477] on span "Eliminar un solo bloque" at bounding box center [388, 477] width 123 height 16
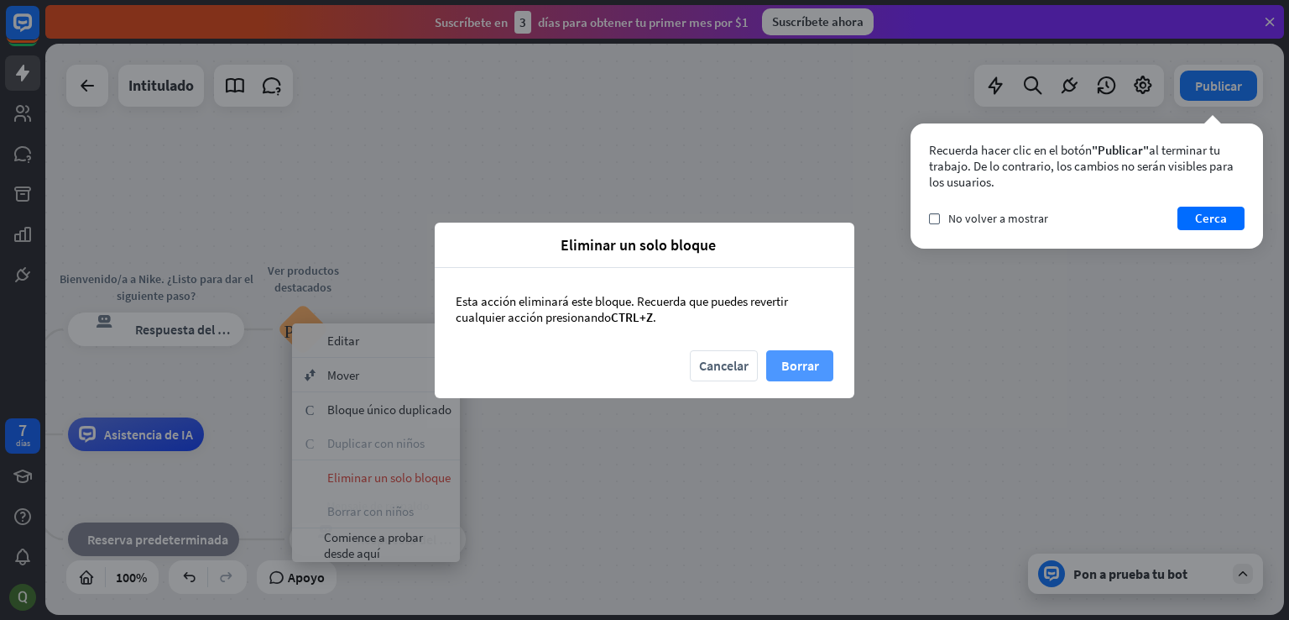
click at [787, 362] on font "Borrar" at bounding box center [801, 365] width 38 height 17
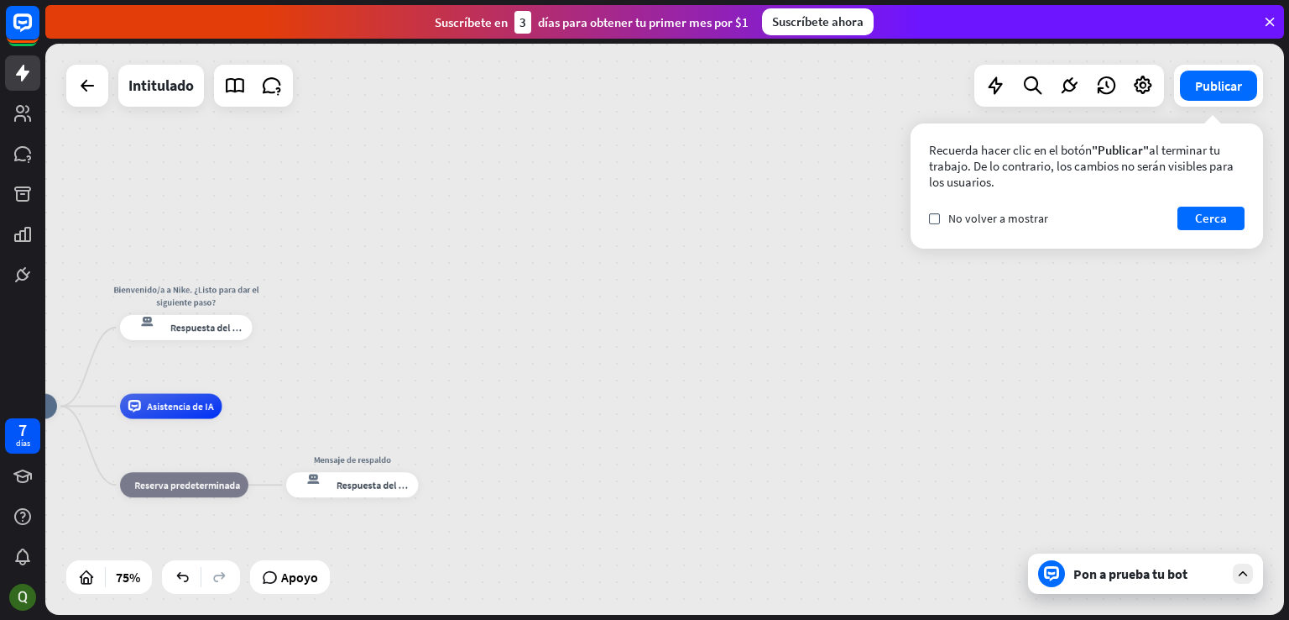
drag, startPoint x: 436, startPoint y: 358, endPoint x: 631, endPoint y: 358, distance: 195.6
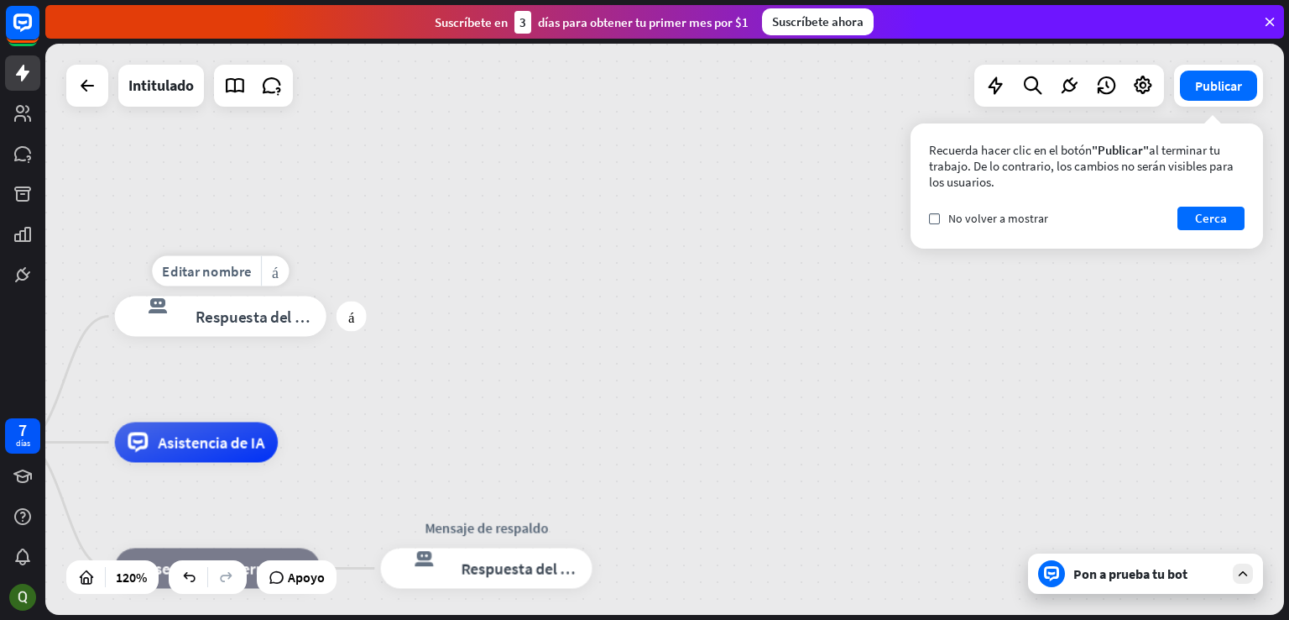
click at [241, 322] on font "Respuesta del bot" at bounding box center [257, 316] width 123 height 20
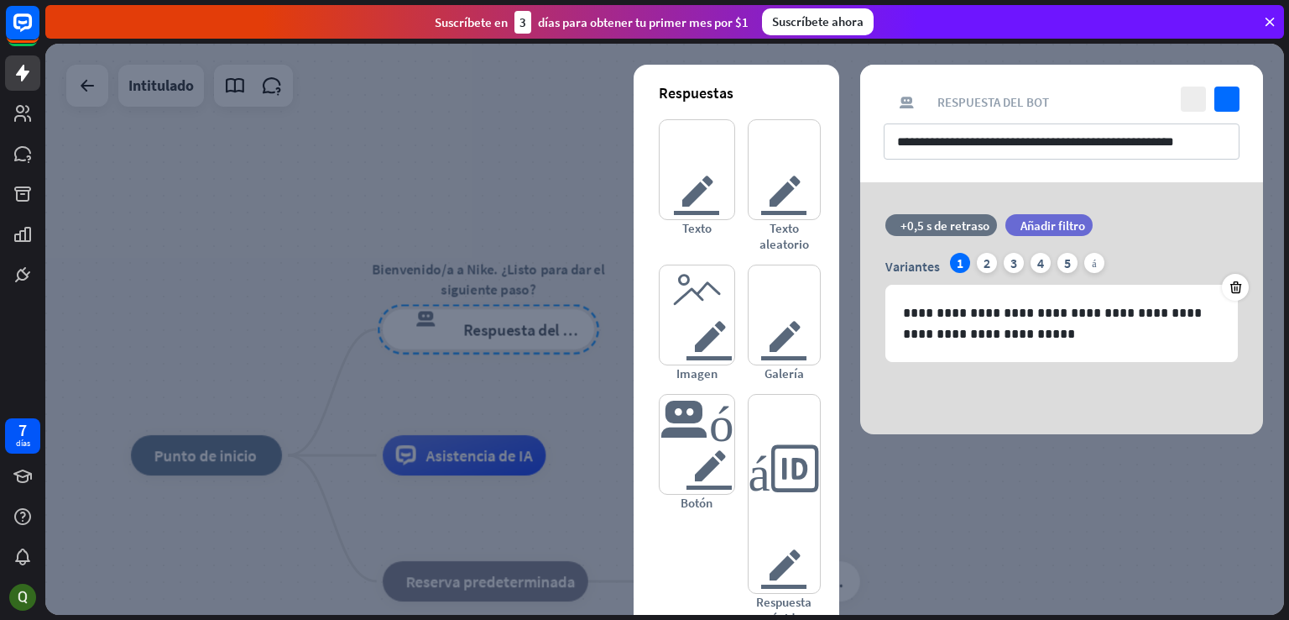
click at [357, 170] on div at bounding box center [664, 329] width 1239 height 571
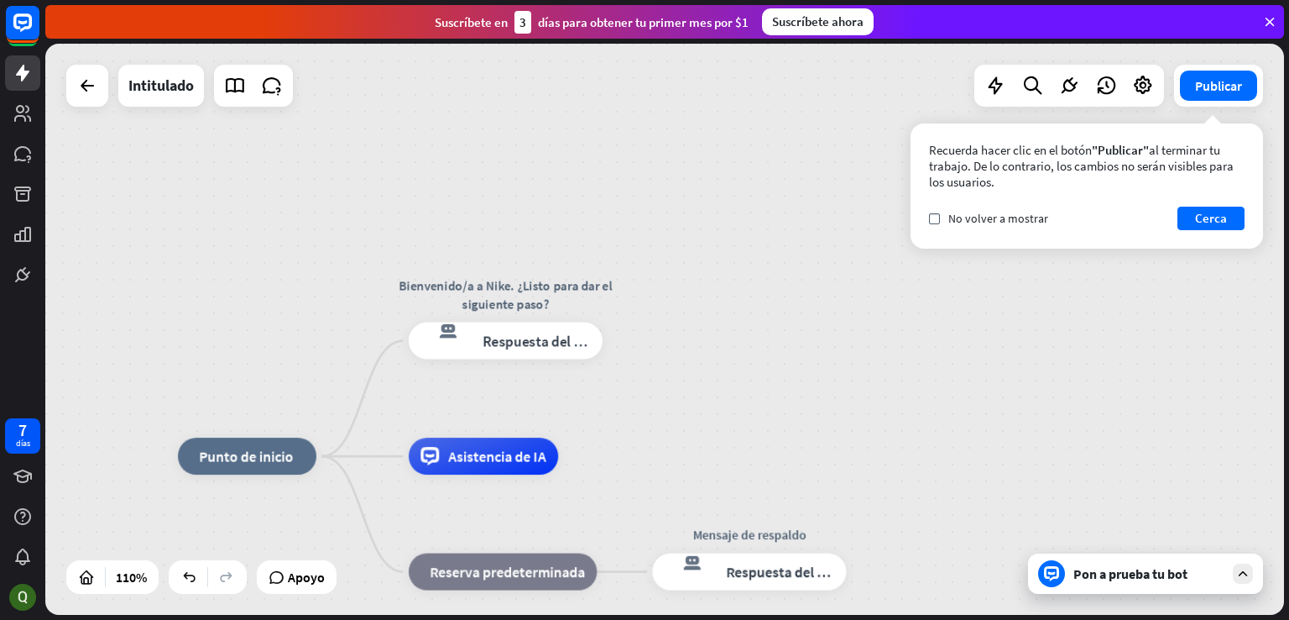
drag, startPoint x: 749, startPoint y: 414, endPoint x: 697, endPoint y: 340, distance: 90.4
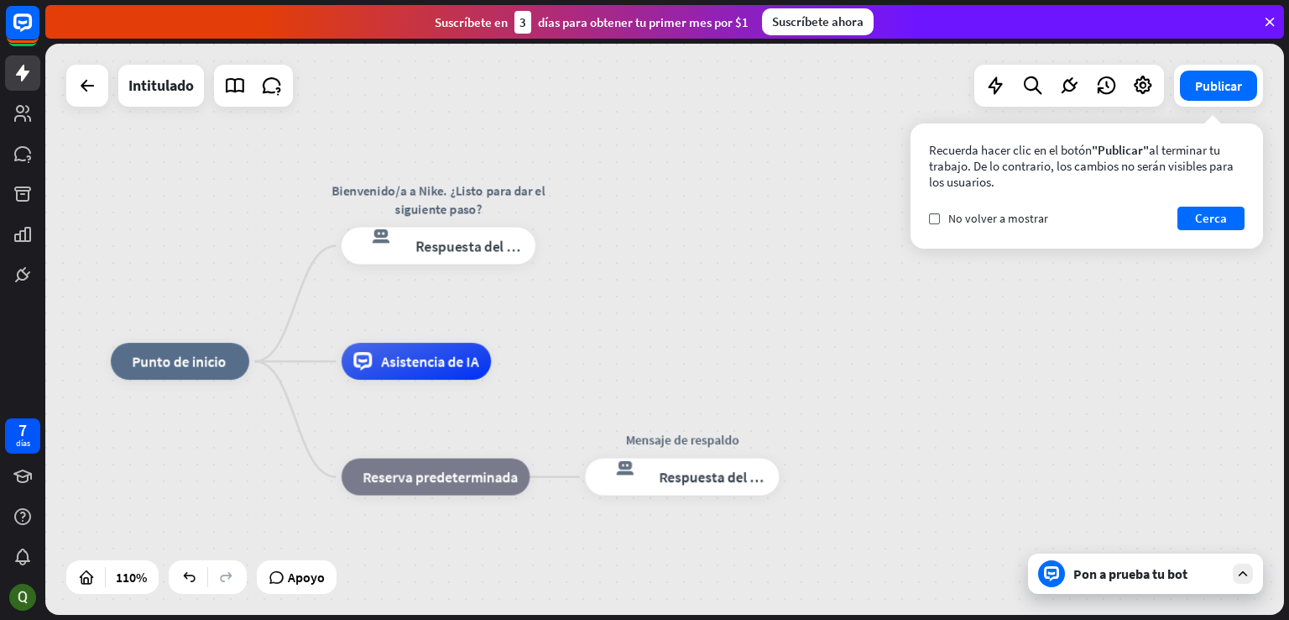
drag, startPoint x: 745, startPoint y: 363, endPoint x: 678, endPoint y: 268, distance: 116.2
click at [678, 268] on div "inicio_2 Punto de inicio Bienvenido/a a Nike. ¿Listo para dar el siguiente paso…" at bounding box center [664, 329] width 1239 height 571
click at [1226, 223] on font "Cerca" at bounding box center [1211, 218] width 32 height 16
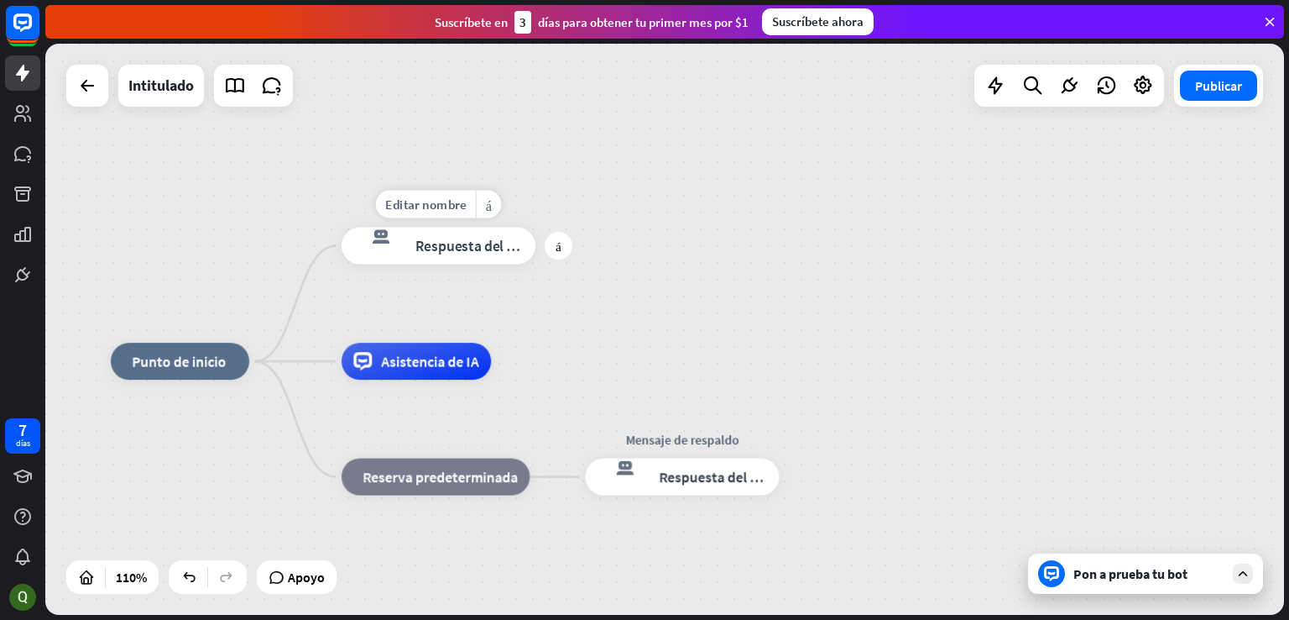
click at [536, 260] on div "Editar nombre más_amarillo más respuesta del bot de bloqueo Respuesta del bot" at bounding box center [439, 245] width 194 height 37
click at [558, 239] on font "más" at bounding box center [559, 245] width 6 height 13
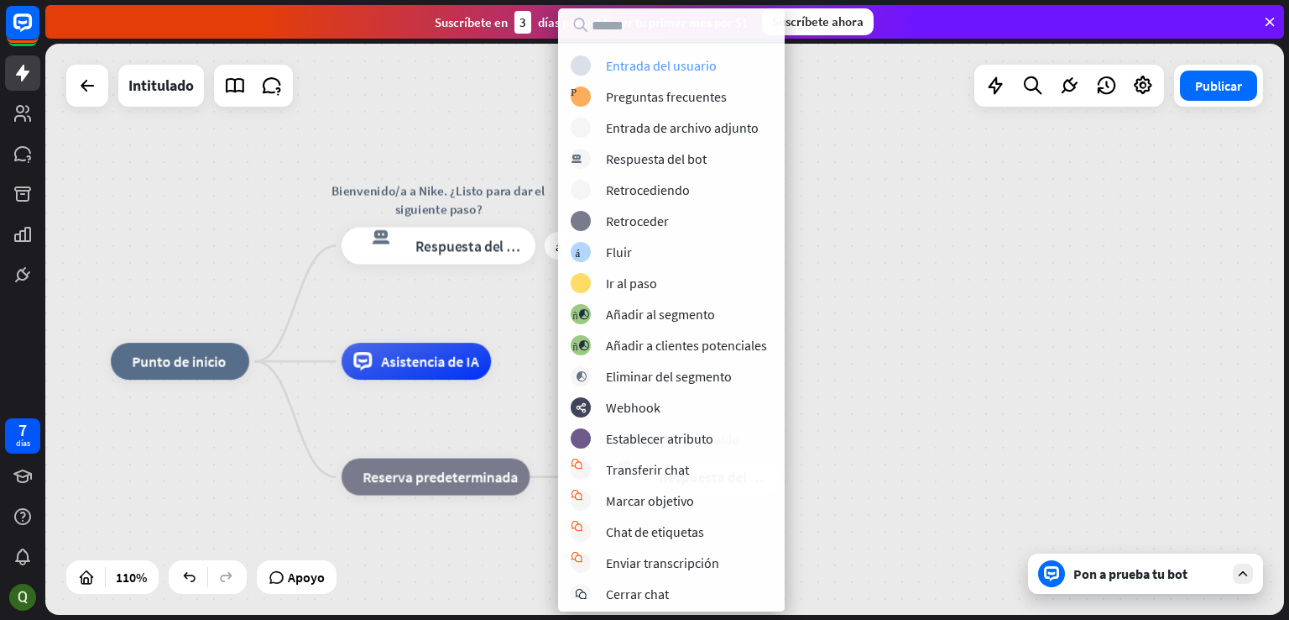
click at [706, 73] on font "Entrada del usuario" at bounding box center [661, 65] width 111 height 17
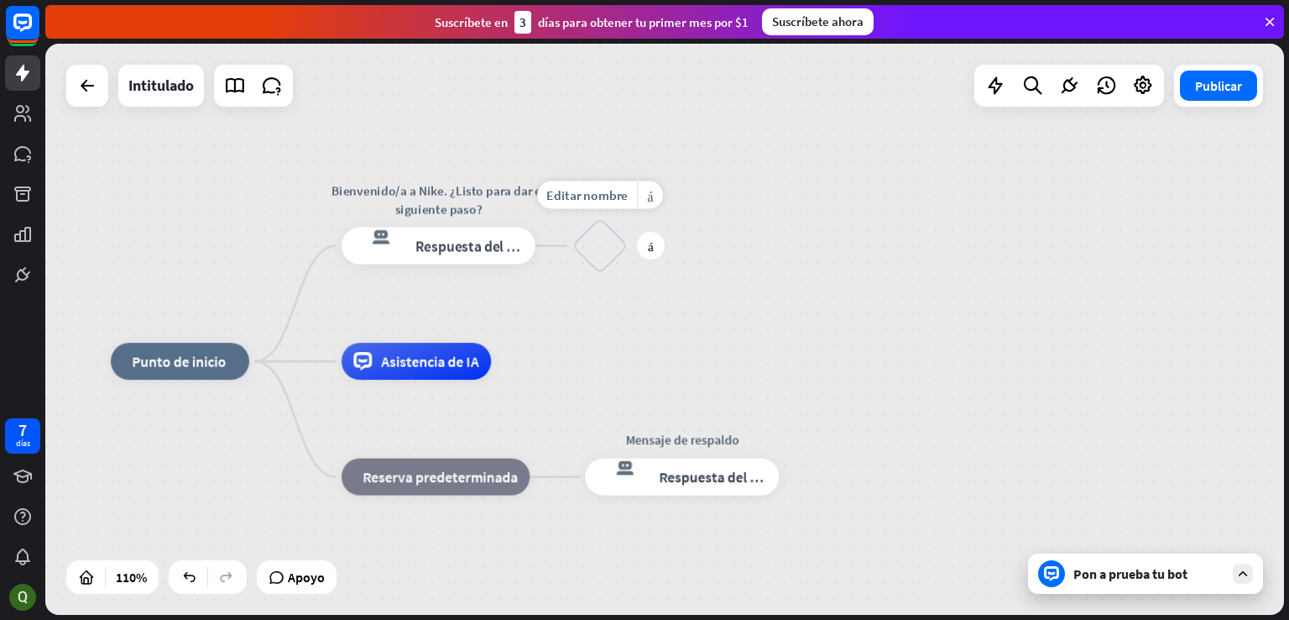
click at [592, 253] on div "bloquear_entrada_de_usuario" at bounding box center [600, 245] width 55 height 55
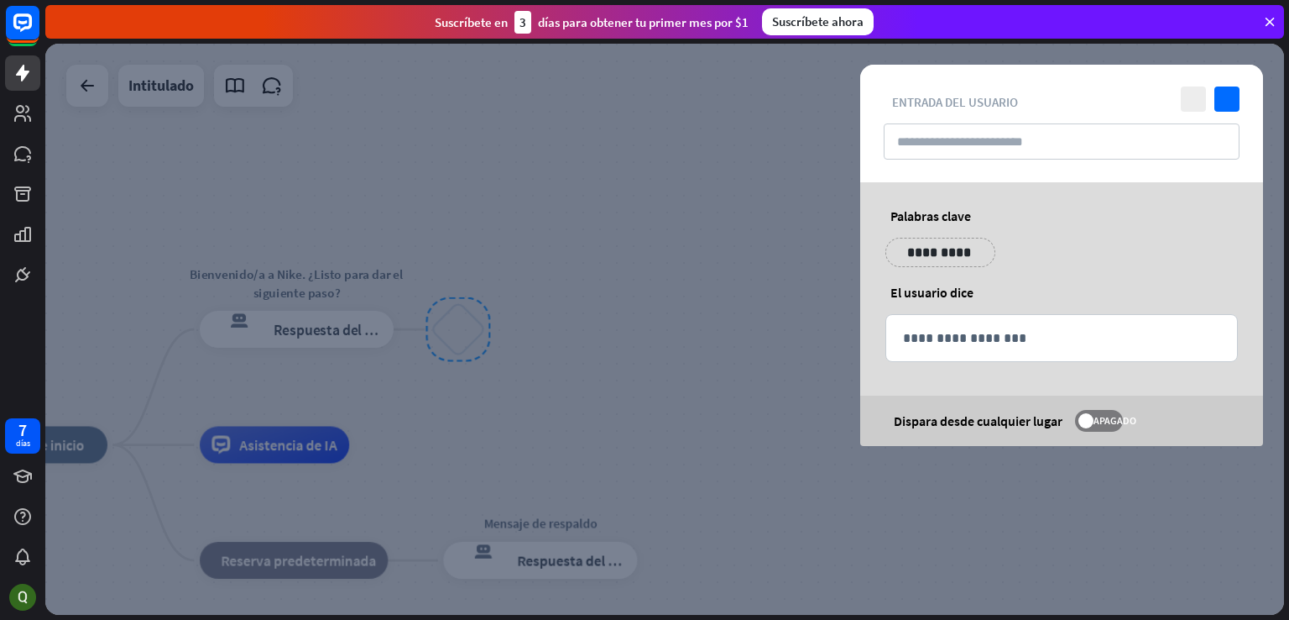
click at [601, 117] on div at bounding box center [664, 329] width 1239 height 571
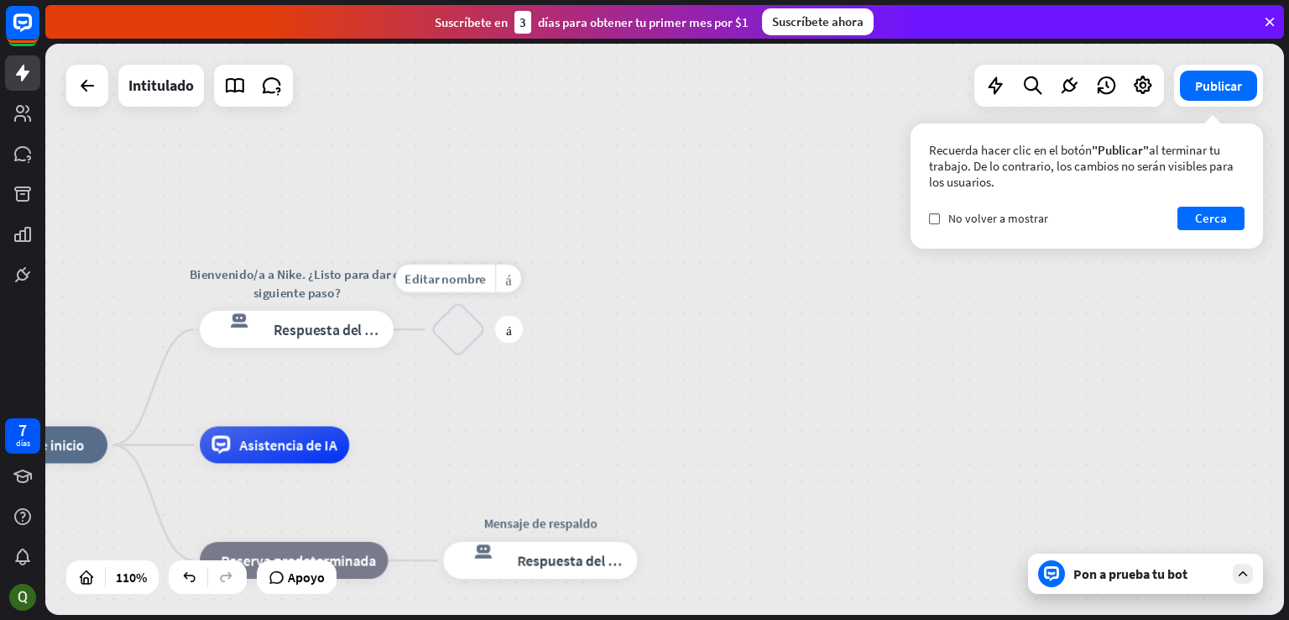
click at [477, 323] on div "bloquear_entrada_de_usuario" at bounding box center [458, 328] width 55 height 55
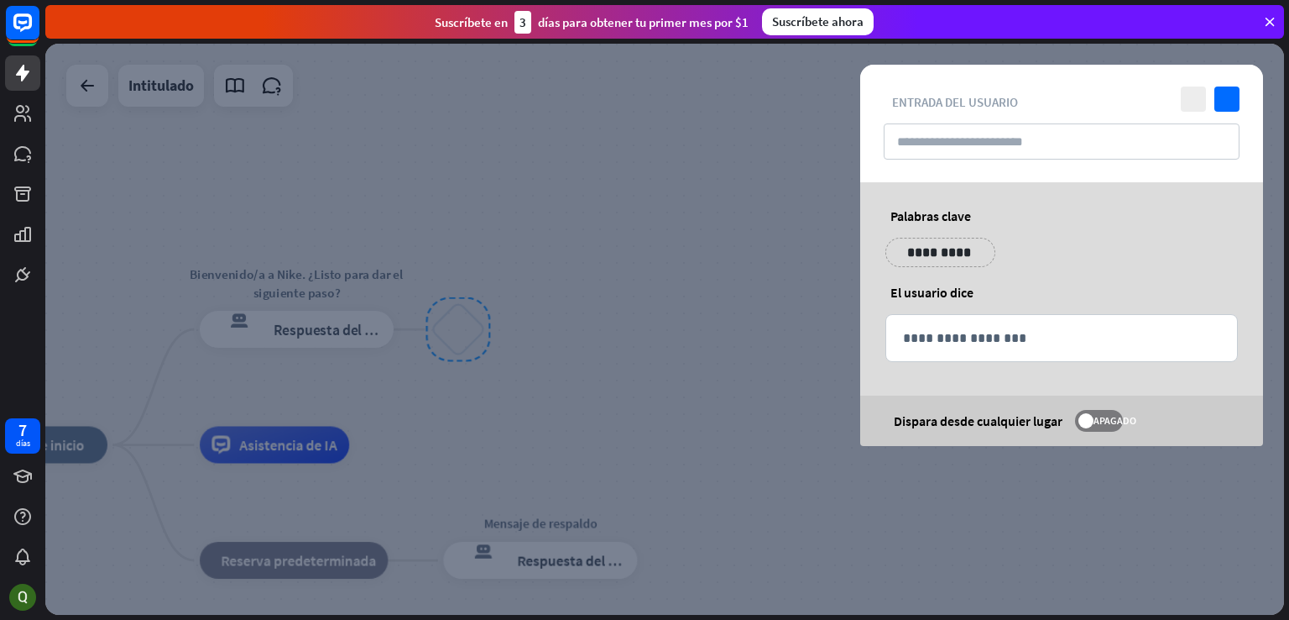
click at [559, 273] on div at bounding box center [664, 329] width 1239 height 571
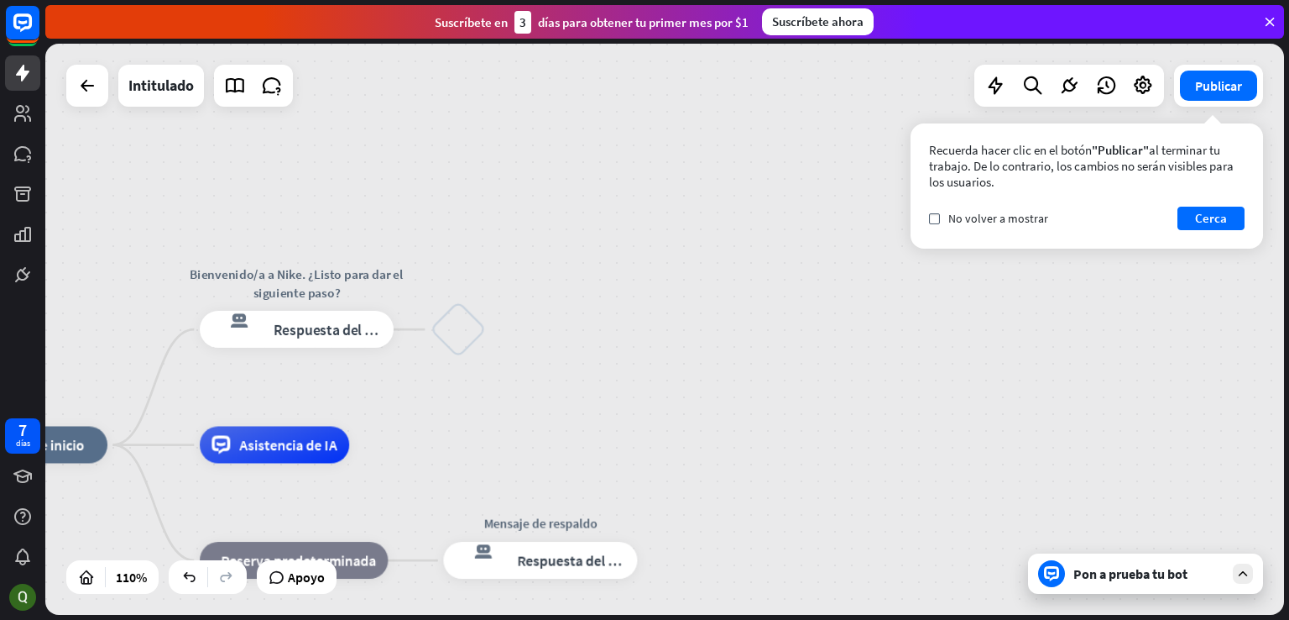
drag, startPoint x: 506, startPoint y: 270, endPoint x: 511, endPoint y: 259, distance: 12.8
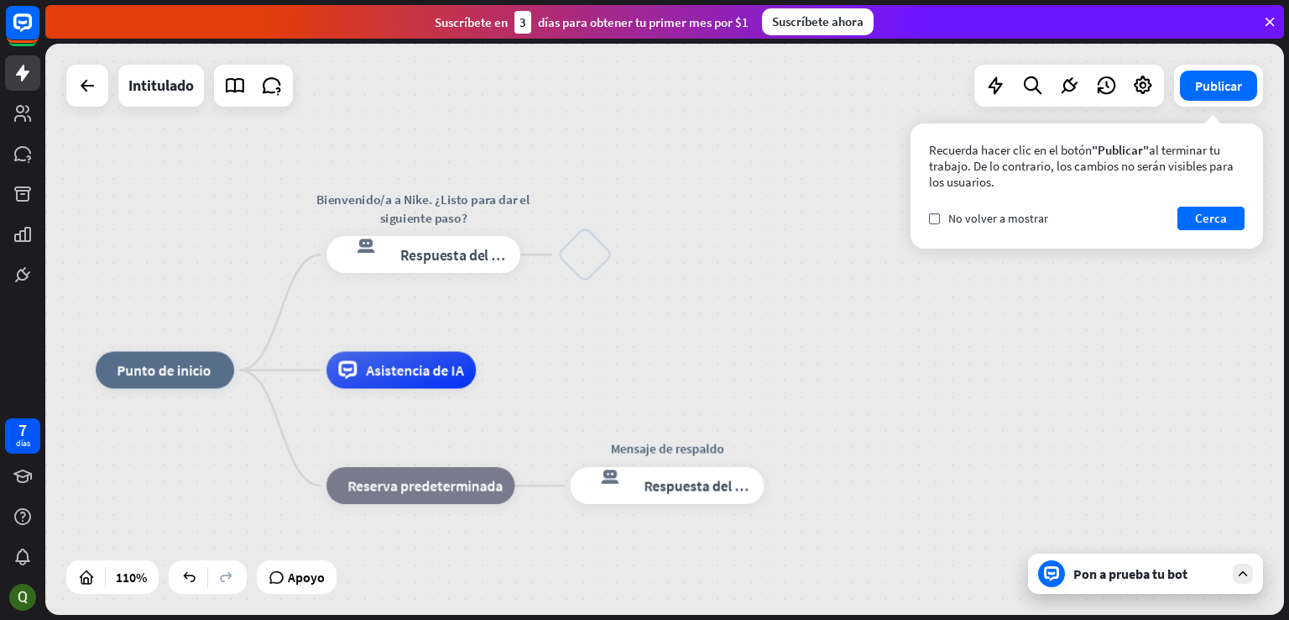
drag, startPoint x: 437, startPoint y: 224, endPoint x: 564, endPoint y: 149, distance: 147.1
click at [564, 149] on div "inicio_2 Punto de inicio Bienvenido/a a Nike. ¿Listo para dar el siguiente paso…" at bounding box center [664, 329] width 1239 height 571
click at [473, 272] on div "Editar nombre más_amarillo más respuesta del bot de bloqueo Respuesta del bot" at bounding box center [424, 254] width 194 height 37
click at [584, 256] on div "bloquear_entrada_de_usuario" at bounding box center [584, 253] width 55 height 55
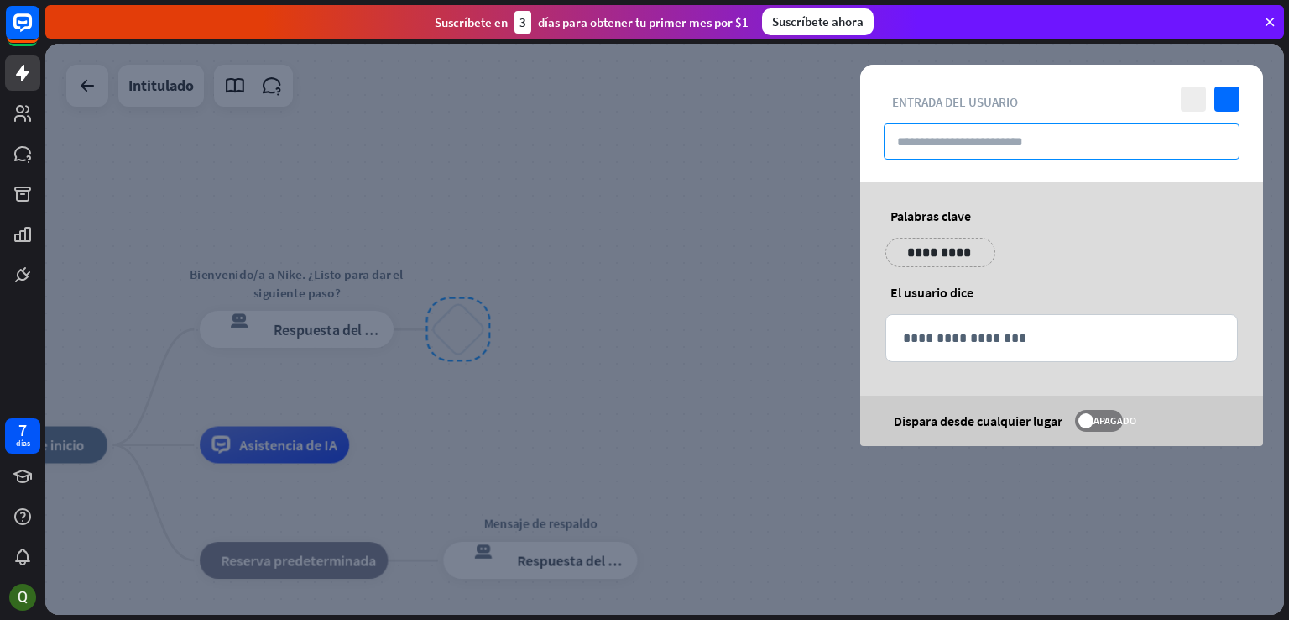
click at [1065, 139] on input "text" at bounding box center [1062, 141] width 356 height 36
click at [509, 149] on div at bounding box center [664, 329] width 1239 height 571
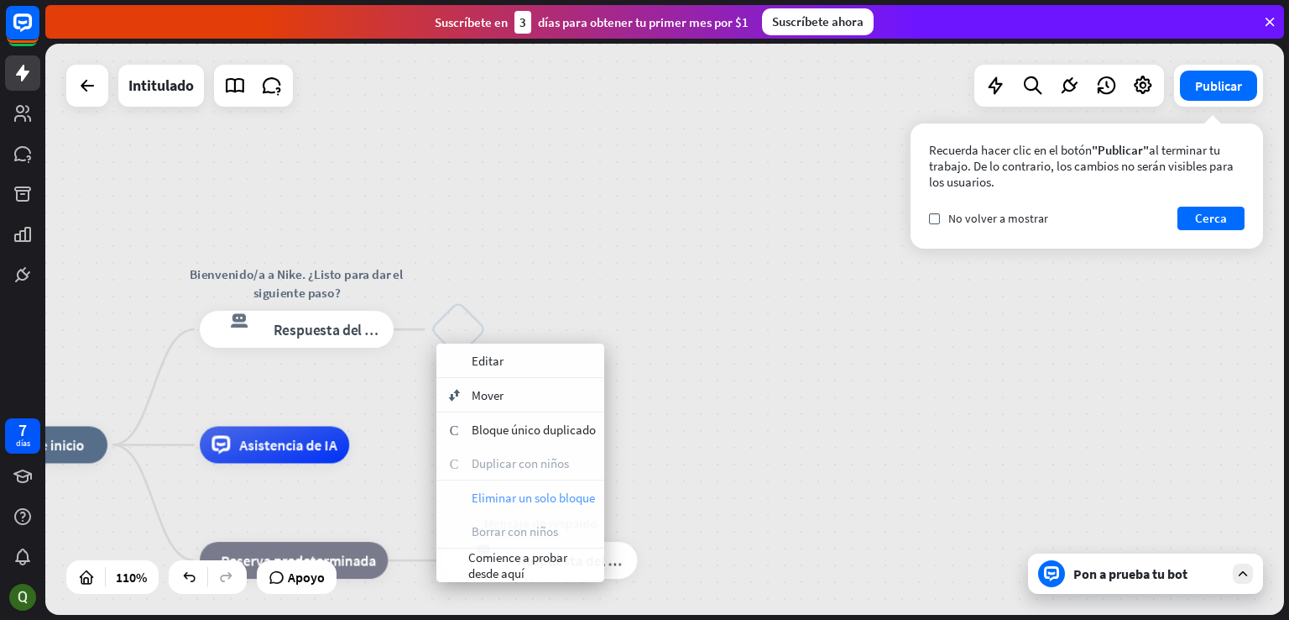
click at [546, 504] on span "Eliminar un solo bloque" at bounding box center [533, 497] width 123 height 16
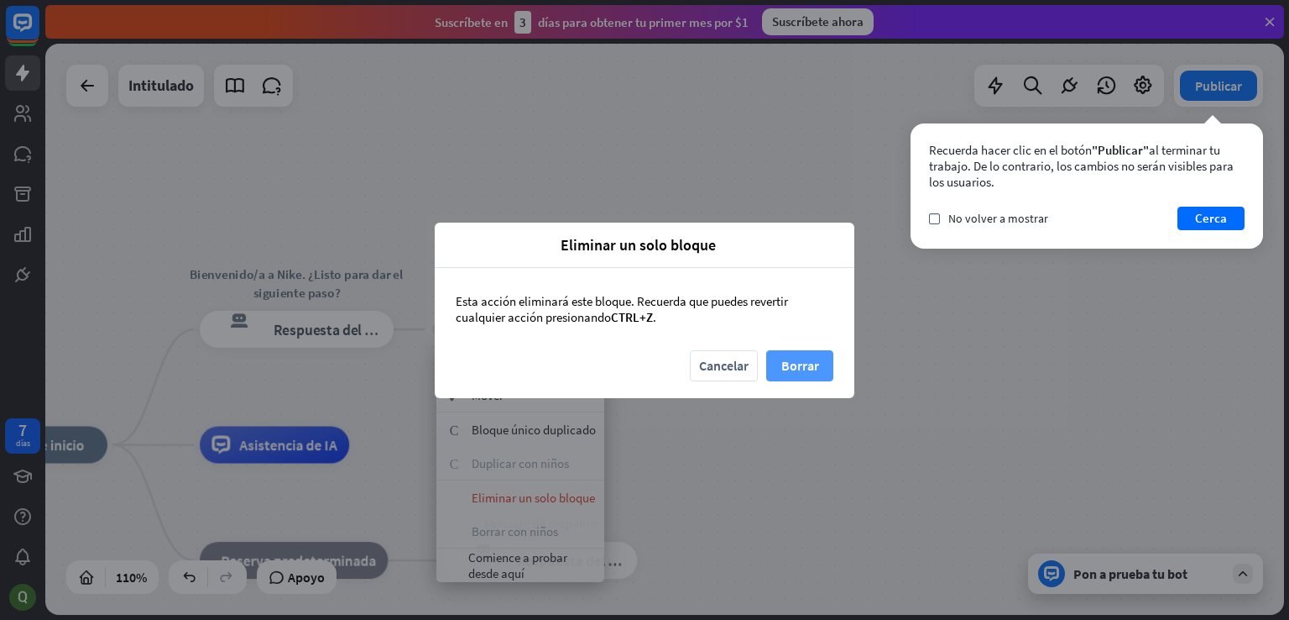
click at [813, 358] on font "Borrar" at bounding box center [801, 365] width 38 height 17
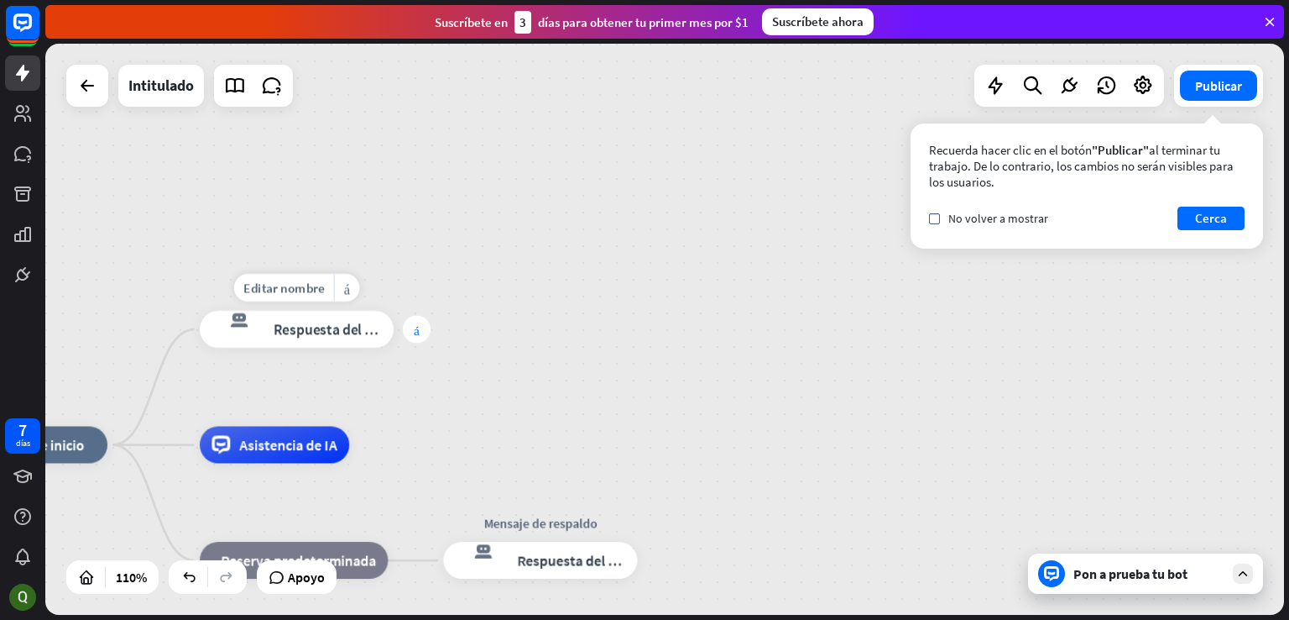
click at [417, 335] on font "más" at bounding box center [417, 328] width 6 height 13
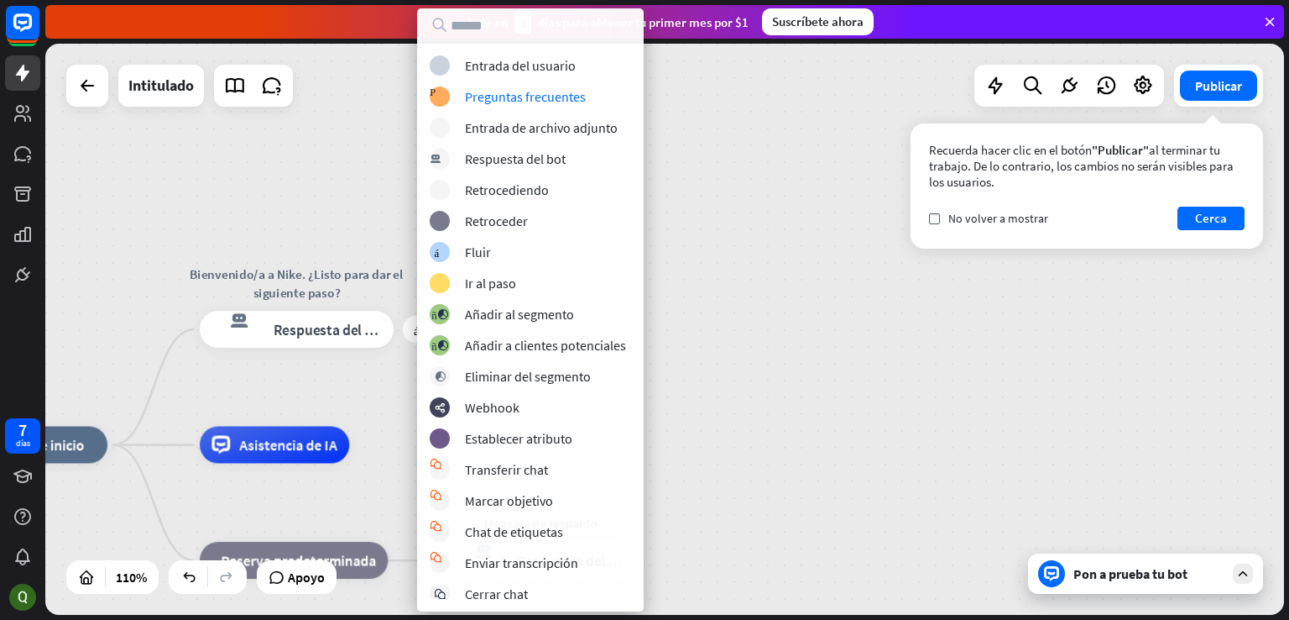
drag, startPoint x: 553, startPoint y: 97, endPoint x: 353, endPoint y: 162, distance: 210.8
click at [353, 162] on div "inicio_2 Punto de inicio más Bienvenido/a a Nike. ¿Listo para dar el siguiente …" at bounding box center [664, 329] width 1239 height 571
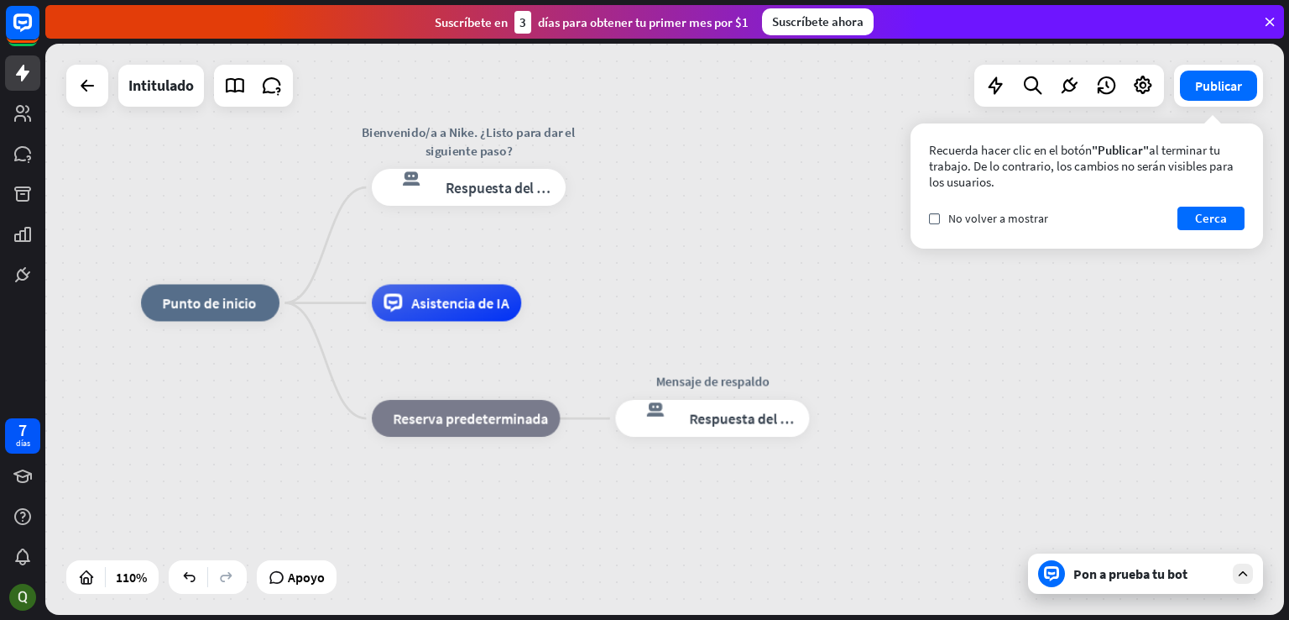
drag, startPoint x: 580, startPoint y: 290, endPoint x: 752, endPoint y: 148, distance: 223.0
click at [752, 148] on div "inicio_2 Punto de inicio Bienvenido/a a Nike. ¿Listo para dar el siguiente paso…" at bounding box center [664, 329] width 1239 height 571
click at [623, 201] on div "inicio_2 Punto de inicio Bienvenido/a a Nike. ¿Listo para dar el siguiente paso…" at bounding box center [664, 329] width 1239 height 571
drag, startPoint x: 618, startPoint y: 201, endPoint x: 609, endPoint y: 202, distance: 9.4
click at [609, 202] on div "inicio_2 Punto de inicio Bienvenido/a a Nike. ¿Listo para dar el siguiente paso…" at bounding box center [664, 329] width 1239 height 571
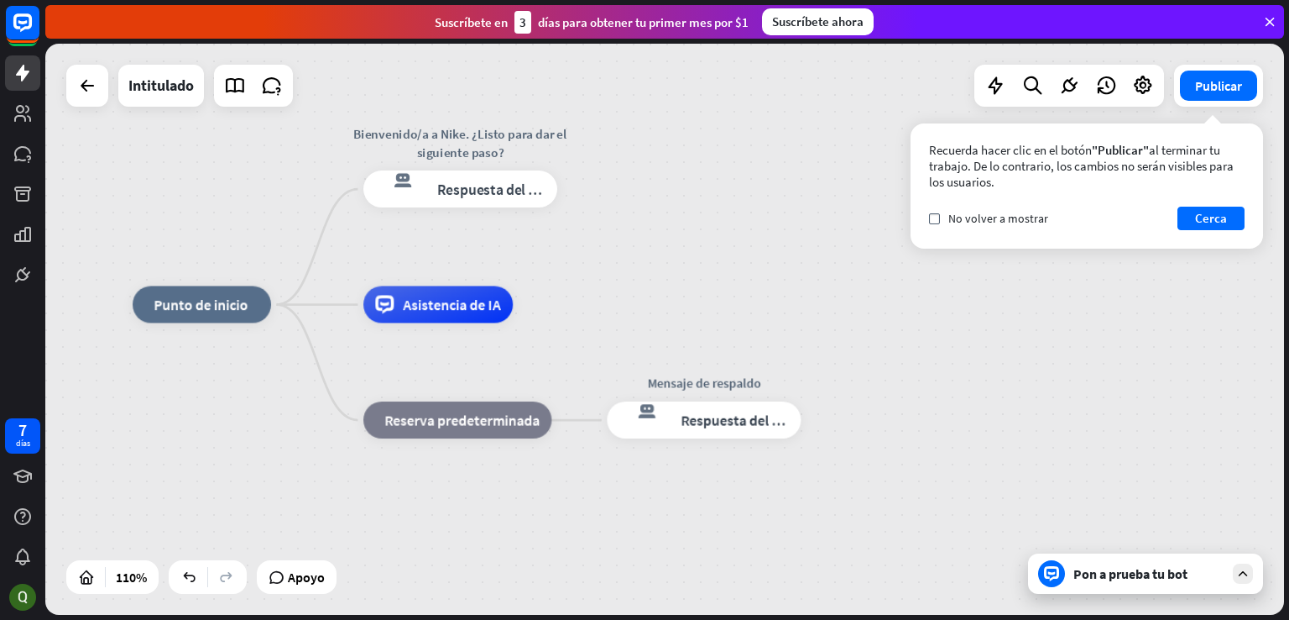
click at [602, 202] on div "inicio_2 Punto de inicio Bienvenido/a a Nike. ¿Listo para dar el siguiente paso…" at bounding box center [664, 329] width 1239 height 571
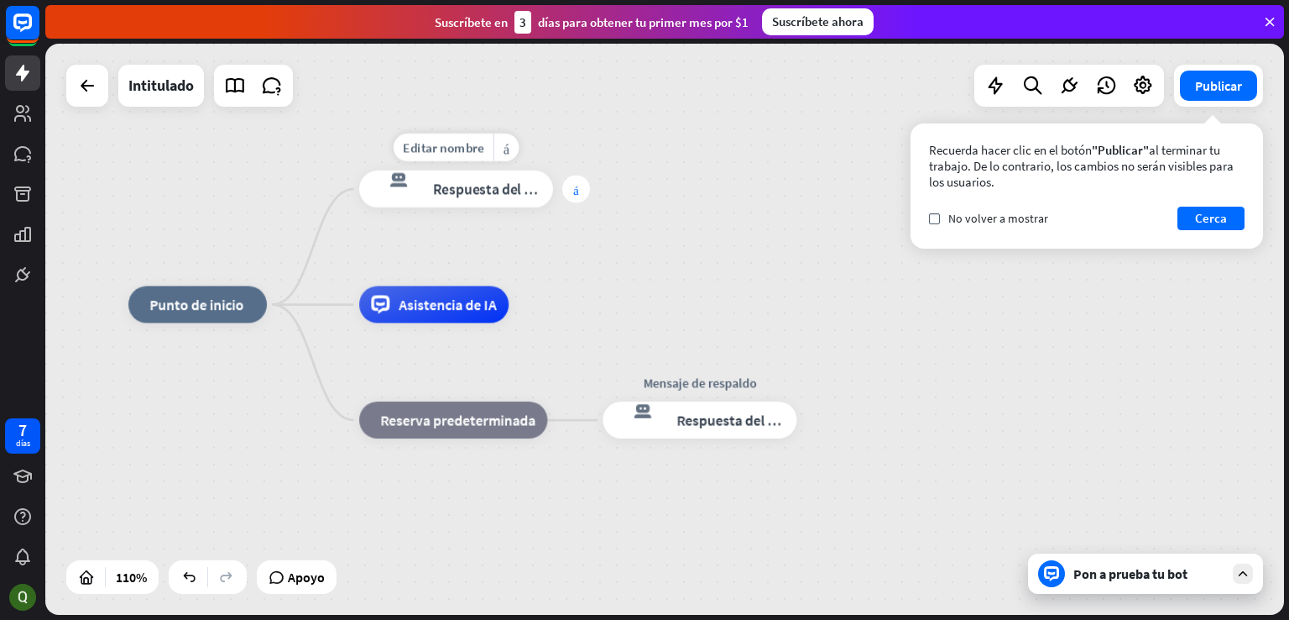
drag, startPoint x: 587, startPoint y: 201, endPoint x: 562, endPoint y: 198, distance: 24.5
click at [553, 201] on div "Editar nombre más_amarillo más Bienvenido/a a Nike. ¿Listo para dar el siguient…" at bounding box center [456, 188] width 194 height 37
click at [573, 186] on font "más" at bounding box center [573, 188] width 6 height 13
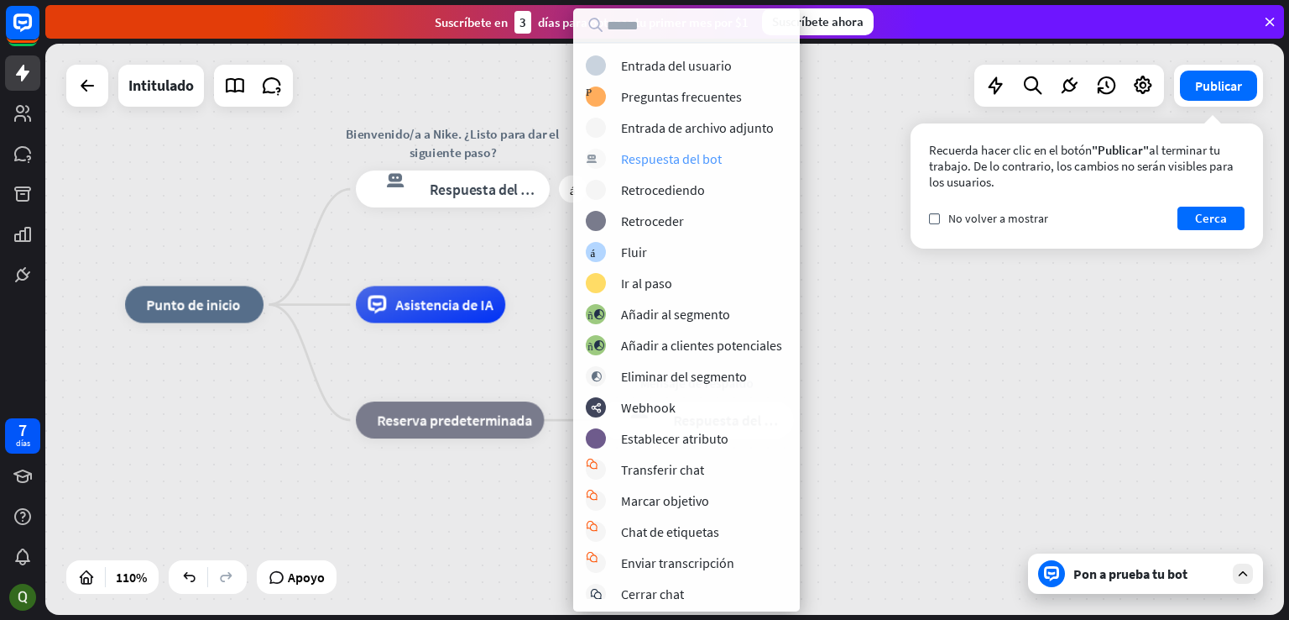
click at [641, 167] on div "respuesta del bot de bloqueo Respuesta del bot" at bounding box center [706, 159] width 241 height 20
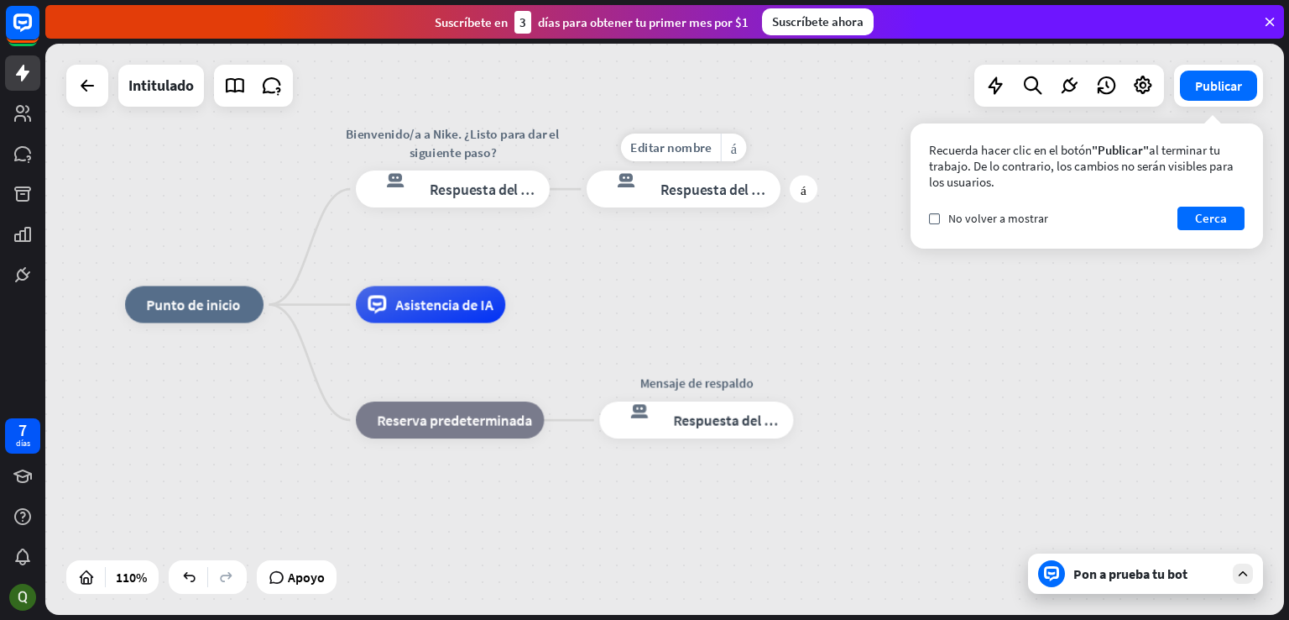
click at [685, 199] on div "respuesta del bot de bloqueo Respuesta del bot" at bounding box center [684, 188] width 194 height 37
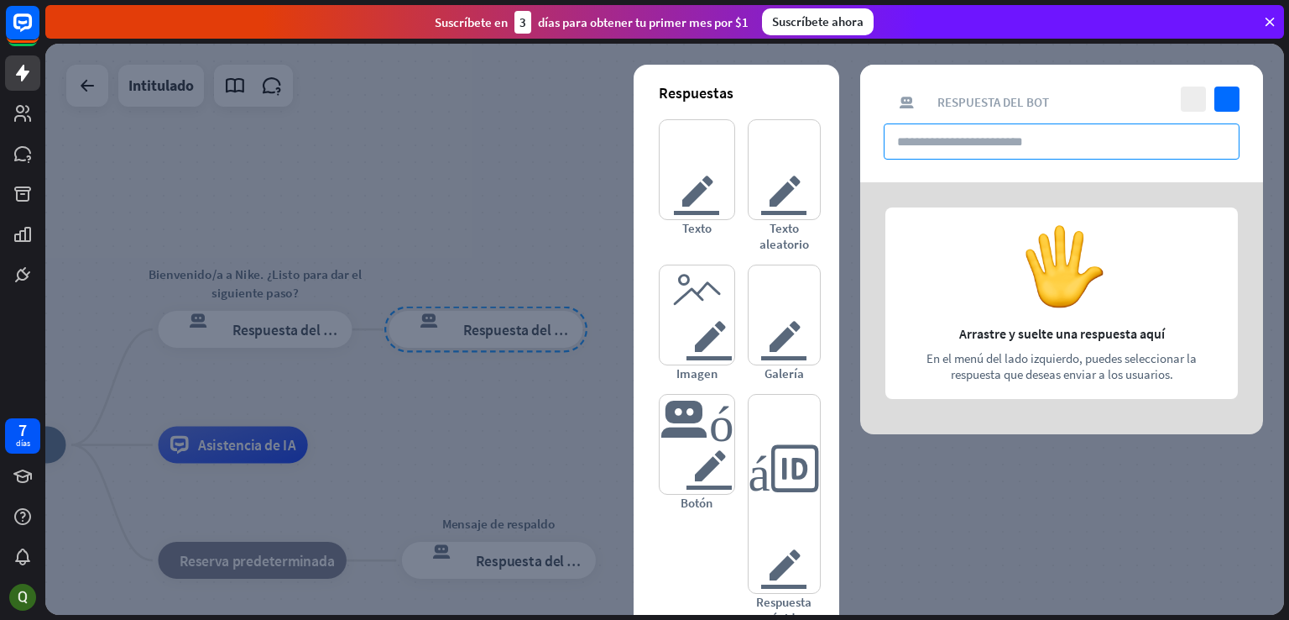
click at [988, 144] on input "text" at bounding box center [1062, 141] width 356 height 36
click at [987, 152] on input "text" at bounding box center [1062, 141] width 356 height 36
paste input "**********"
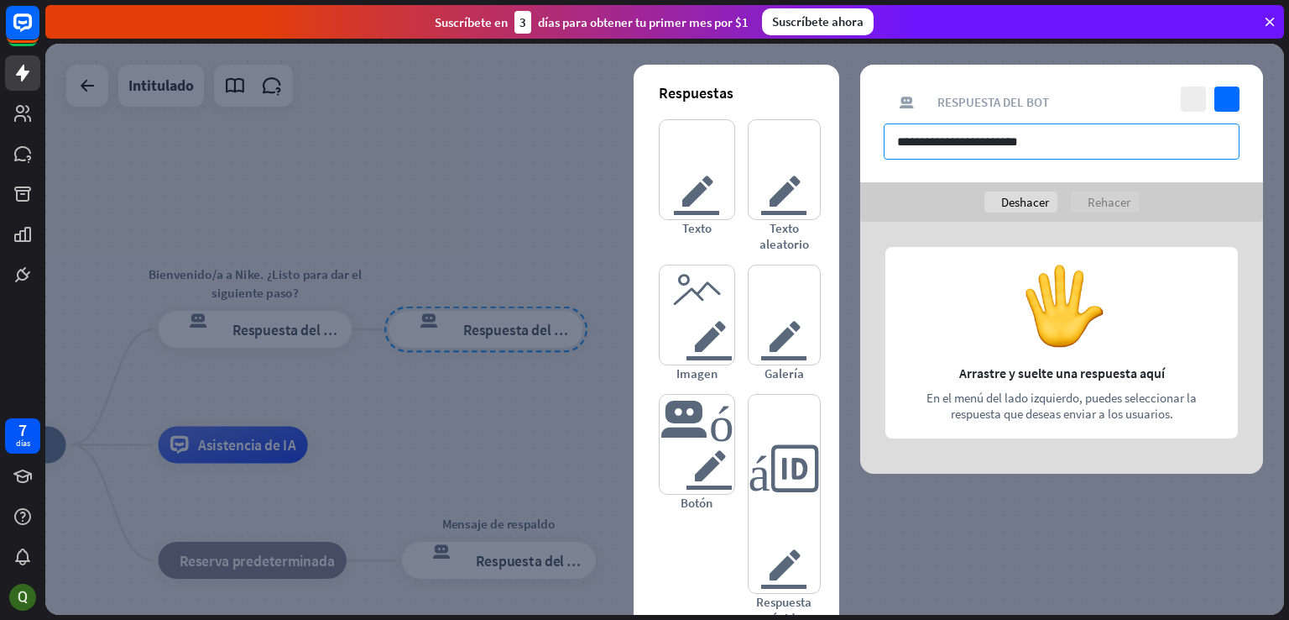
type input "**********"
click at [1088, 204] on font "Rehacer" at bounding box center [1109, 202] width 43 height 16
drag, startPoint x: 1106, startPoint y: 316, endPoint x: 1087, endPoint y: 350, distance: 38.7
click at [1106, 316] on div at bounding box center [1061, 348] width 403 height 252
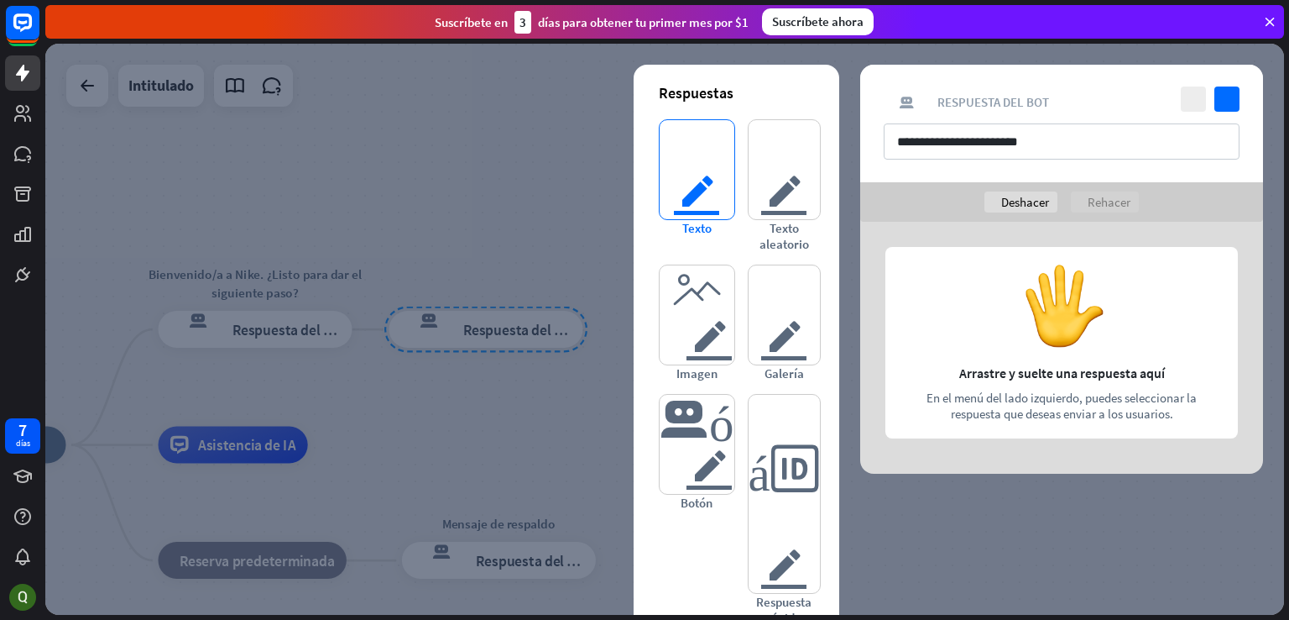
click at [703, 194] on font "texto del editor" at bounding box center [696, 169] width 49 height 99
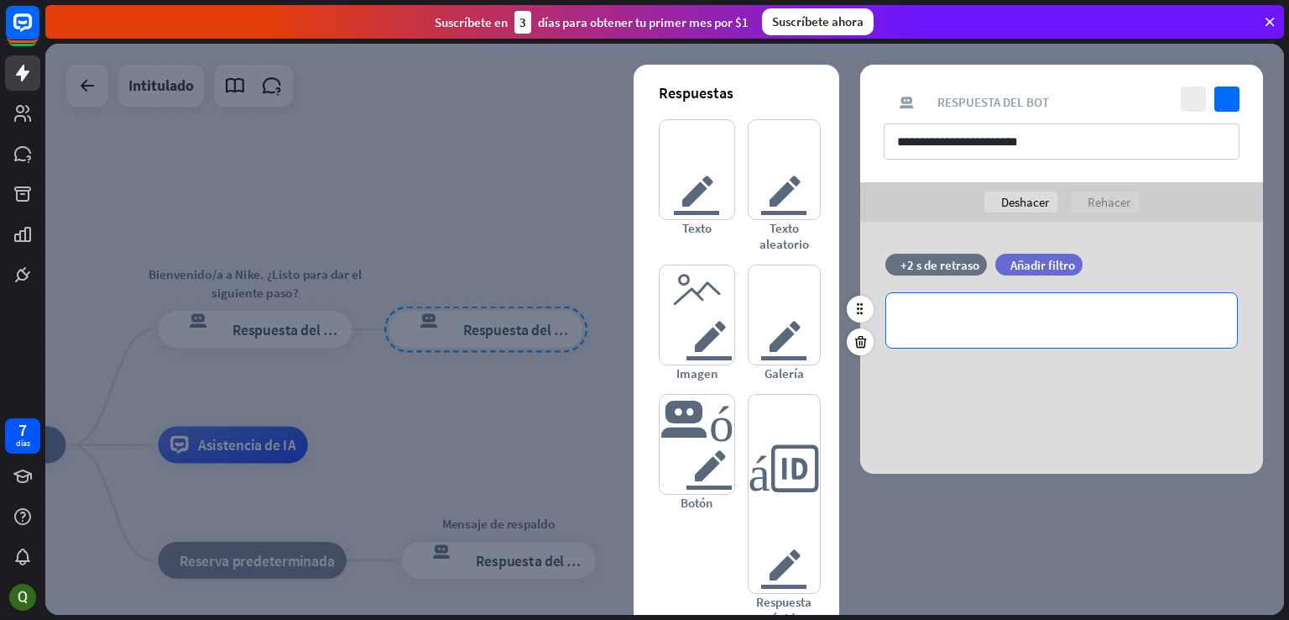
click at [970, 327] on p "**********" at bounding box center [1061, 320] width 317 height 21
click at [1055, 257] on font "Añadir filtro" at bounding box center [1043, 265] width 65 height 16
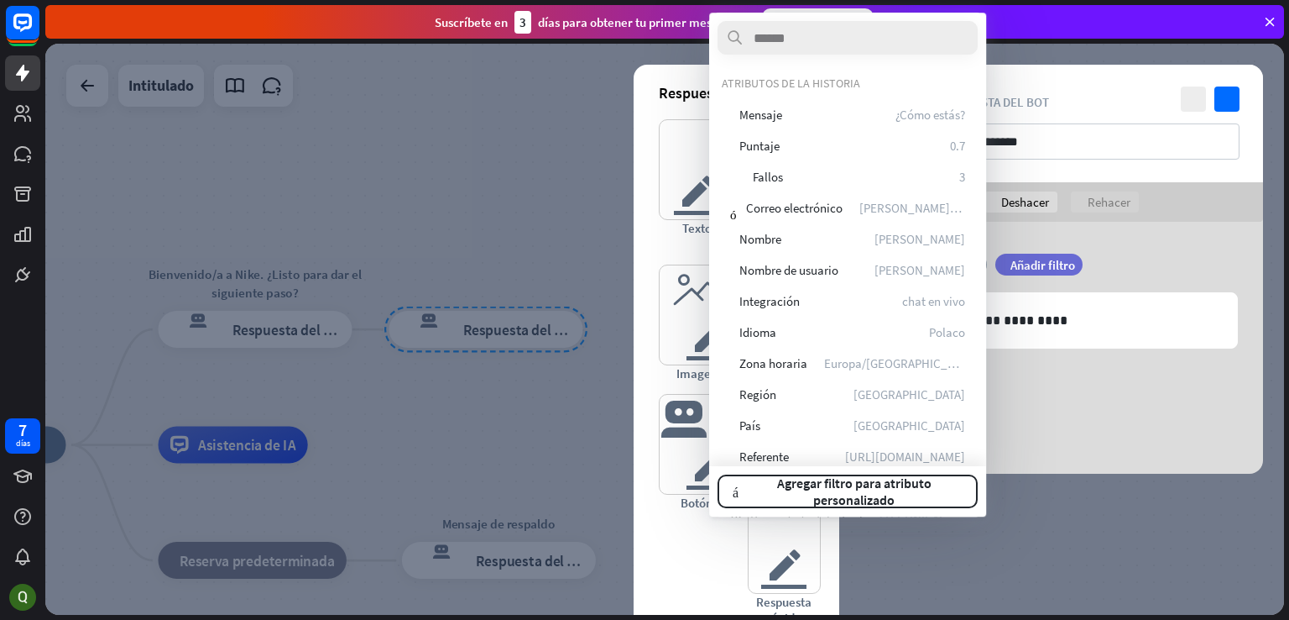
click at [1185, 254] on div "tiempo +2 s de retraso filtrar Añadir filtro" at bounding box center [1061, 273] width 403 height 39
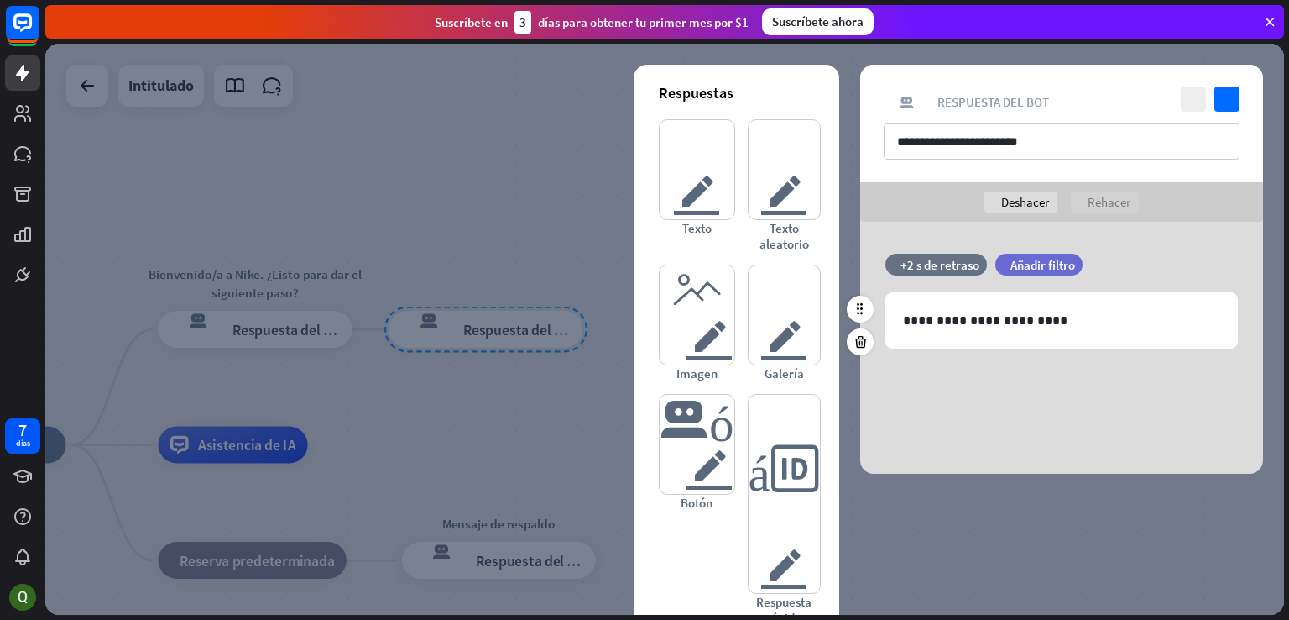
drag, startPoint x: 917, startPoint y: 257, endPoint x: 917, endPoint y: 277, distance: 20.1
click at [917, 259] on font "+2 s de retraso" at bounding box center [940, 265] width 79 height 16
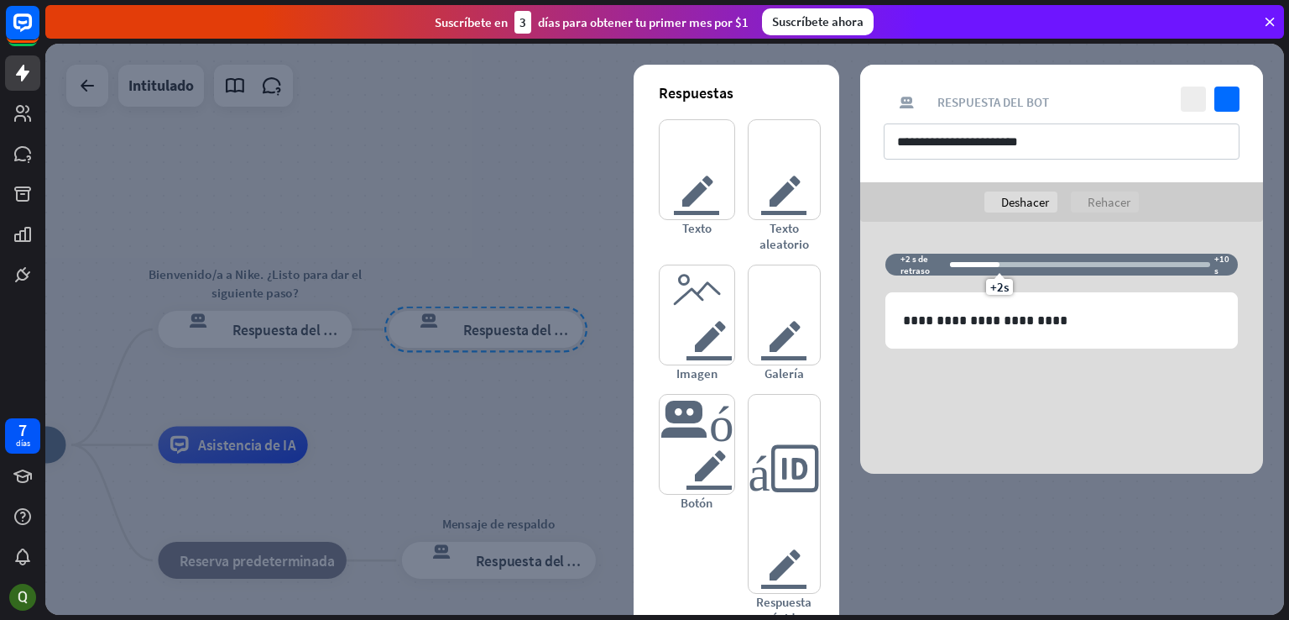
click at [926, 207] on div "deshacer Deshacer rehacer Rehacer" at bounding box center [1061, 201] width 403 height 39
click at [215, 139] on div at bounding box center [664, 329] width 1239 height 571
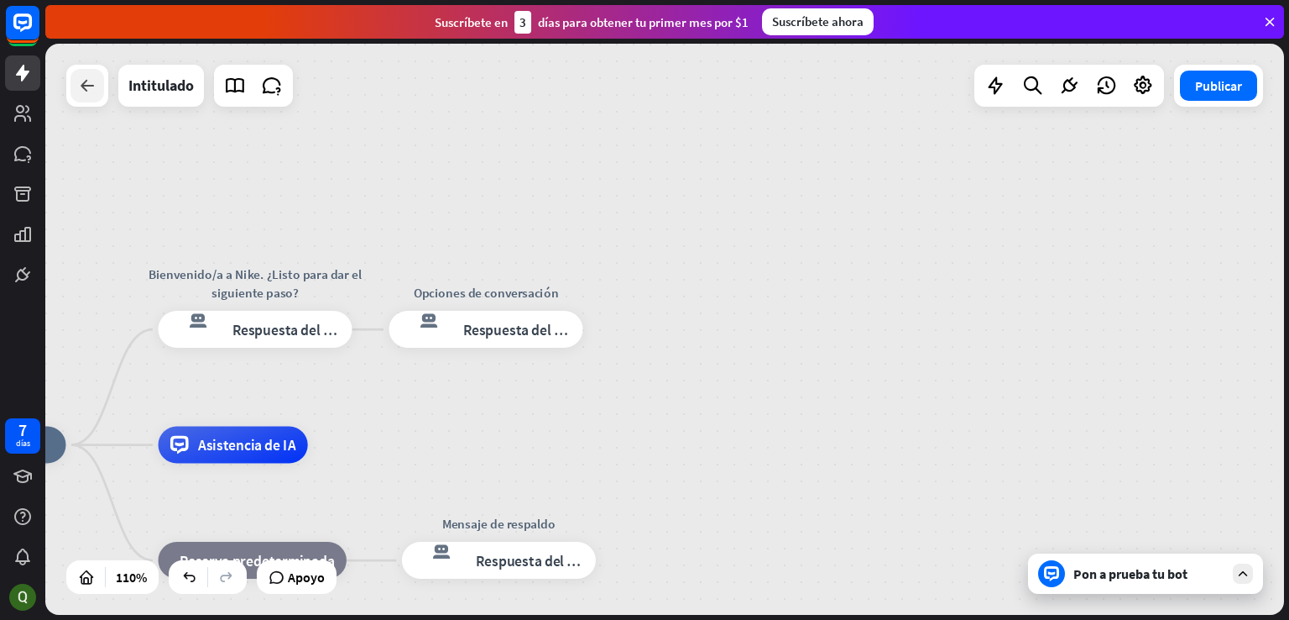
click at [77, 86] on icon at bounding box center [87, 86] width 20 height 20
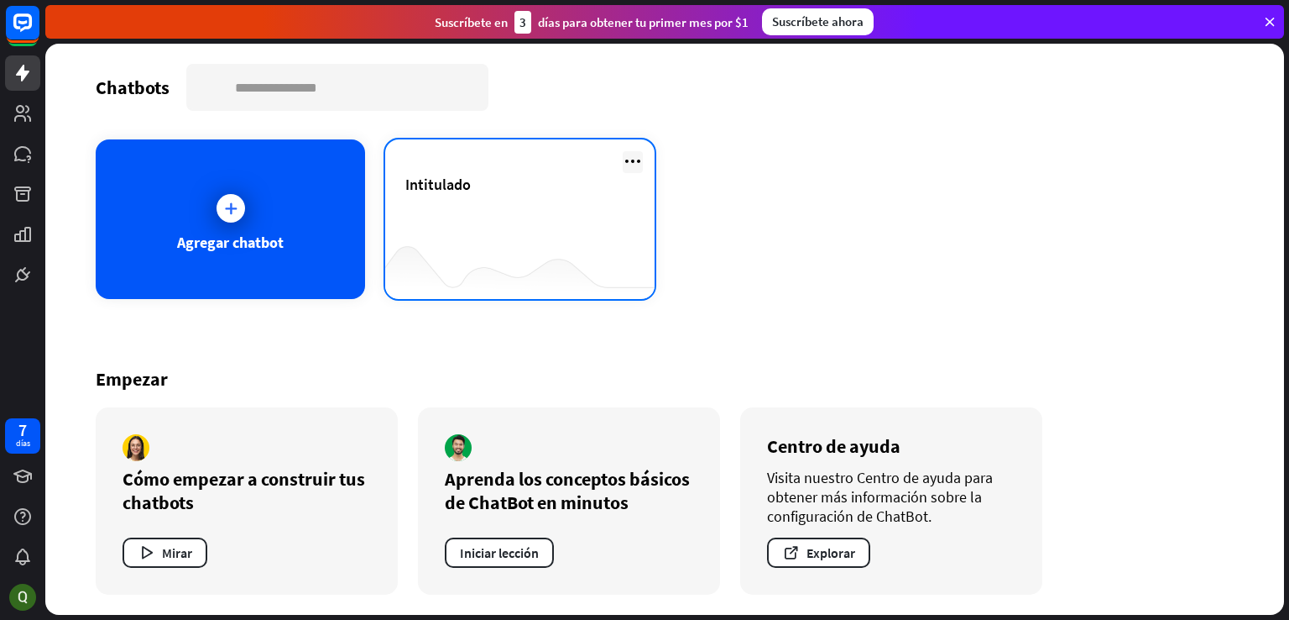
click at [634, 161] on icon at bounding box center [633, 161] width 20 height 20
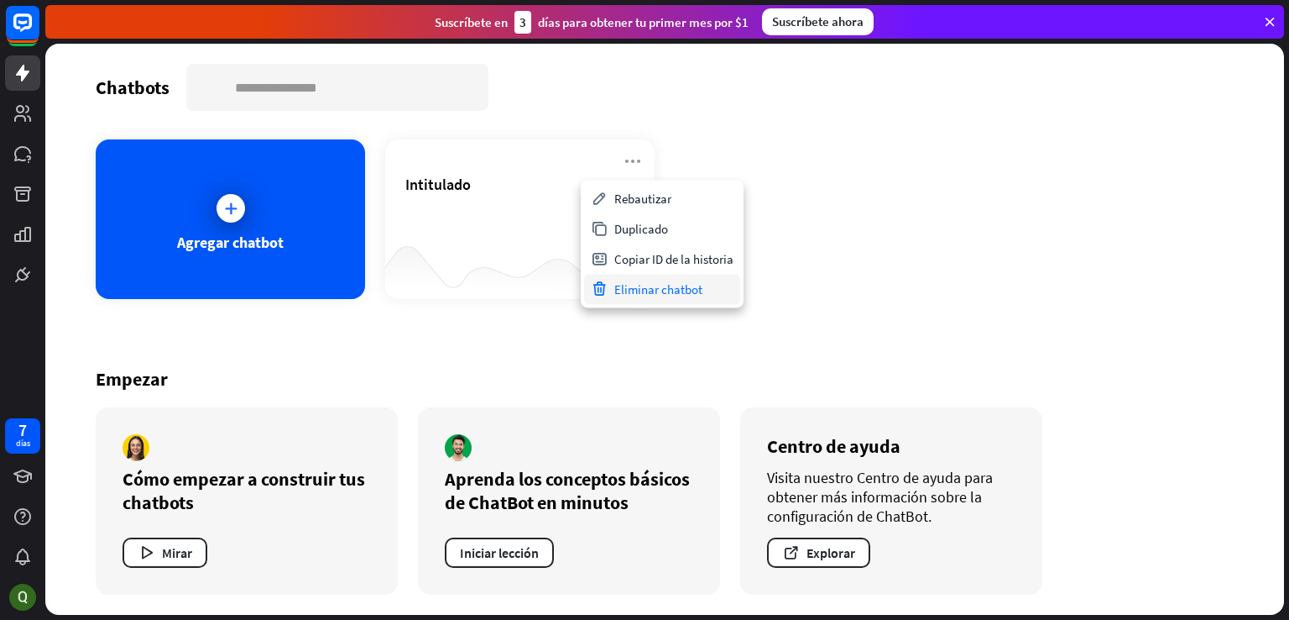
click at [627, 292] on font "Eliminar chatbot" at bounding box center [658, 289] width 88 height 16
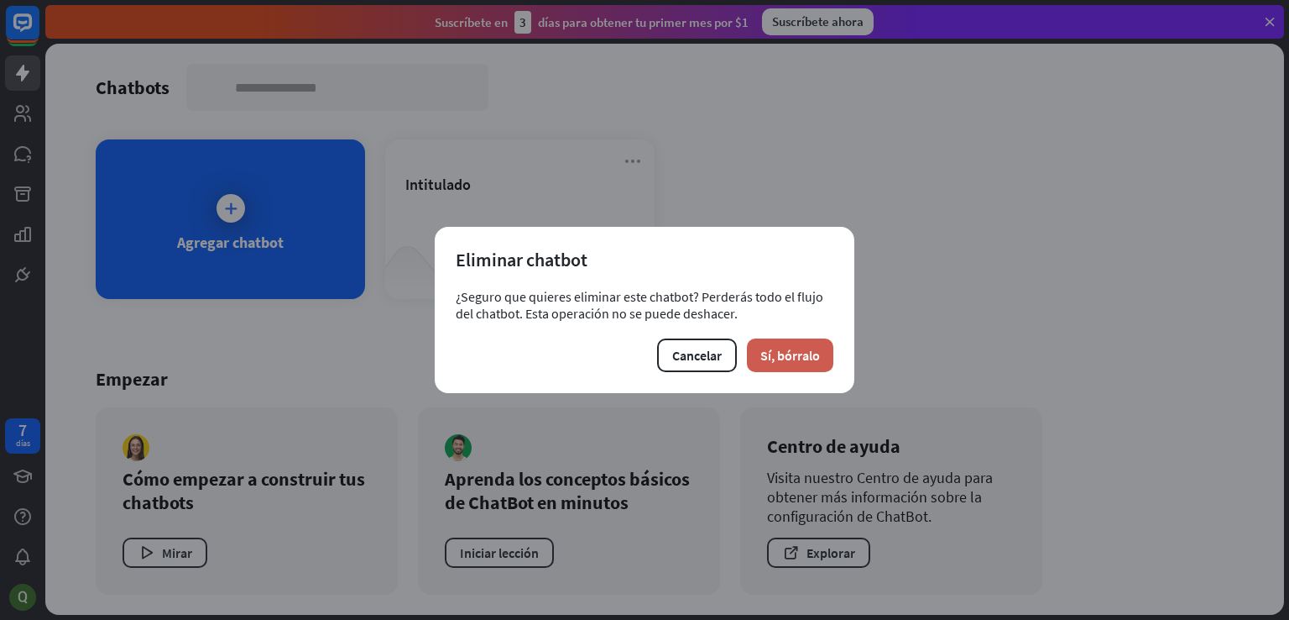
drag, startPoint x: 794, startPoint y: 359, endPoint x: 776, endPoint y: 369, distance: 20.6
click at [789, 362] on font "Sí, bórralo" at bounding box center [791, 355] width 60 height 17
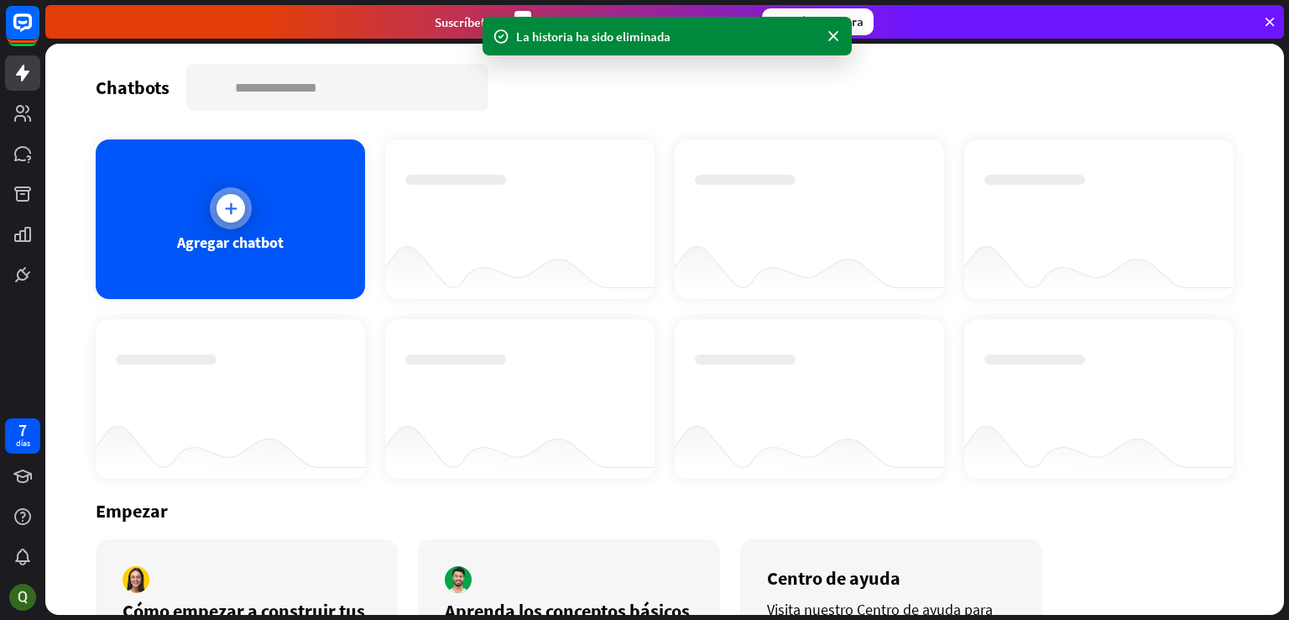
click at [323, 239] on div "Agregar chatbot" at bounding box center [230, 218] width 269 height 159
